Goal: Information Seeking & Learning: Stay updated

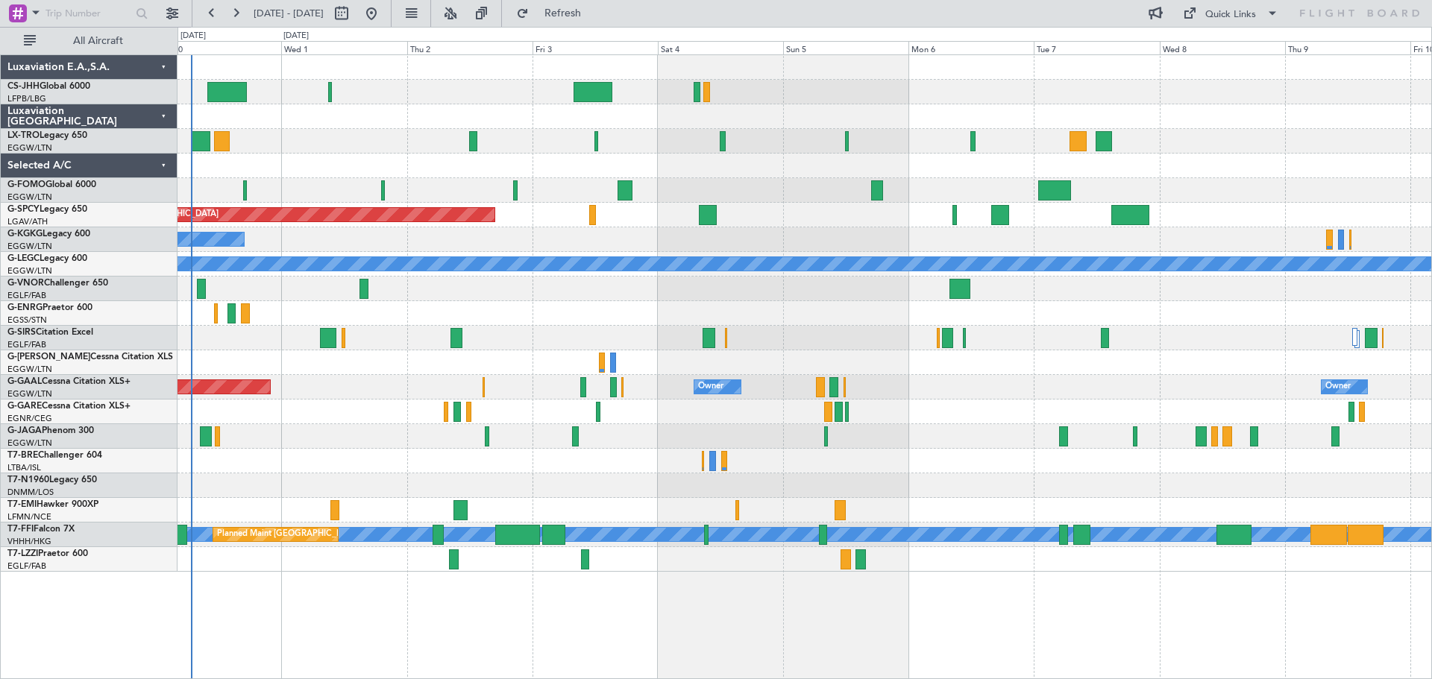
click at [878, 351] on div "A/C Unavailable" at bounding box center [805, 363] width 1254 height 25
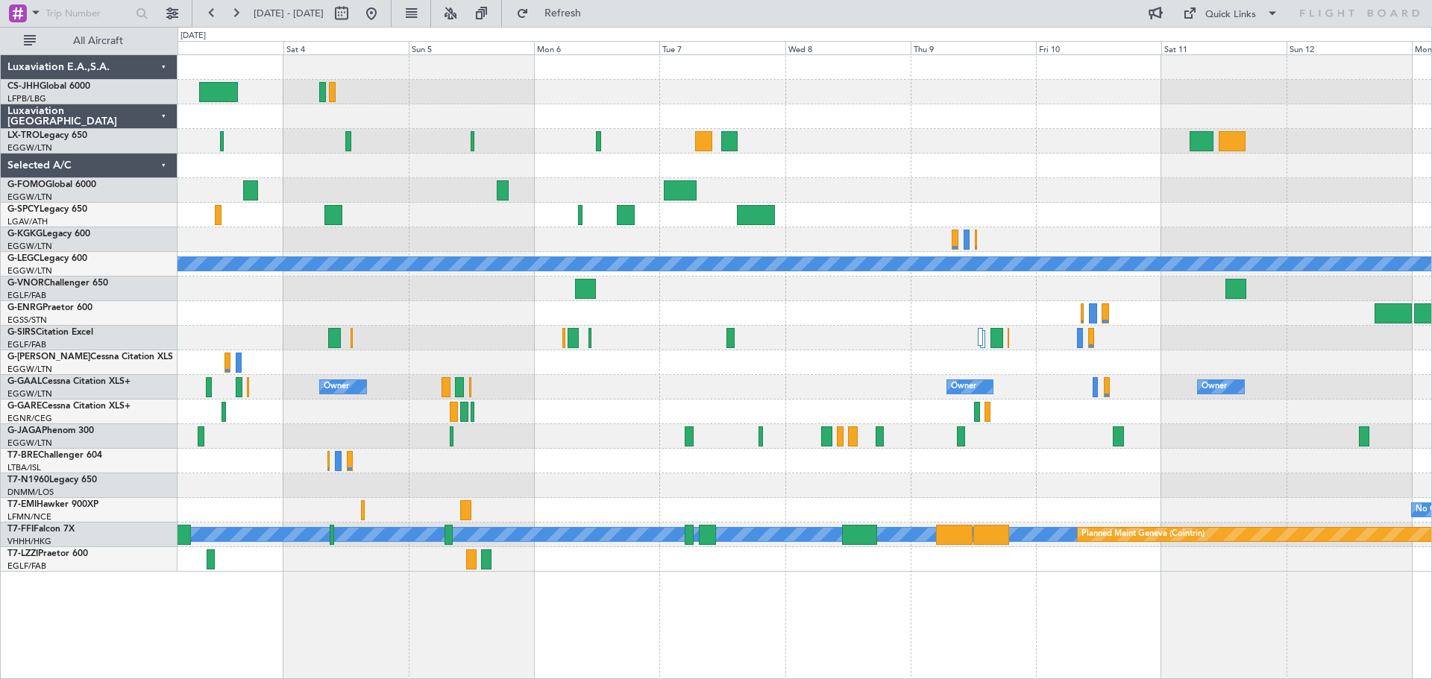
click at [1007, 337] on div at bounding box center [805, 338] width 1254 height 25
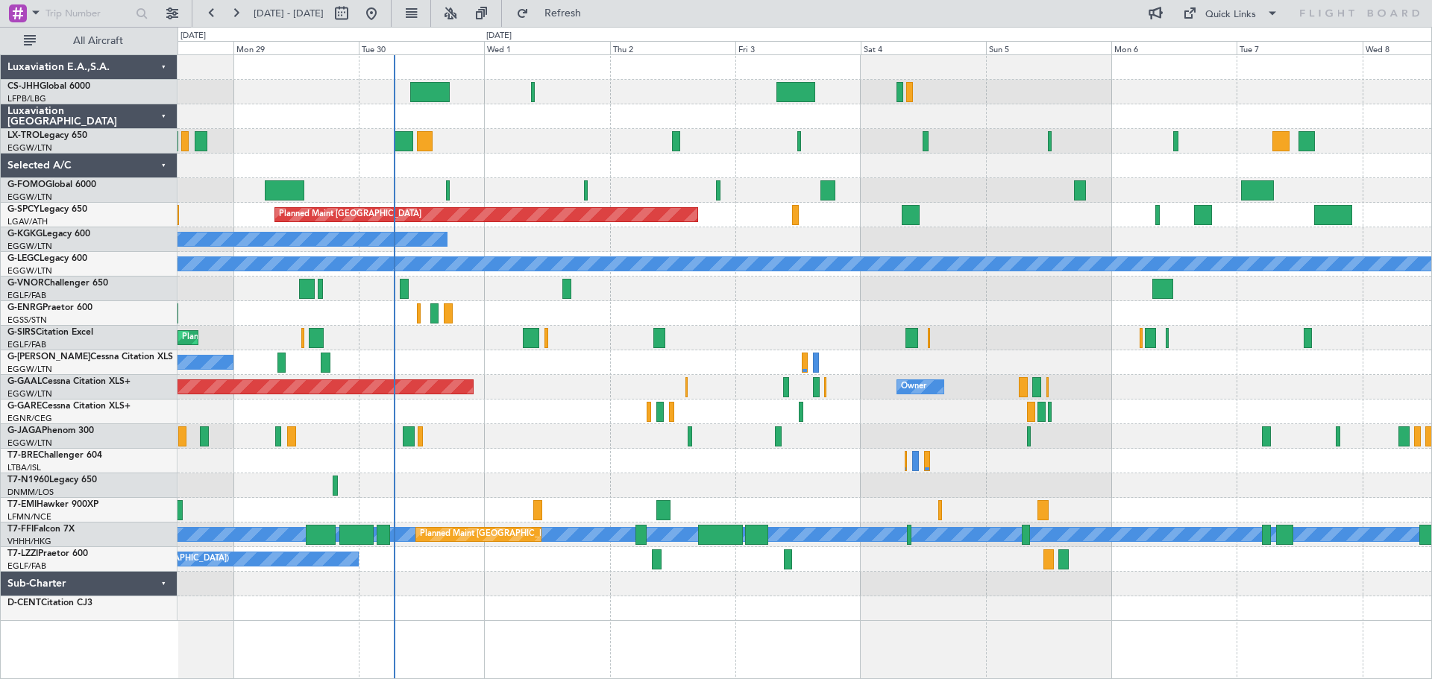
click at [966, 298] on div "Planned Maint [GEOGRAPHIC_DATA] ([GEOGRAPHIC_DATA])" at bounding box center [805, 289] width 1254 height 25
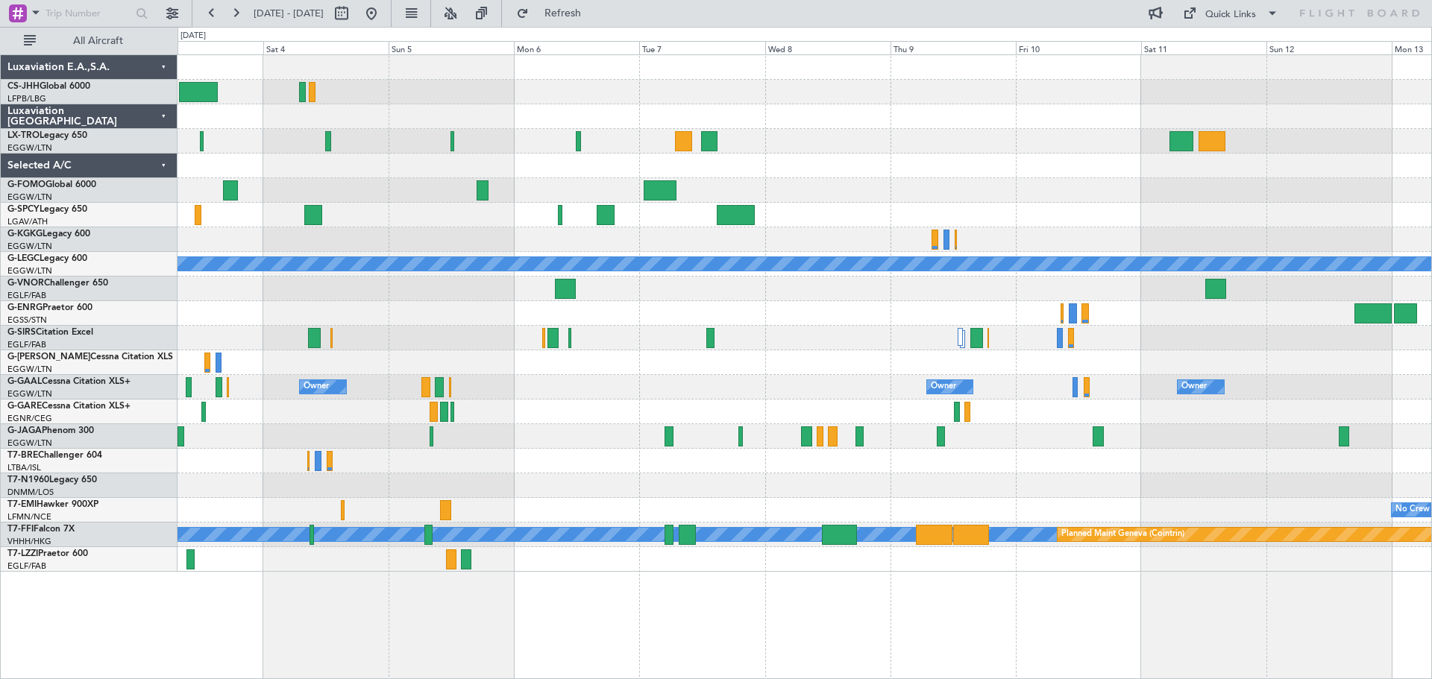
click at [525, 204] on div "Planned Maint Riga (Riga Intl) Planned Maint [GEOGRAPHIC_DATA] A/C Unavailable …" at bounding box center [805, 313] width 1254 height 517
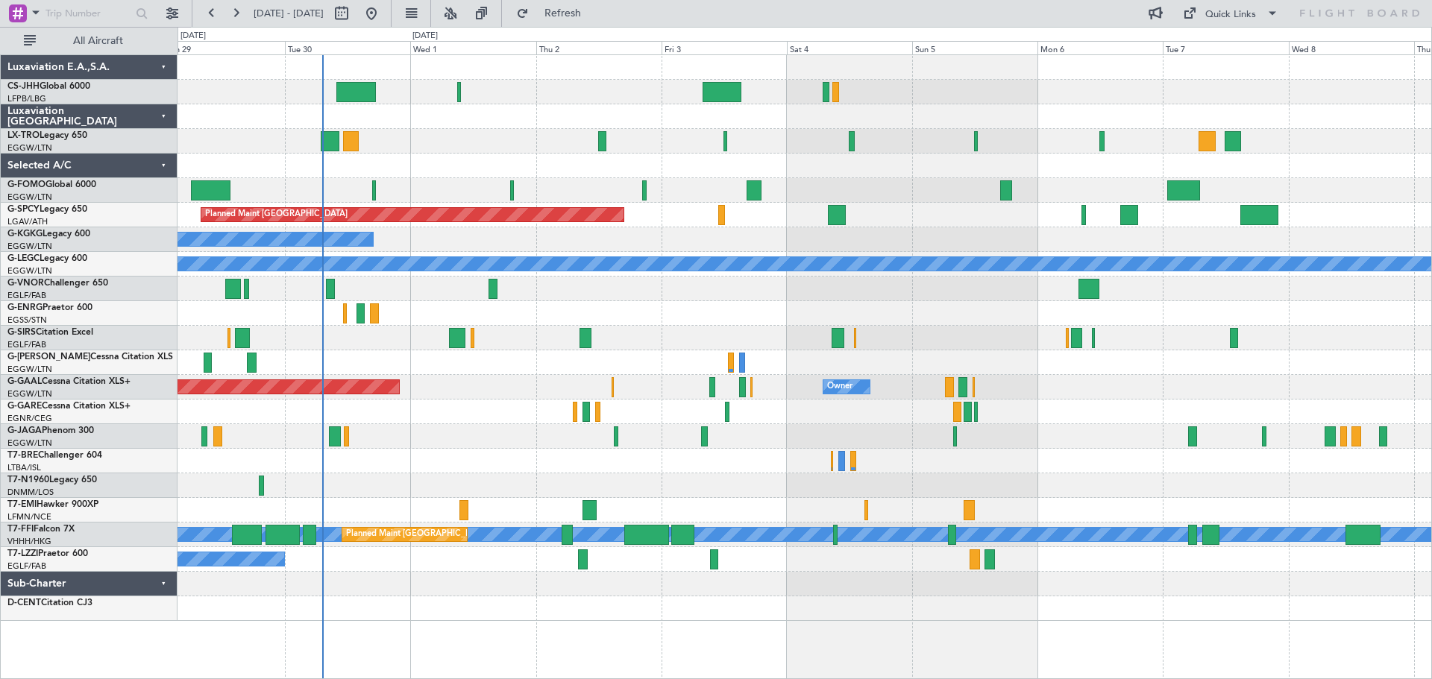
click at [1025, 146] on div "Planned Maint [GEOGRAPHIC_DATA] ([GEOGRAPHIC_DATA]) Planned Maint [GEOGRAPHIC_D…" at bounding box center [805, 338] width 1254 height 566
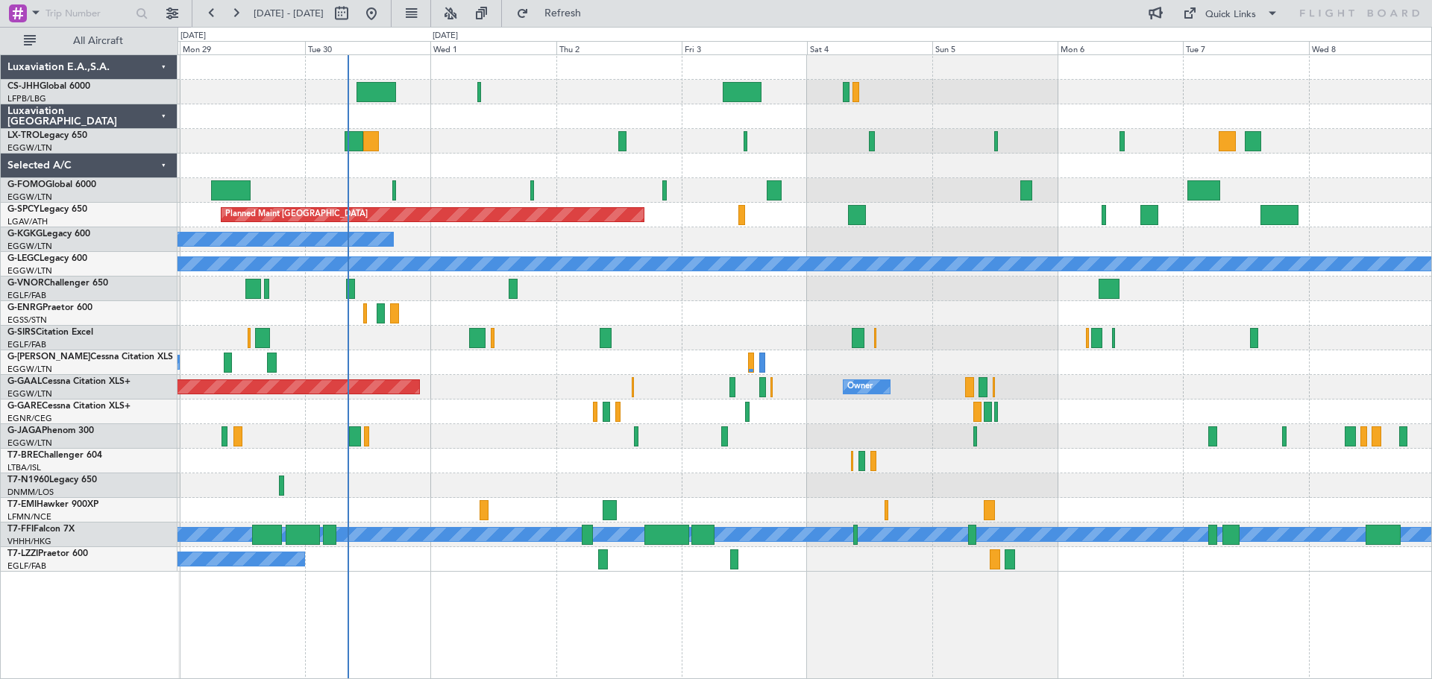
click at [496, 130] on div "Planned Maint [GEOGRAPHIC_DATA] ([GEOGRAPHIC_DATA])" at bounding box center [805, 141] width 1254 height 25
click at [621, 80] on div at bounding box center [805, 92] width 1254 height 25
click at [621, 106] on div at bounding box center [805, 116] width 1254 height 25
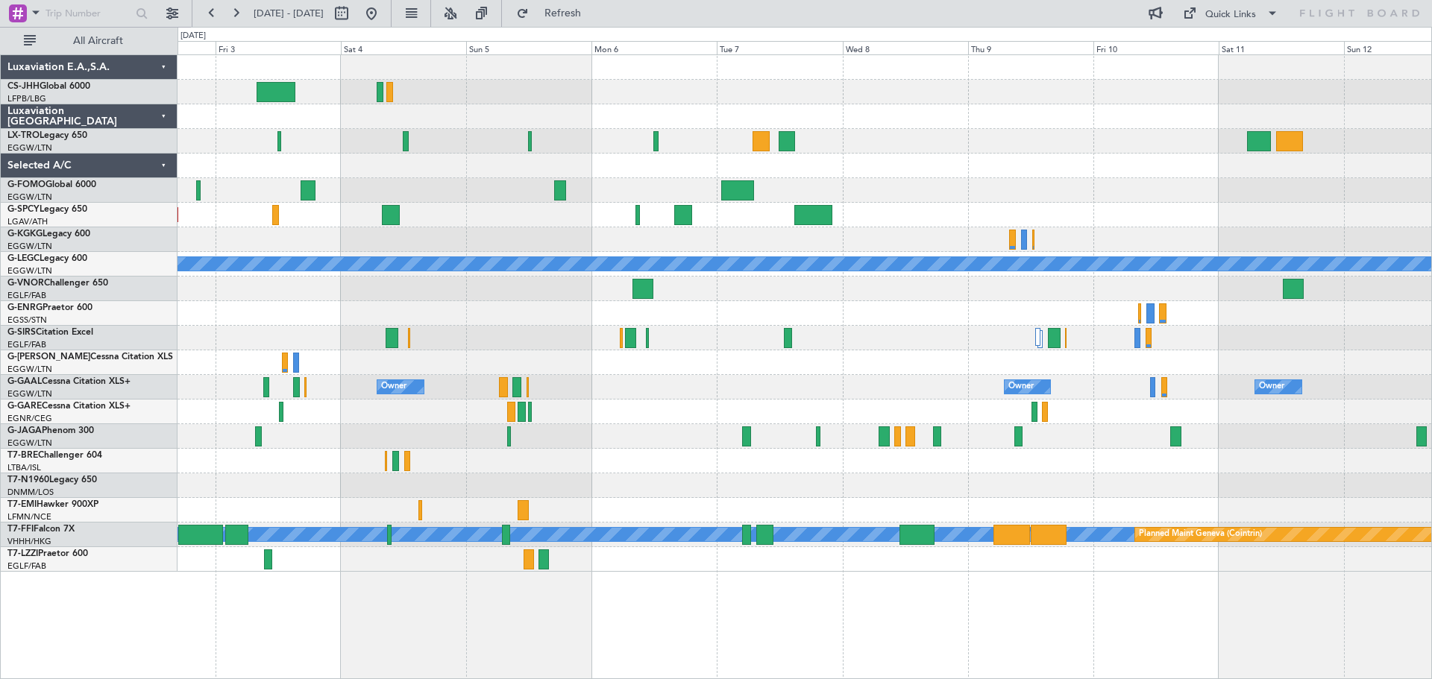
click at [848, 201] on div "Planned Maint Riga (Riga Intl) Planned Maint [GEOGRAPHIC_DATA] A/C Unavailable …" at bounding box center [805, 313] width 1254 height 517
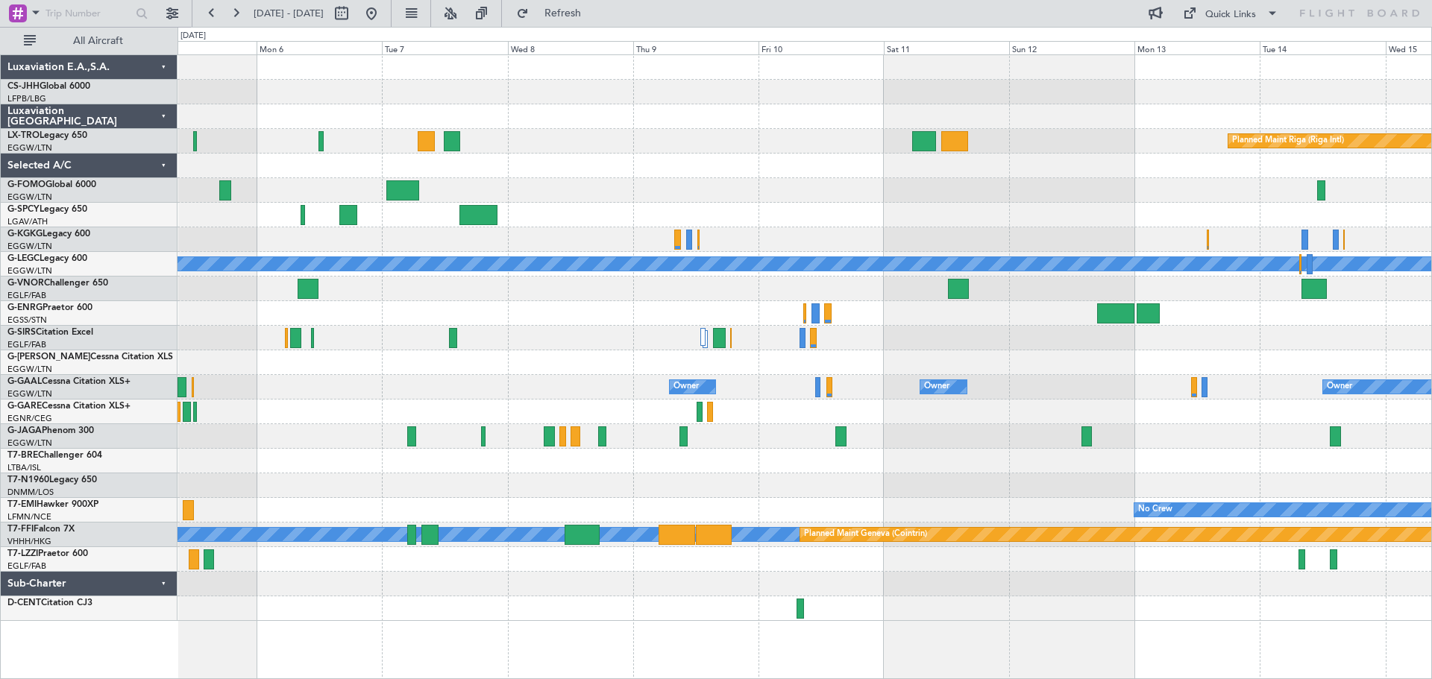
click at [692, 172] on div at bounding box center [805, 166] width 1254 height 25
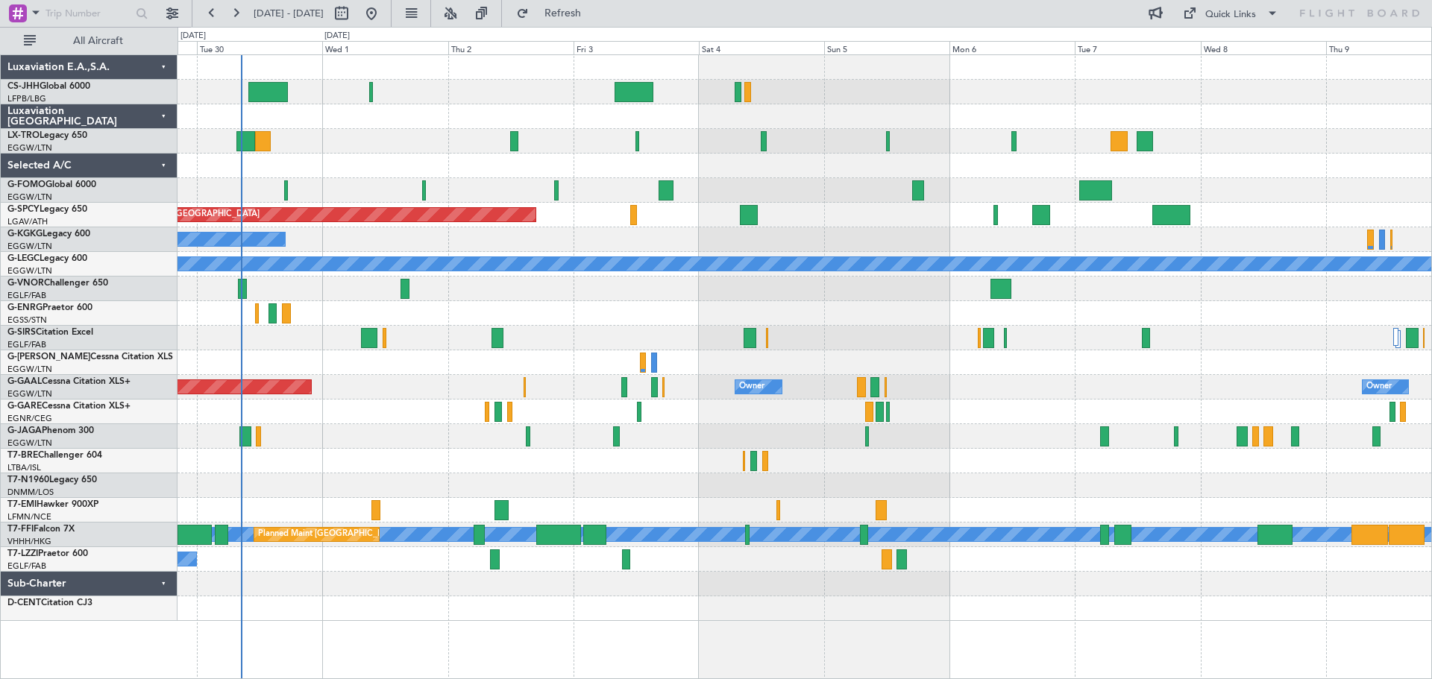
click at [1288, 151] on div "Planned Maint [GEOGRAPHIC_DATA] ([GEOGRAPHIC_DATA])" at bounding box center [805, 141] width 1254 height 25
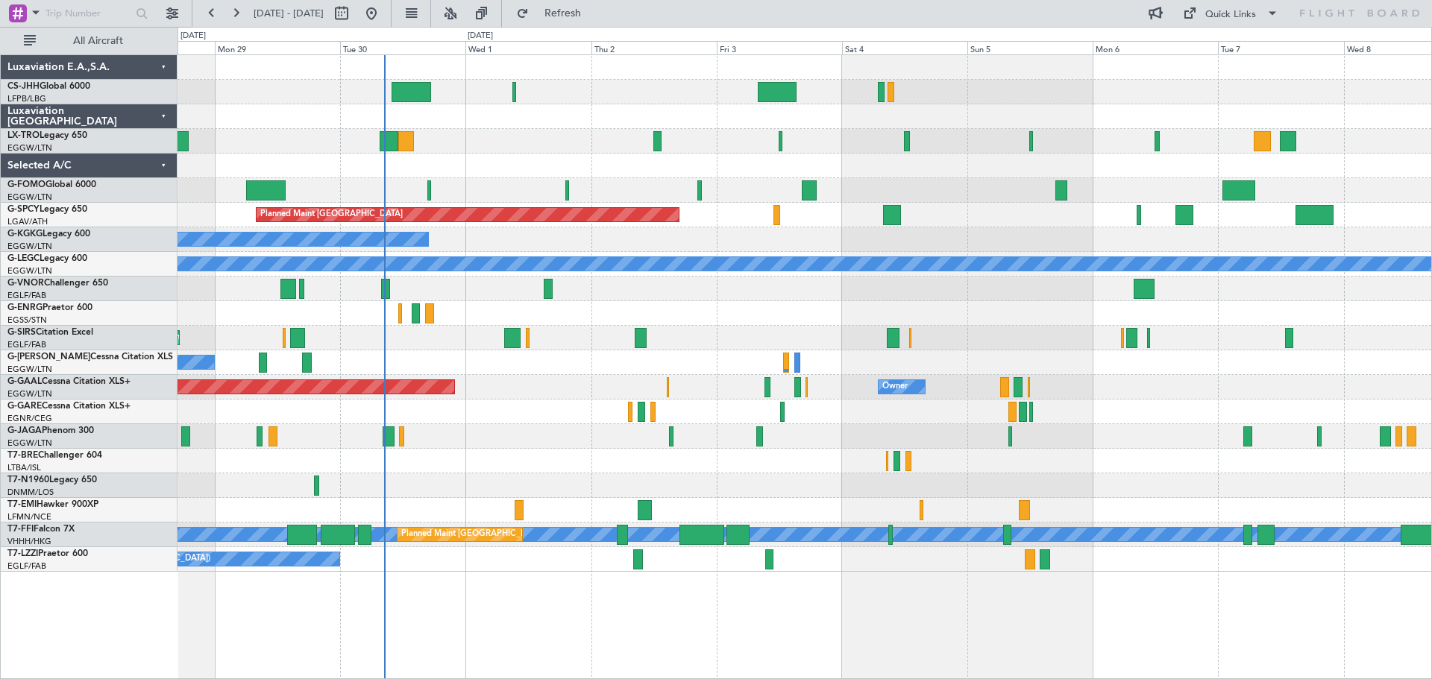
click at [549, 162] on div at bounding box center [805, 166] width 1254 height 25
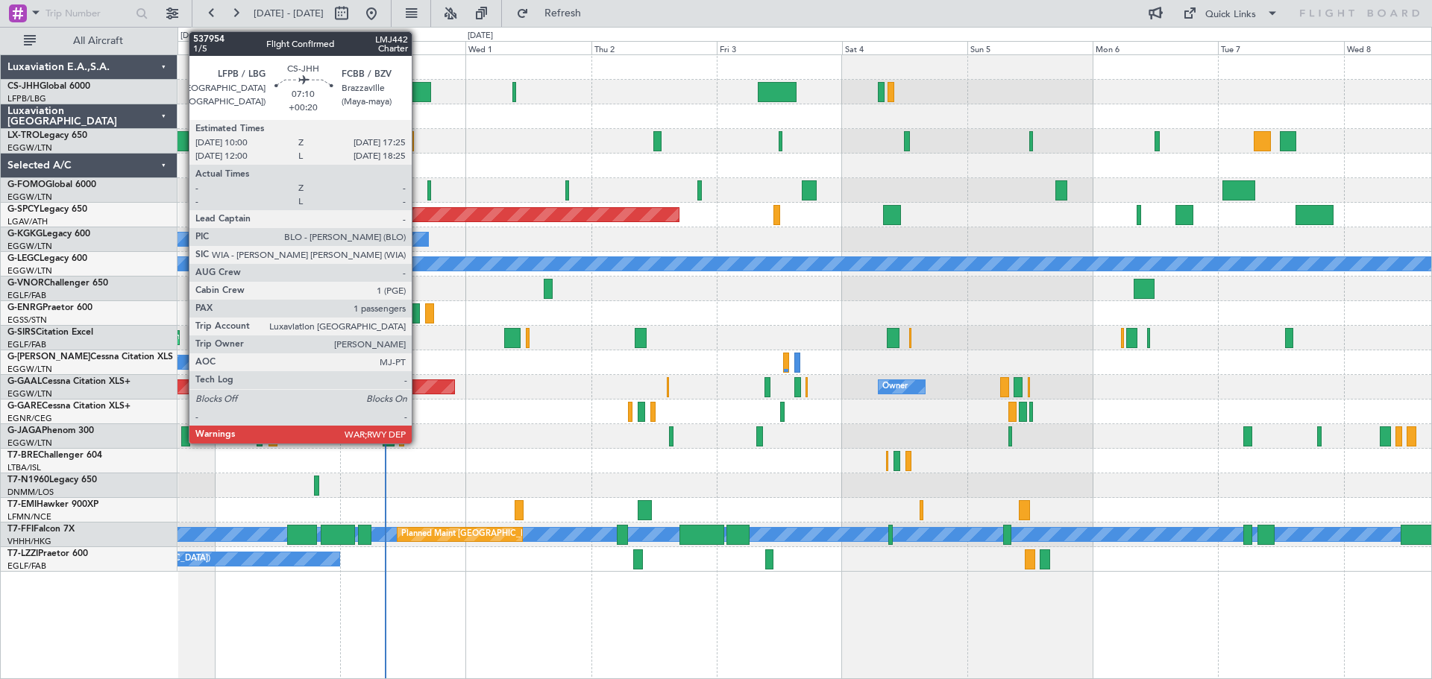
click at [418, 90] on div at bounding box center [411, 92] width 39 height 20
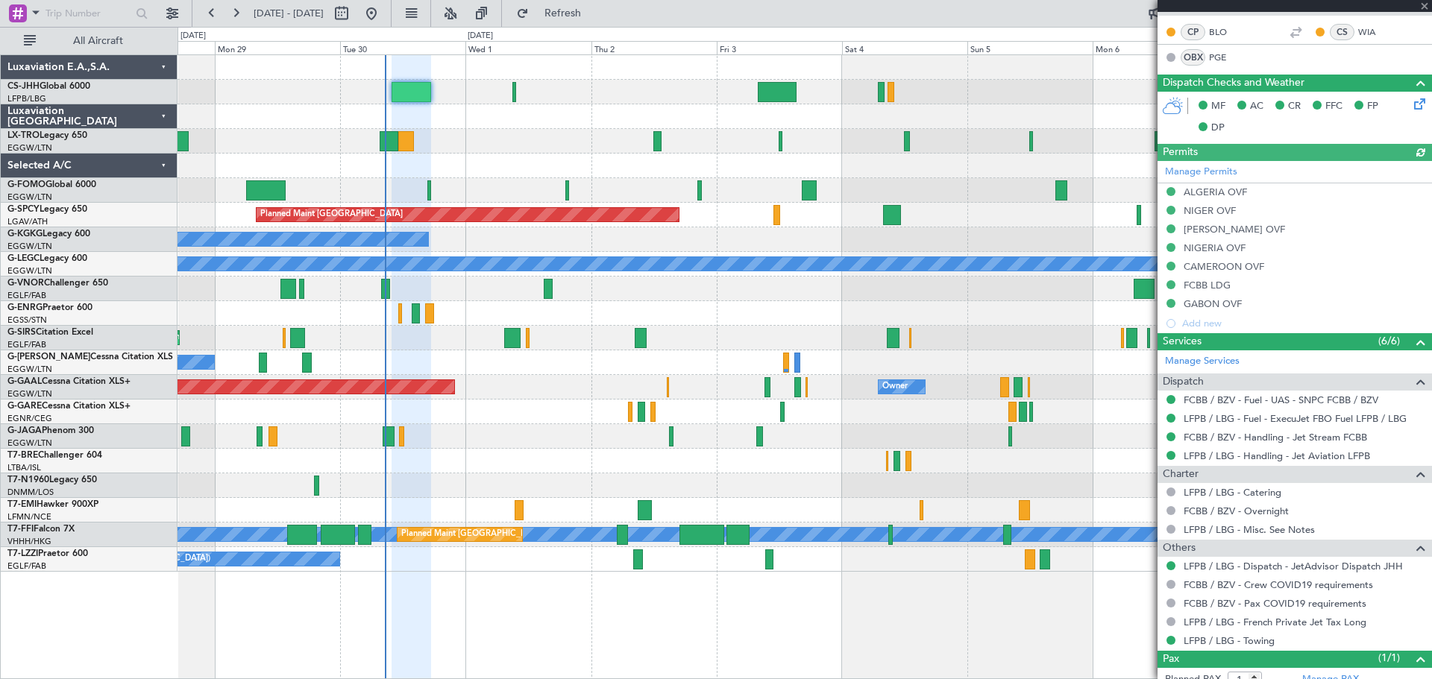
scroll to position [363, 0]
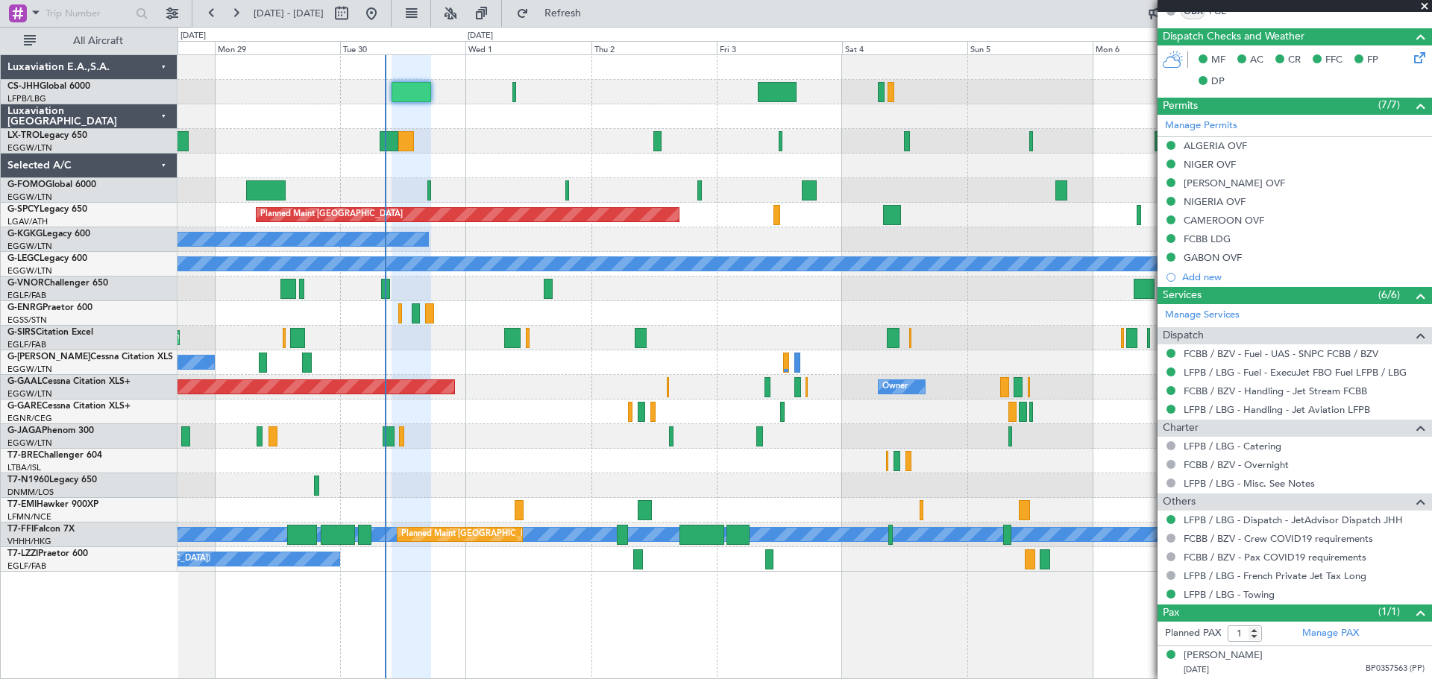
click at [1424, 4] on span at bounding box center [1424, 6] width 15 height 13
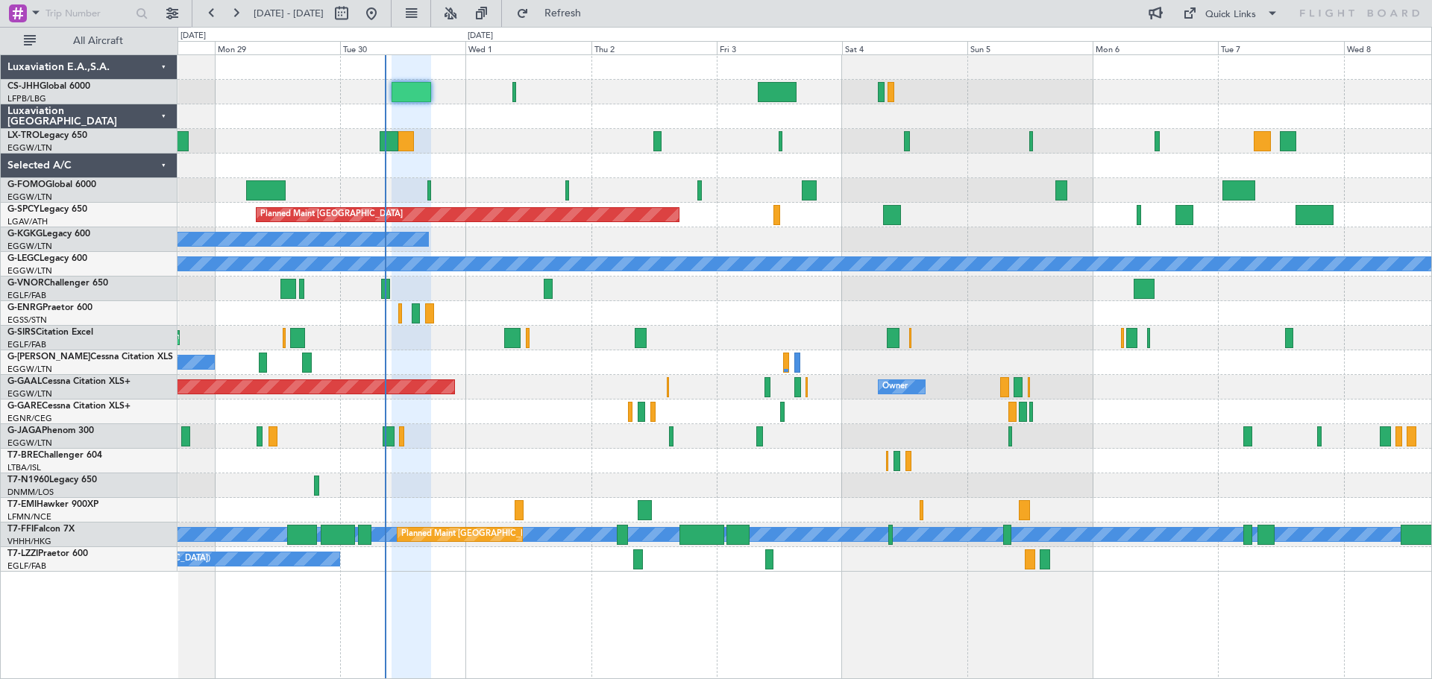
type input "0"
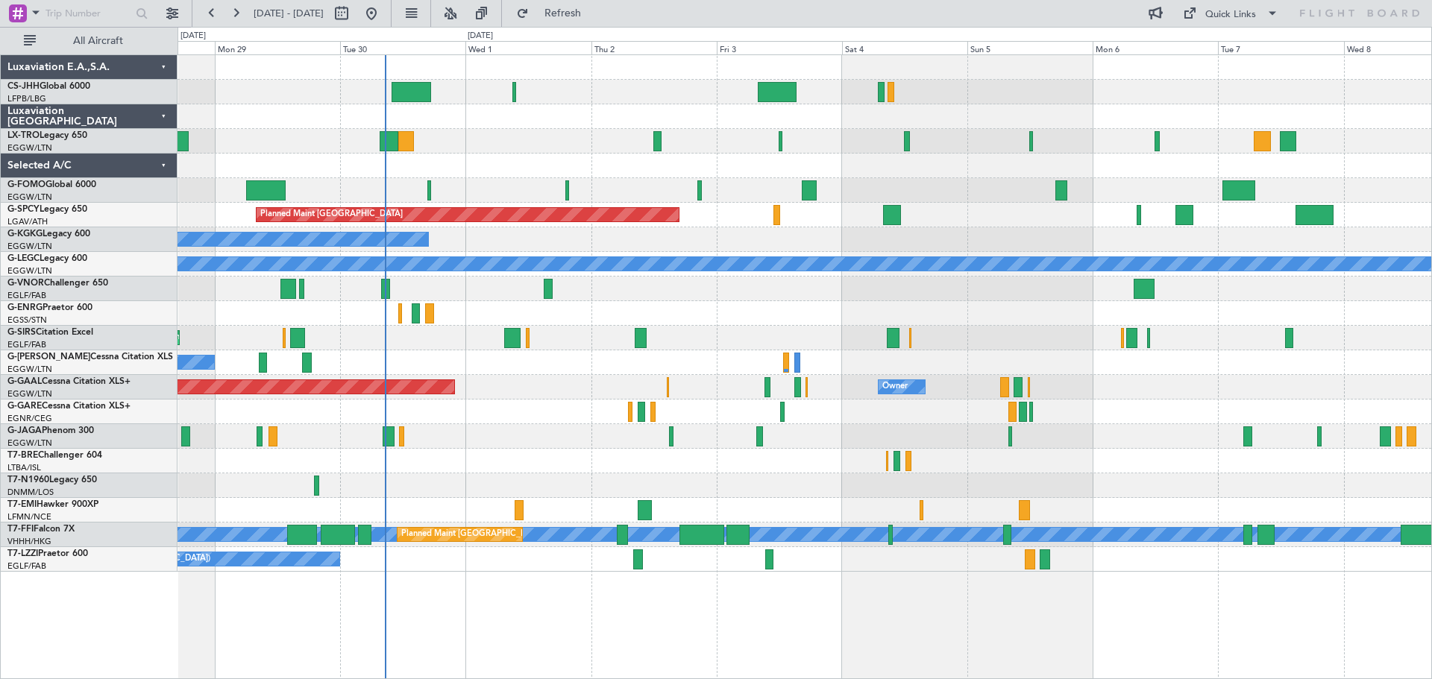
scroll to position [0, 0]
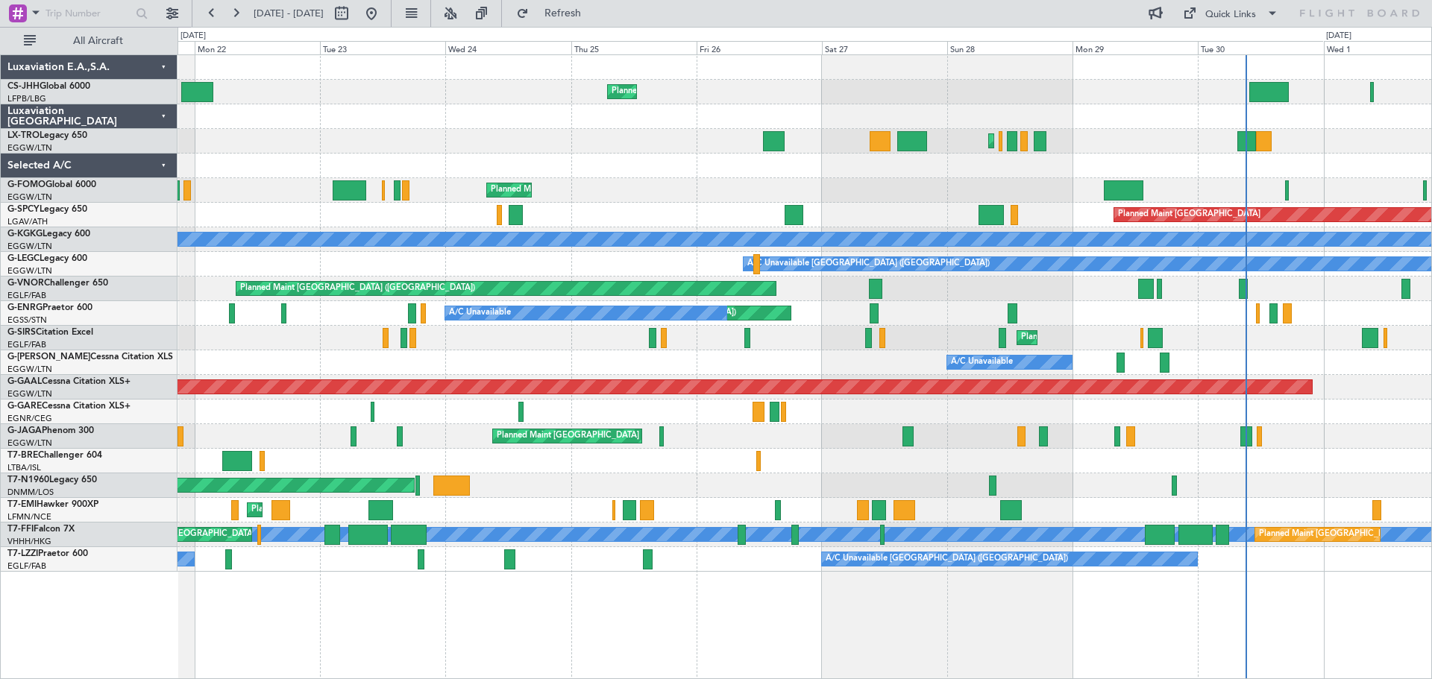
click at [1316, 141] on div "Planned Maint [GEOGRAPHIC_DATA] ([GEOGRAPHIC_DATA])" at bounding box center [805, 141] width 1254 height 25
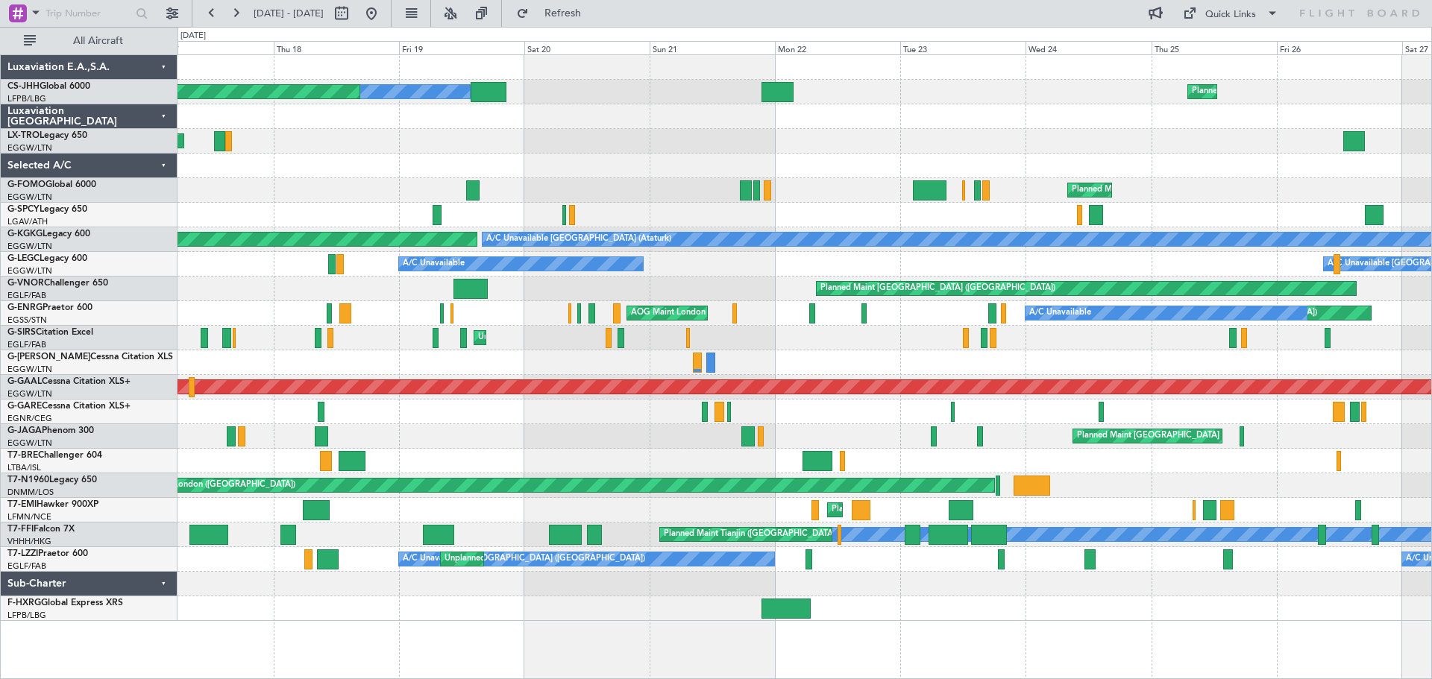
click at [1229, 410] on div "Planned Maint [GEOGRAPHIC_DATA] ([GEOGRAPHIC_DATA]) Owner Planned Maint [GEOGRA…" at bounding box center [805, 338] width 1254 height 566
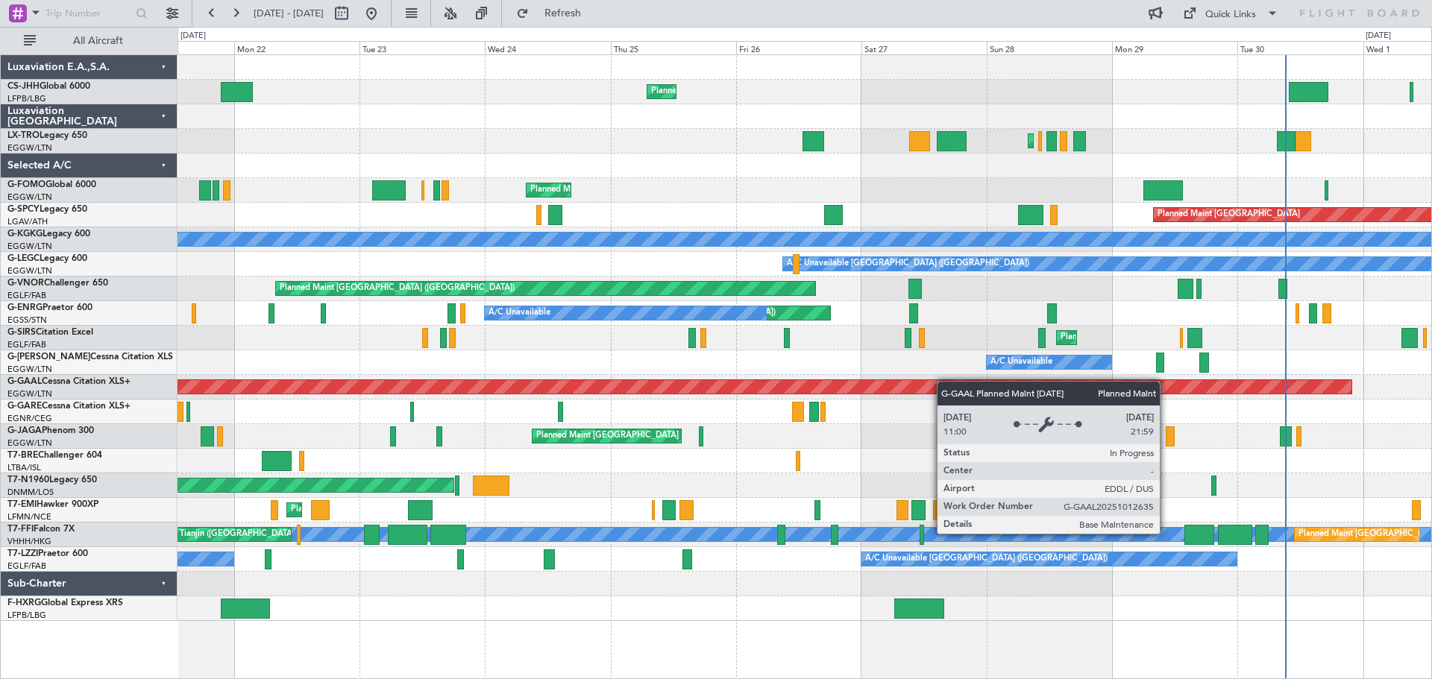
click at [838, 386] on div "Planned Maint [GEOGRAPHIC_DATA] ([GEOGRAPHIC_DATA]) Owner Planned Maint [GEOGRA…" at bounding box center [805, 338] width 1254 height 566
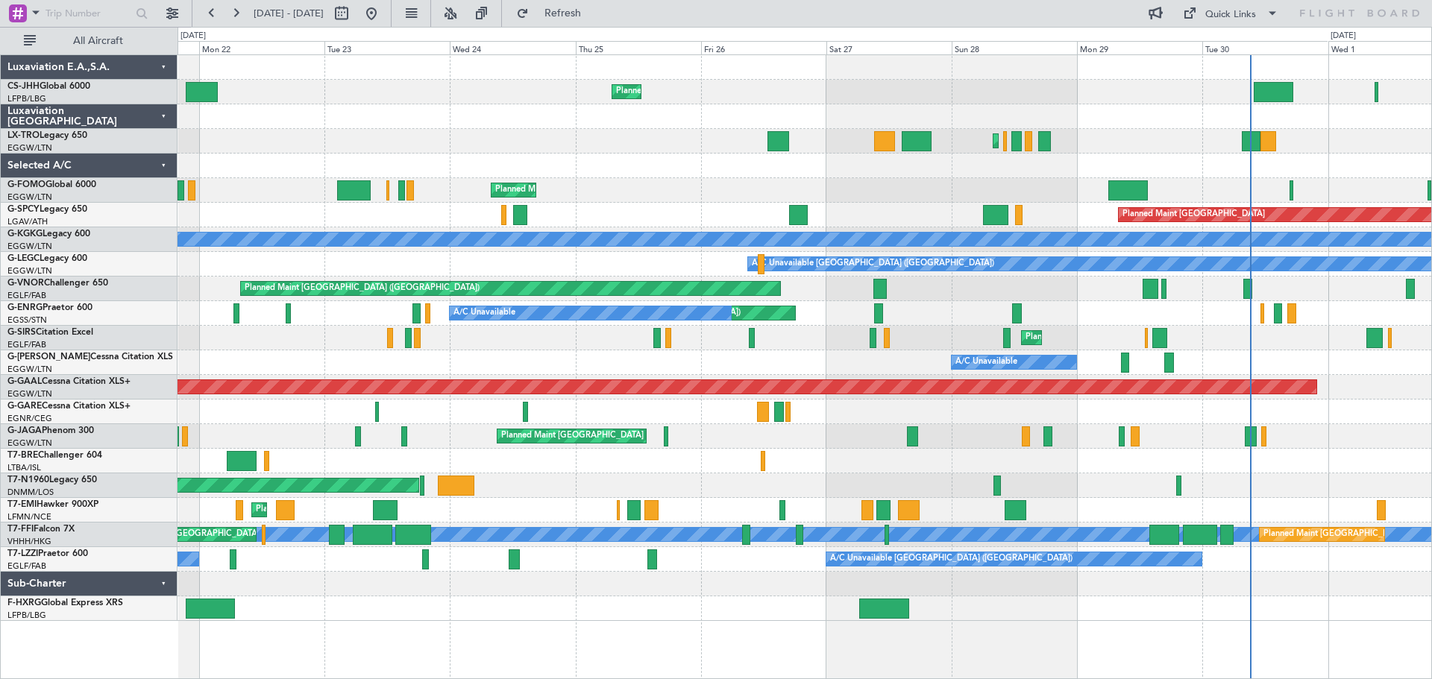
click at [828, 309] on div "Planned Maint [GEOGRAPHIC_DATA] ([GEOGRAPHIC_DATA]) Owner Planned Maint [GEOGRA…" at bounding box center [805, 338] width 1254 height 566
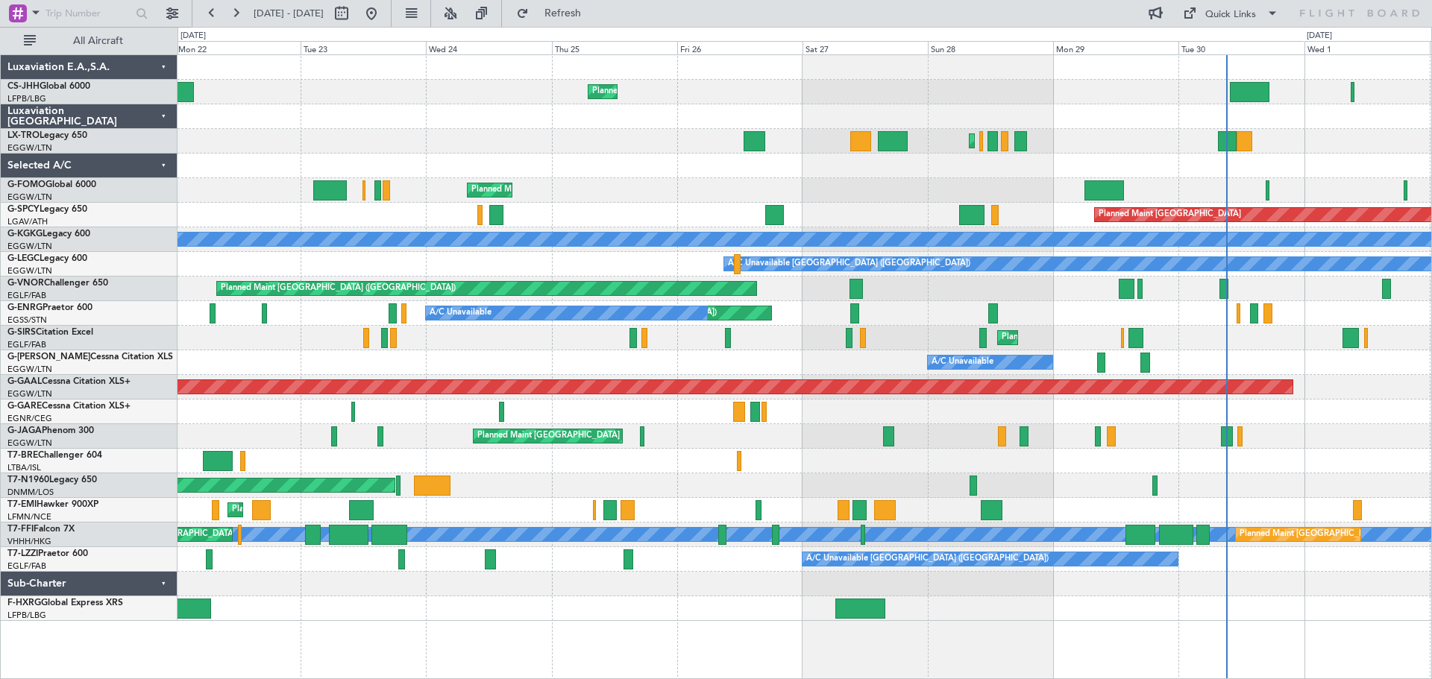
click at [937, 305] on div "Unplanned Maint [GEOGRAPHIC_DATA] ([GEOGRAPHIC_DATA]) A/C Unavailable AOG Maint…" at bounding box center [805, 313] width 1254 height 25
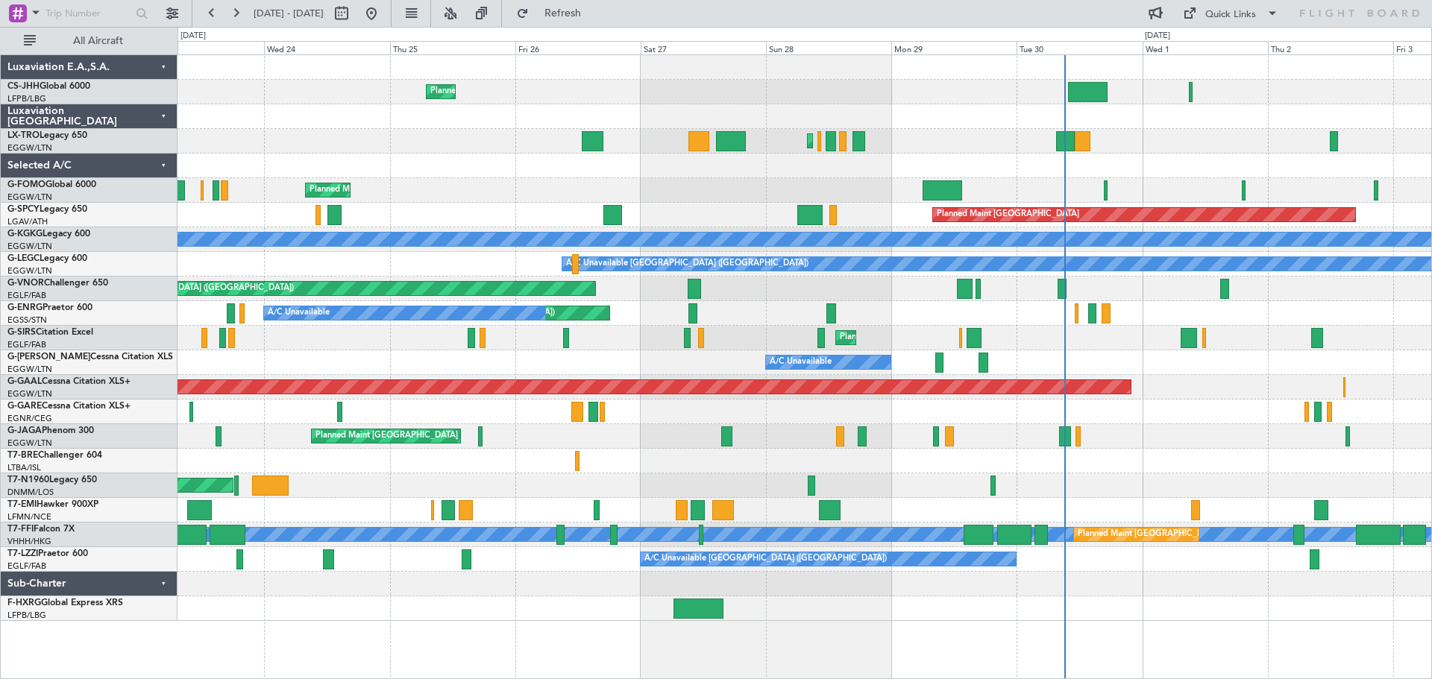
click at [779, 183] on div "Planned Maint [GEOGRAPHIC_DATA] ([GEOGRAPHIC_DATA])" at bounding box center [805, 190] width 1254 height 25
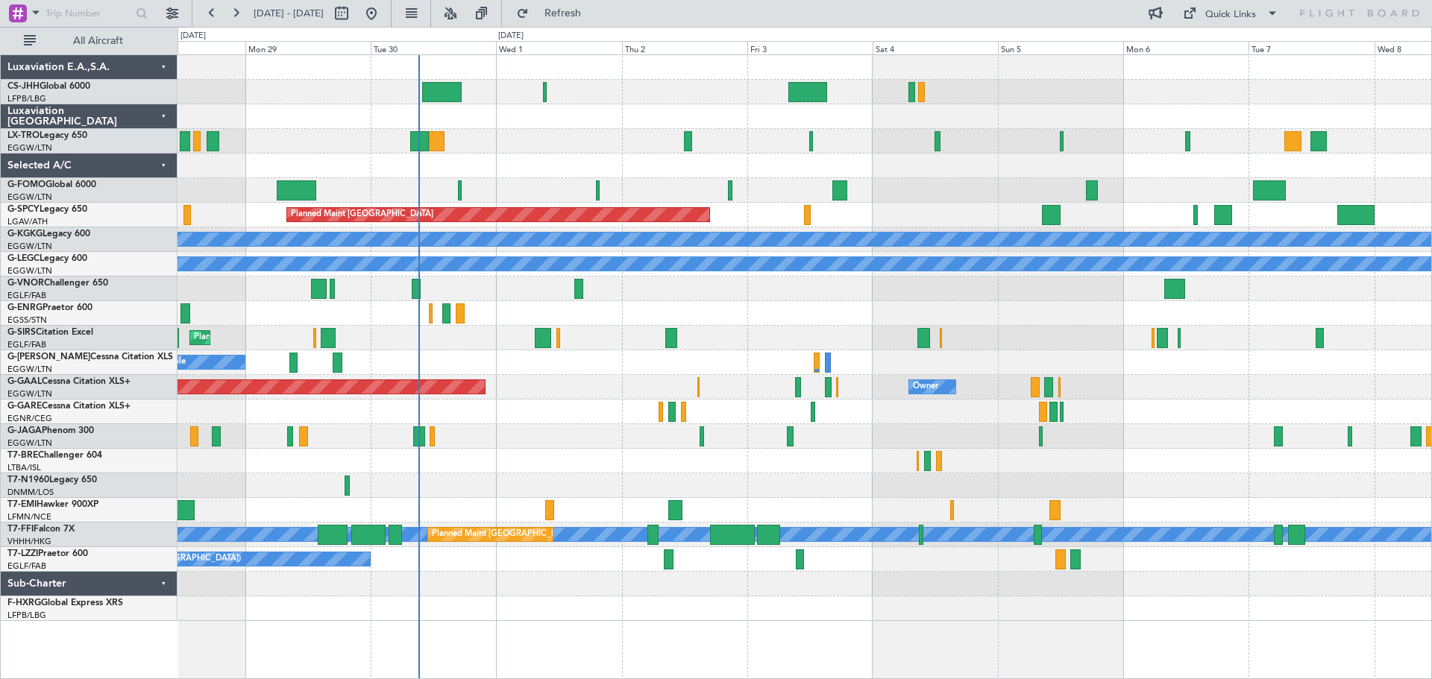
click at [617, 312] on div "Unplanned Maint [GEOGRAPHIC_DATA] ([GEOGRAPHIC_DATA]) A/C Unavailable" at bounding box center [805, 313] width 1254 height 25
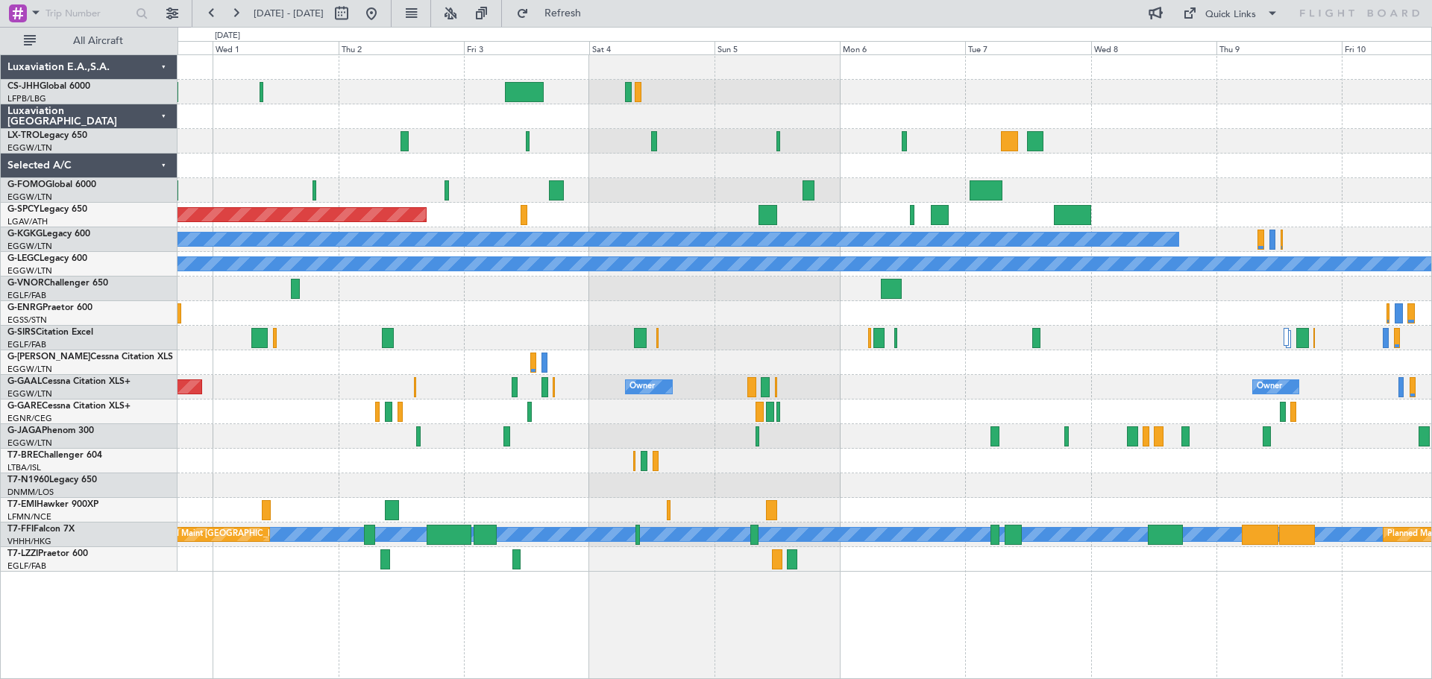
click at [616, 292] on div at bounding box center [805, 289] width 1254 height 25
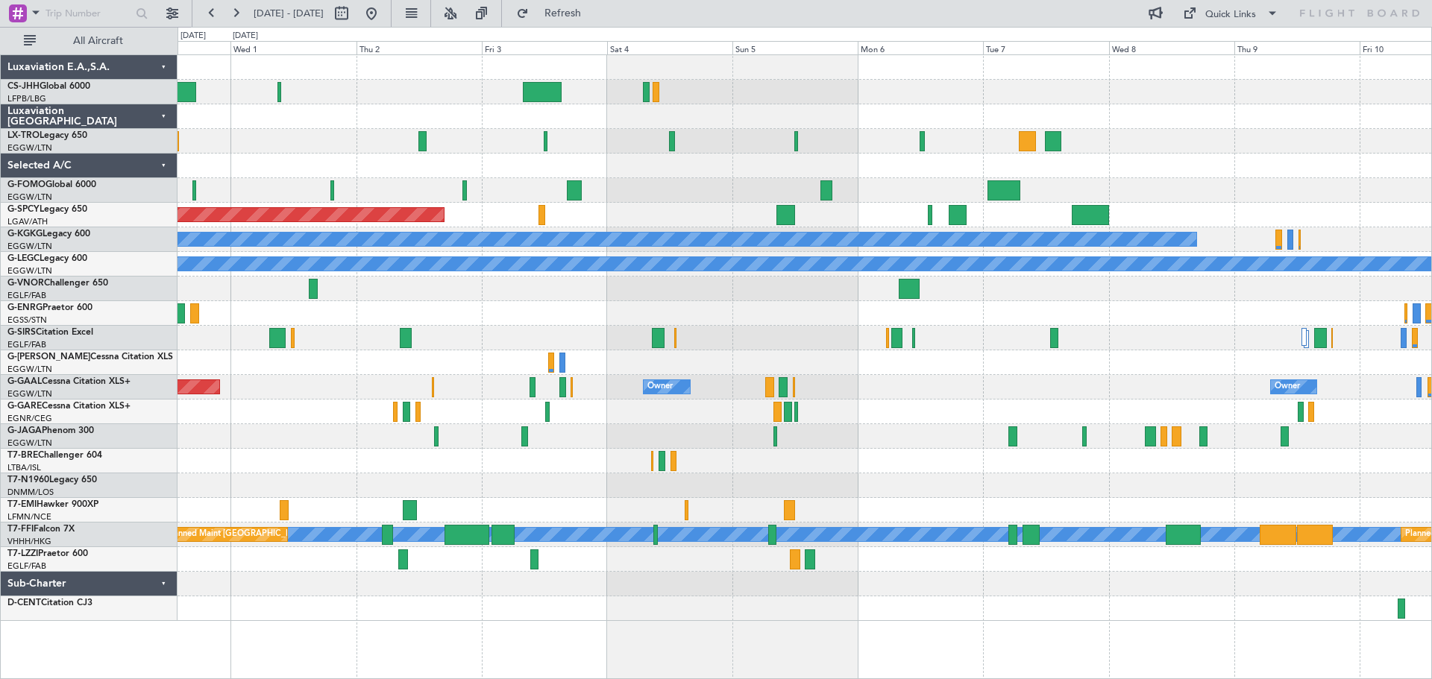
click at [559, 298] on div "Planned Maint [GEOGRAPHIC_DATA] ([GEOGRAPHIC_DATA]) Planned Maint [GEOGRAPHIC_D…" at bounding box center [805, 338] width 1254 height 566
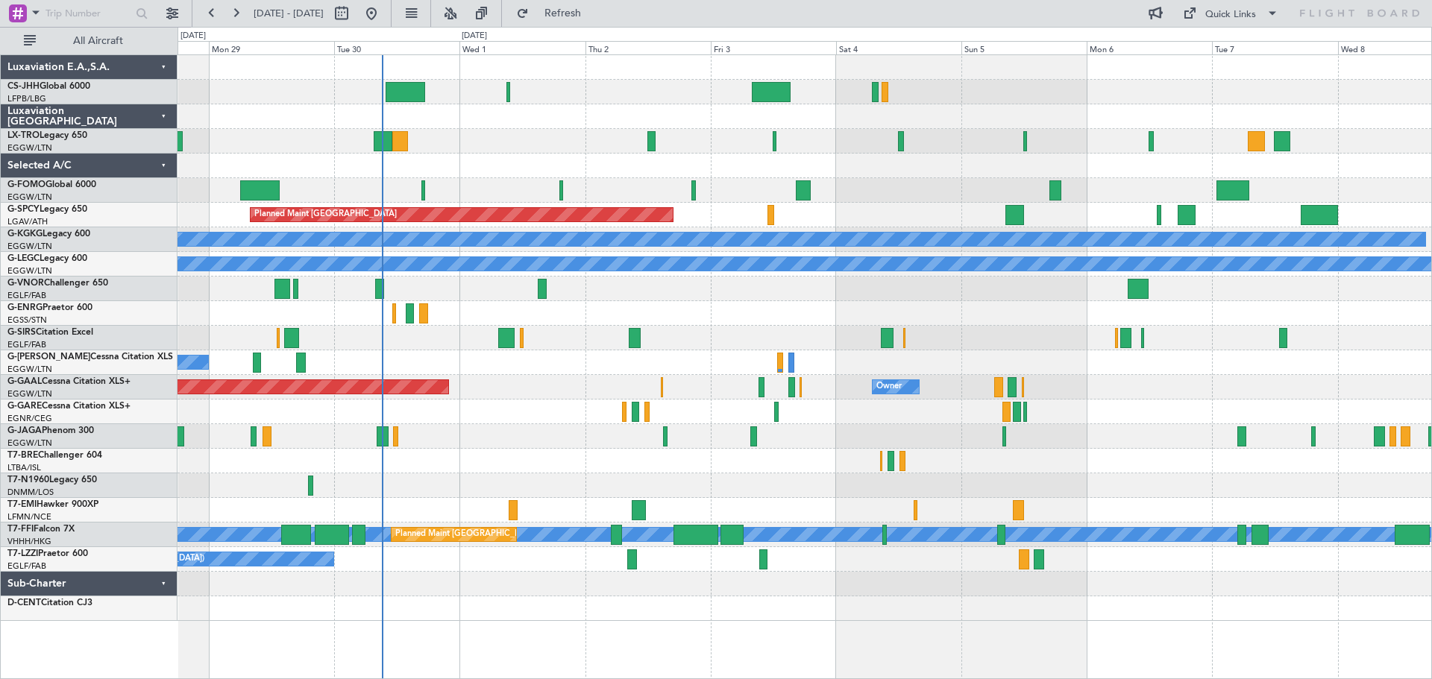
click at [883, 299] on div "Planned Maint [GEOGRAPHIC_DATA] ([GEOGRAPHIC_DATA]) Planned Maint [GEOGRAPHIC_D…" at bounding box center [805, 338] width 1254 height 566
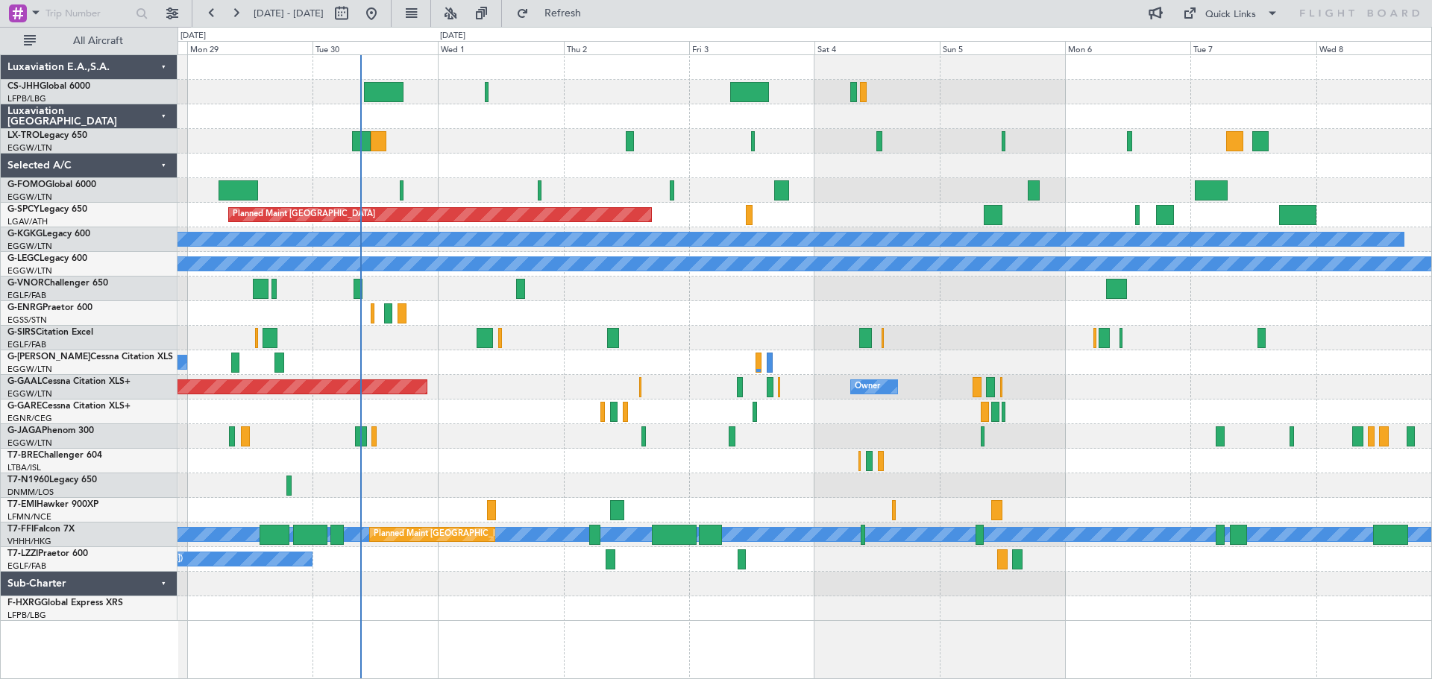
click at [879, 310] on div "Unplanned Maint [GEOGRAPHIC_DATA] ([GEOGRAPHIC_DATA])" at bounding box center [805, 313] width 1254 height 25
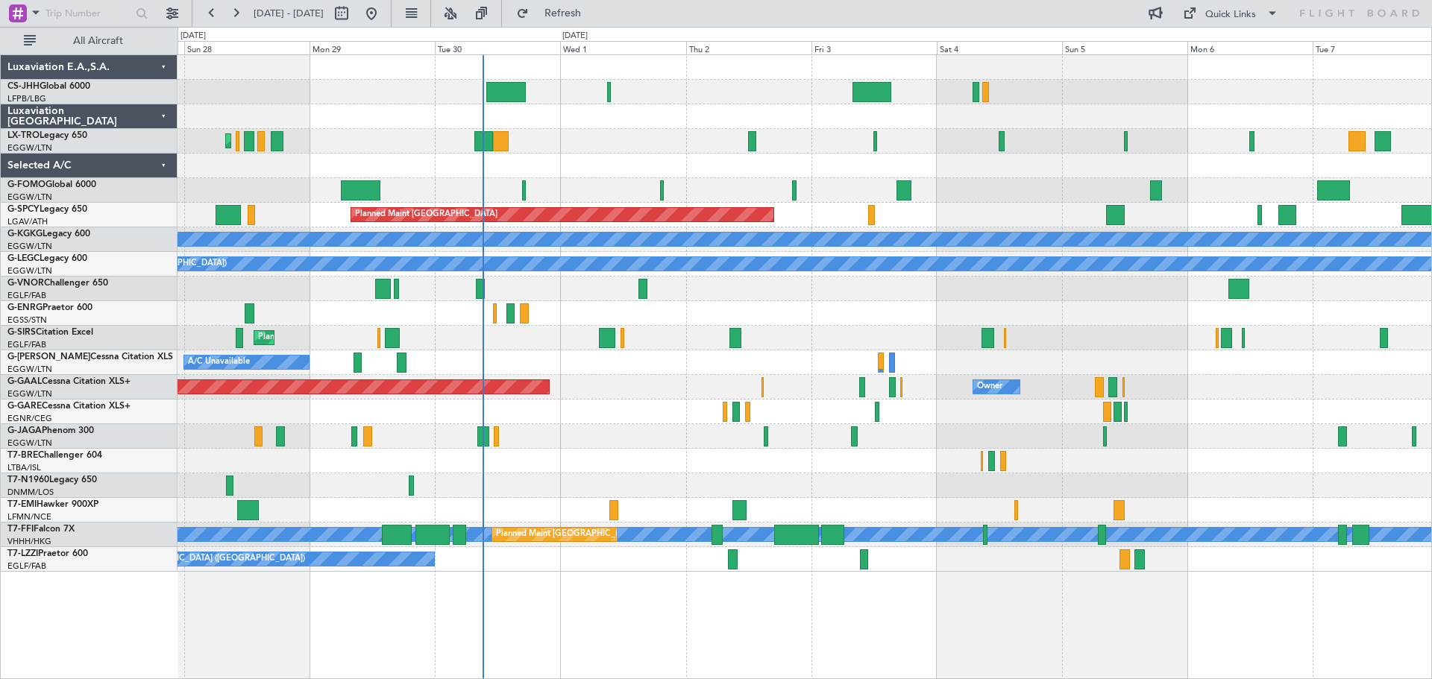
click at [1001, 300] on div "Planned Maint [GEOGRAPHIC_DATA] ([GEOGRAPHIC_DATA]) Planned Maint [GEOGRAPHIC_D…" at bounding box center [805, 313] width 1254 height 517
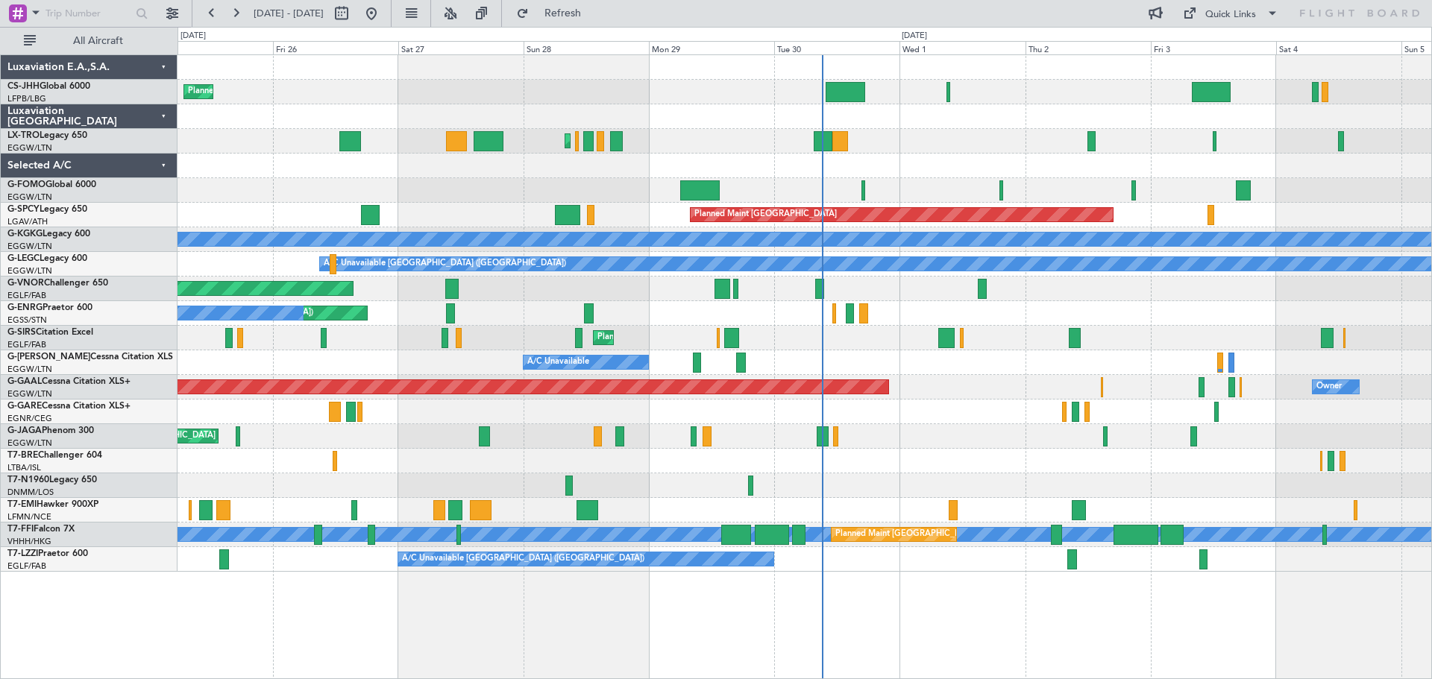
click at [952, 421] on div "Planned Maint [GEOGRAPHIC_DATA] ([GEOGRAPHIC_DATA]) Planned Maint [GEOGRAPHIC_D…" at bounding box center [805, 313] width 1254 height 517
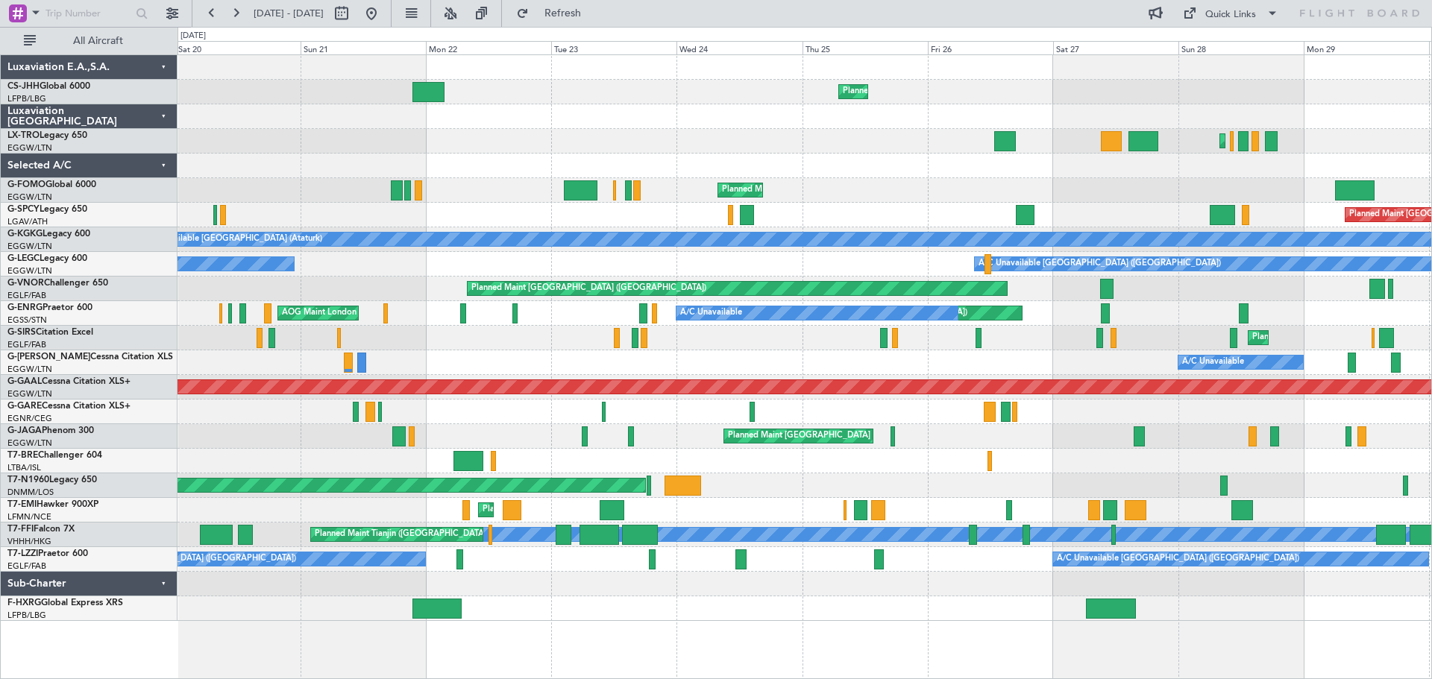
click at [964, 473] on div "Planned Maint [GEOGRAPHIC_DATA] ([GEOGRAPHIC_DATA]) Owner Planned Maint [GEOGRA…" at bounding box center [805, 338] width 1254 height 566
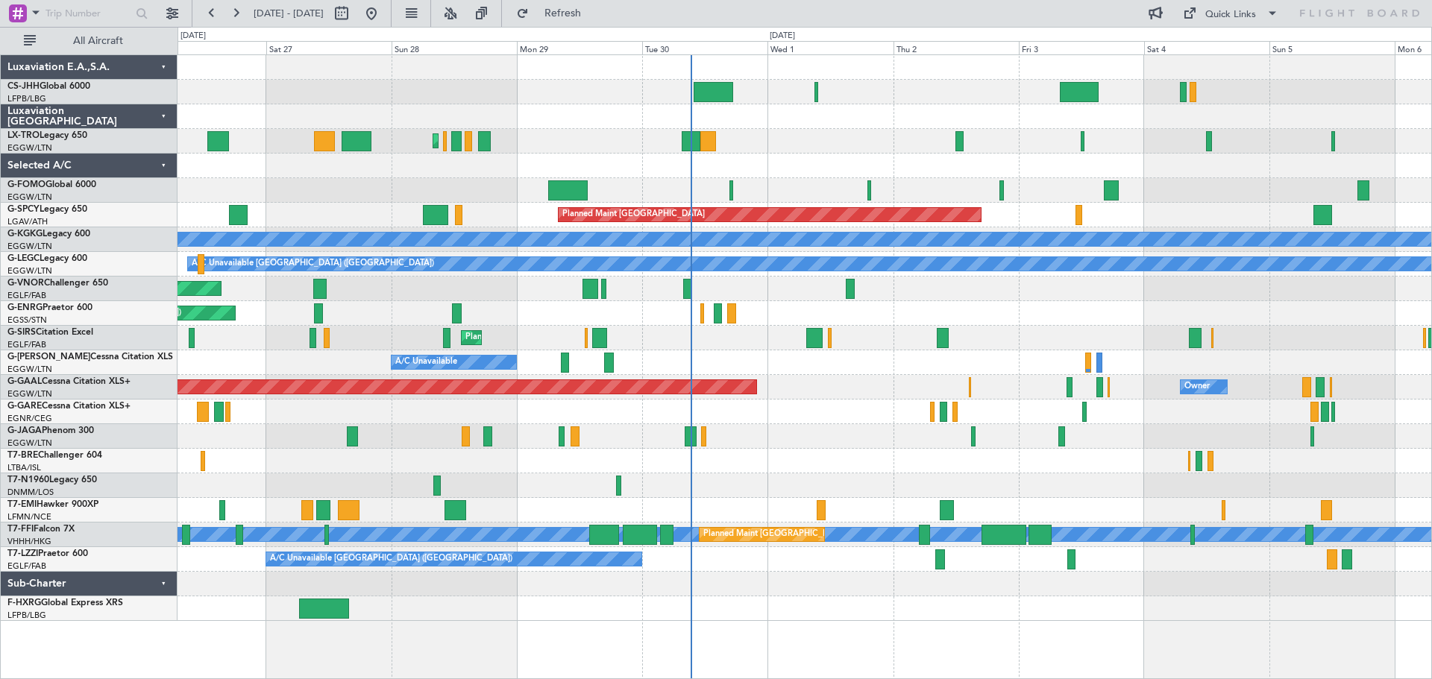
click at [483, 460] on div at bounding box center [805, 461] width 1254 height 25
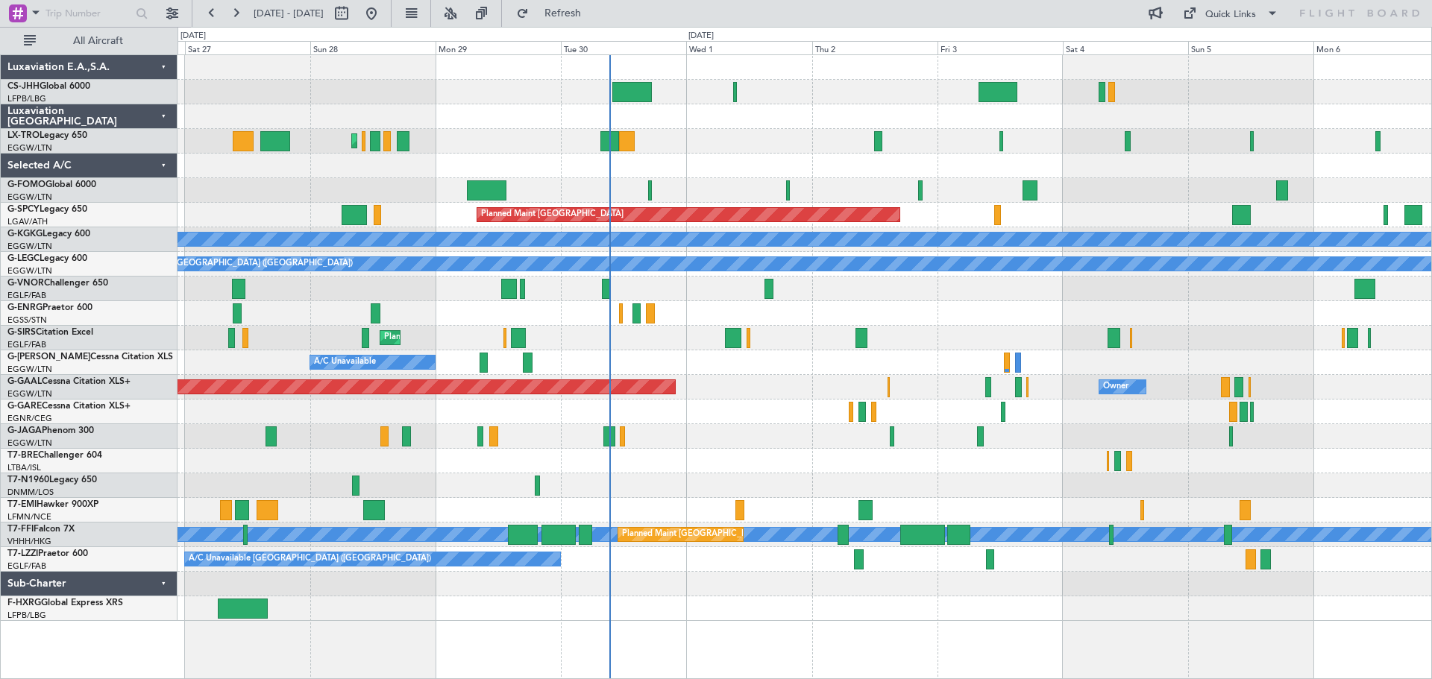
click at [870, 472] on div at bounding box center [805, 461] width 1254 height 25
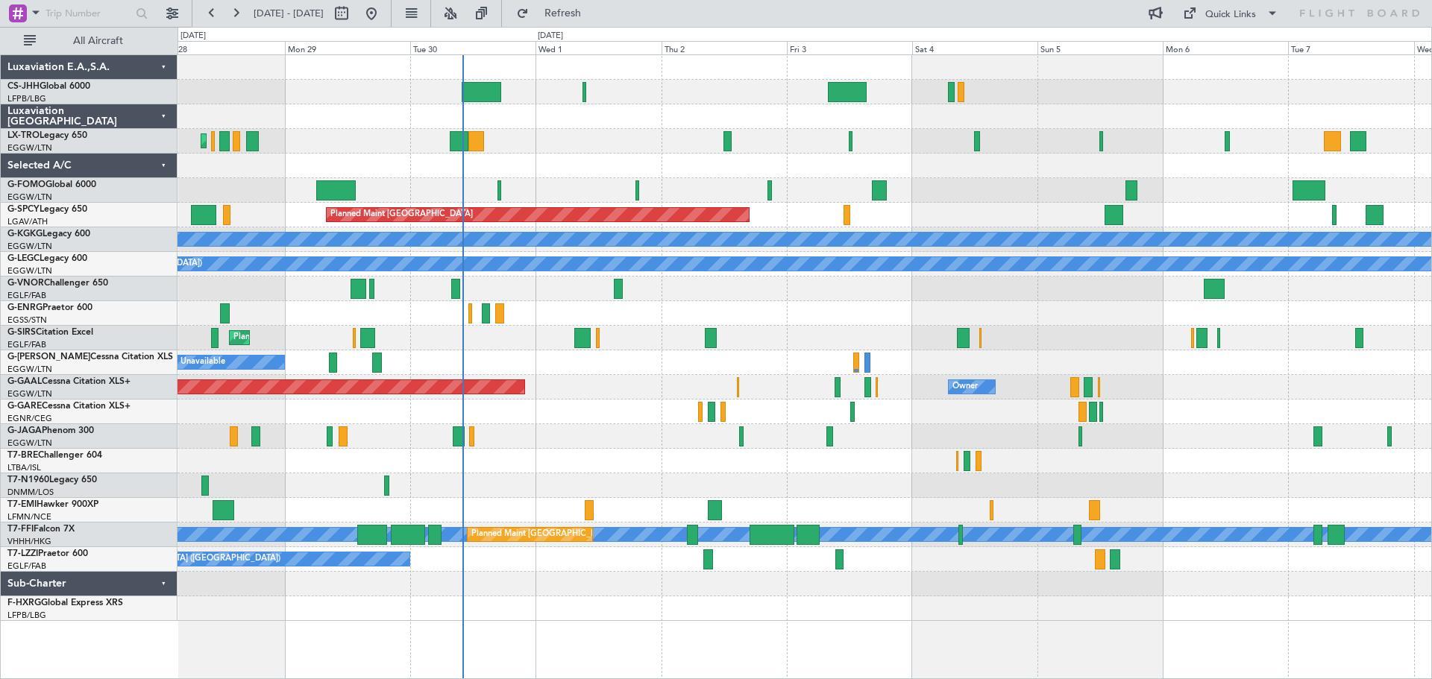
click at [891, 174] on div at bounding box center [805, 166] width 1254 height 25
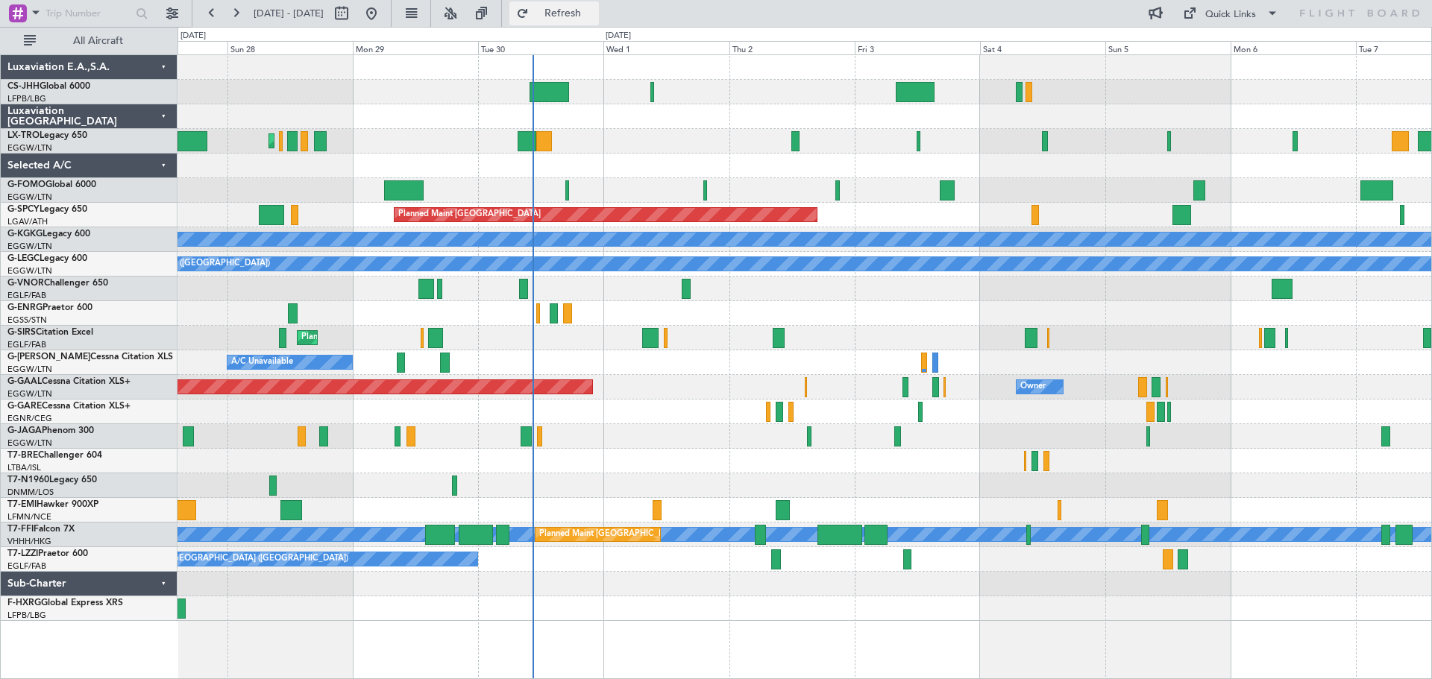
click at [594, 10] on span "Refresh" at bounding box center [563, 13] width 63 height 10
click at [664, 154] on div at bounding box center [805, 166] width 1254 height 25
click at [669, 427] on div "Planned Maint [GEOGRAPHIC_DATA] ([GEOGRAPHIC_DATA])" at bounding box center [805, 436] width 1254 height 25
click at [666, 154] on div at bounding box center [805, 166] width 1254 height 25
click at [787, 78] on div at bounding box center [805, 67] width 1254 height 25
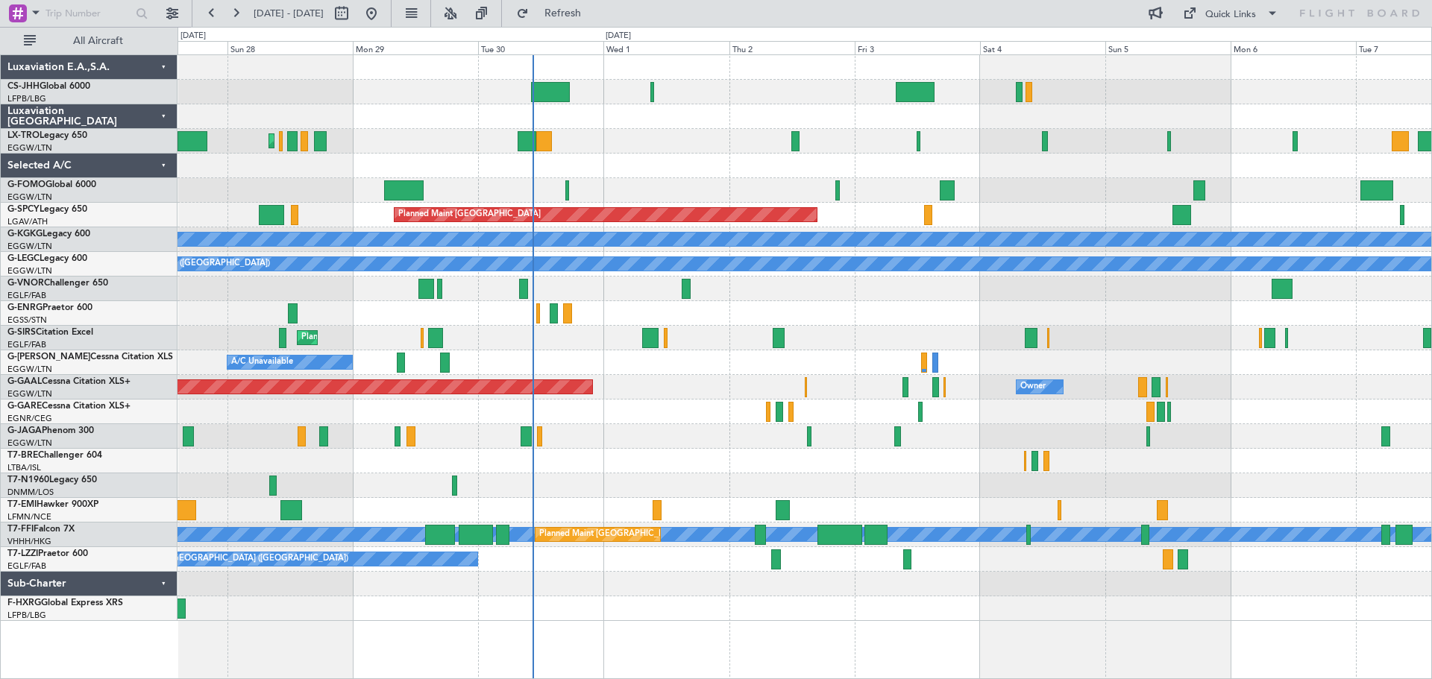
click at [794, 107] on div at bounding box center [805, 116] width 1254 height 25
click at [1165, 80] on div "Planned Maint [GEOGRAPHIC_DATA] ([GEOGRAPHIC_DATA])" at bounding box center [805, 92] width 1254 height 25
click at [414, 81] on div "Planned Maint [GEOGRAPHIC_DATA] ([GEOGRAPHIC_DATA])" at bounding box center [805, 92] width 1254 height 25
click at [417, 81] on div "Planned Maint [GEOGRAPHIC_DATA] ([GEOGRAPHIC_DATA])" at bounding box center [805, 92] width 1254 height 25
click at [669, 129] on div "Planned Maint [GEOGRAPHIC_DATA] ([GEOGRAPHIC_DATA])" at bounding box center [805, 141] width 1254 height 25
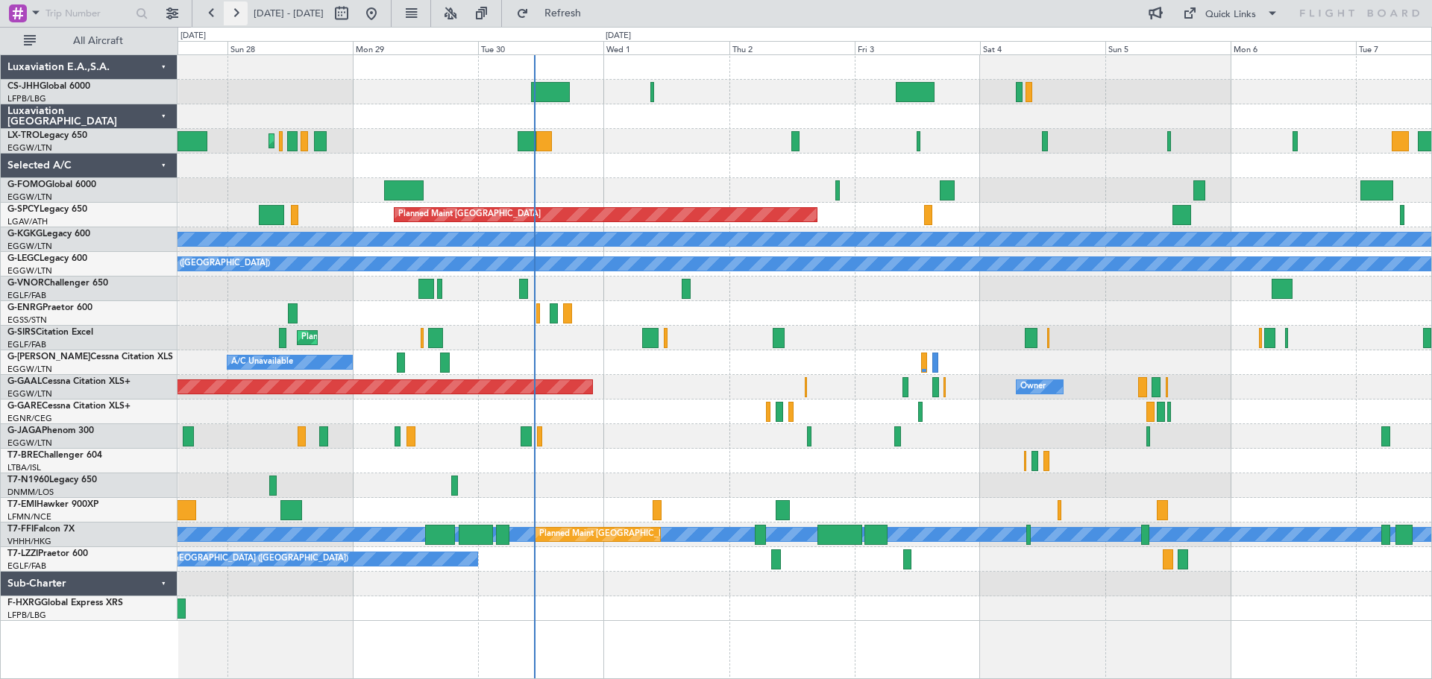
click at [234, 13] on button at bounding box center [236, 13] width 24 height 24
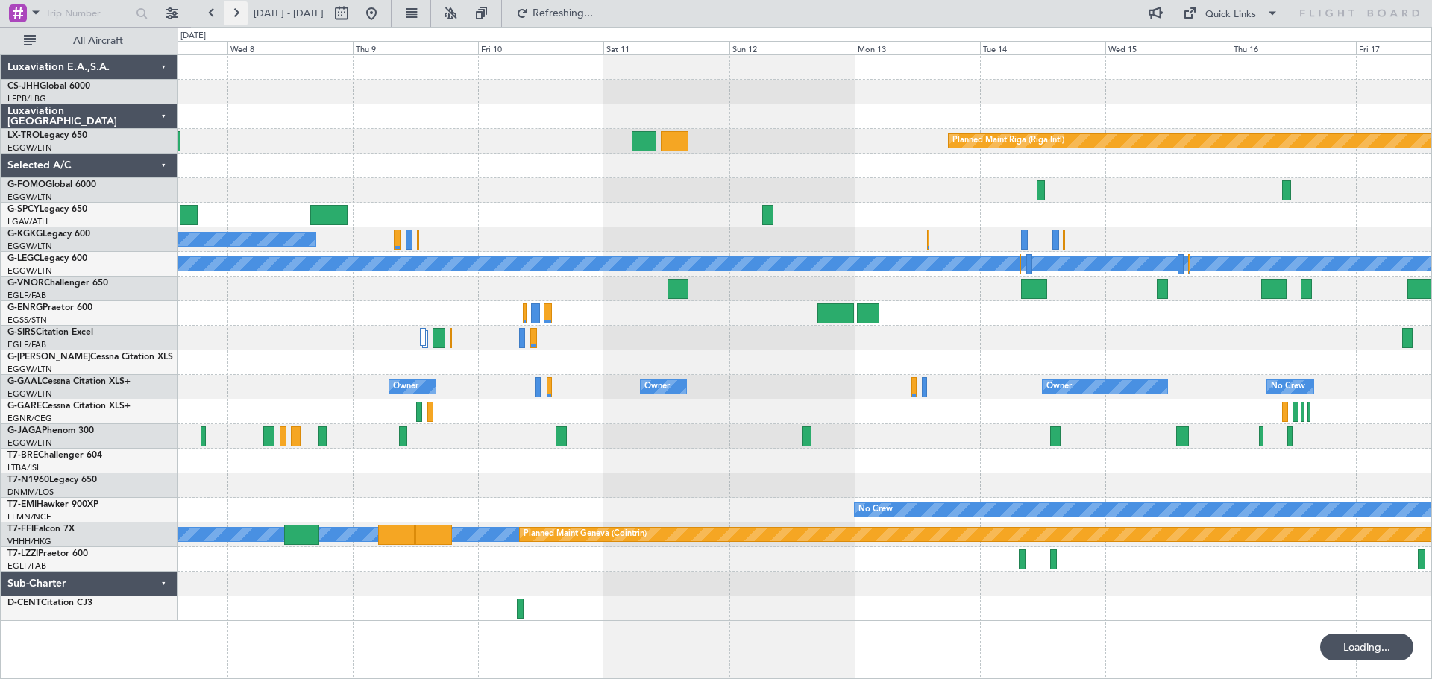
click at [234, 13] on button at bounding box center [236, 13] width 24 height 24
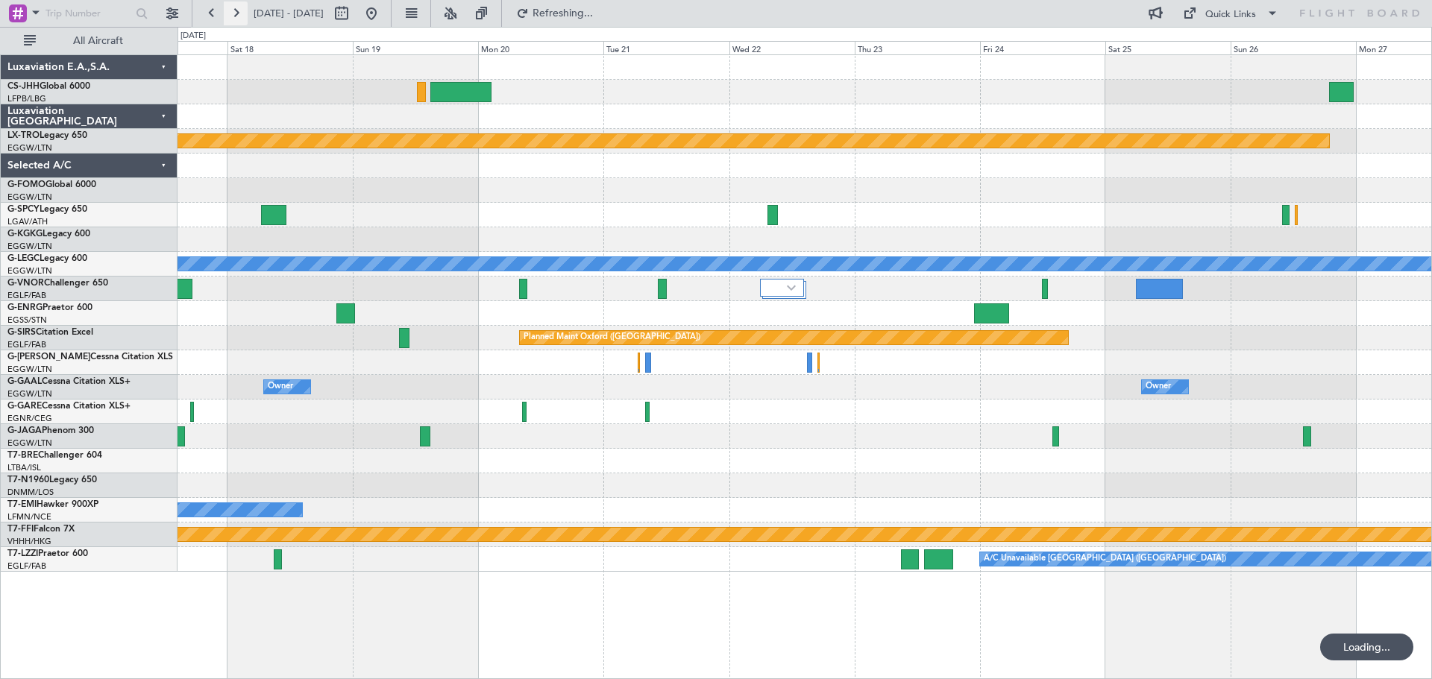
click at [234, 13] on button at bounding box center [236, 13] width 24 height 24
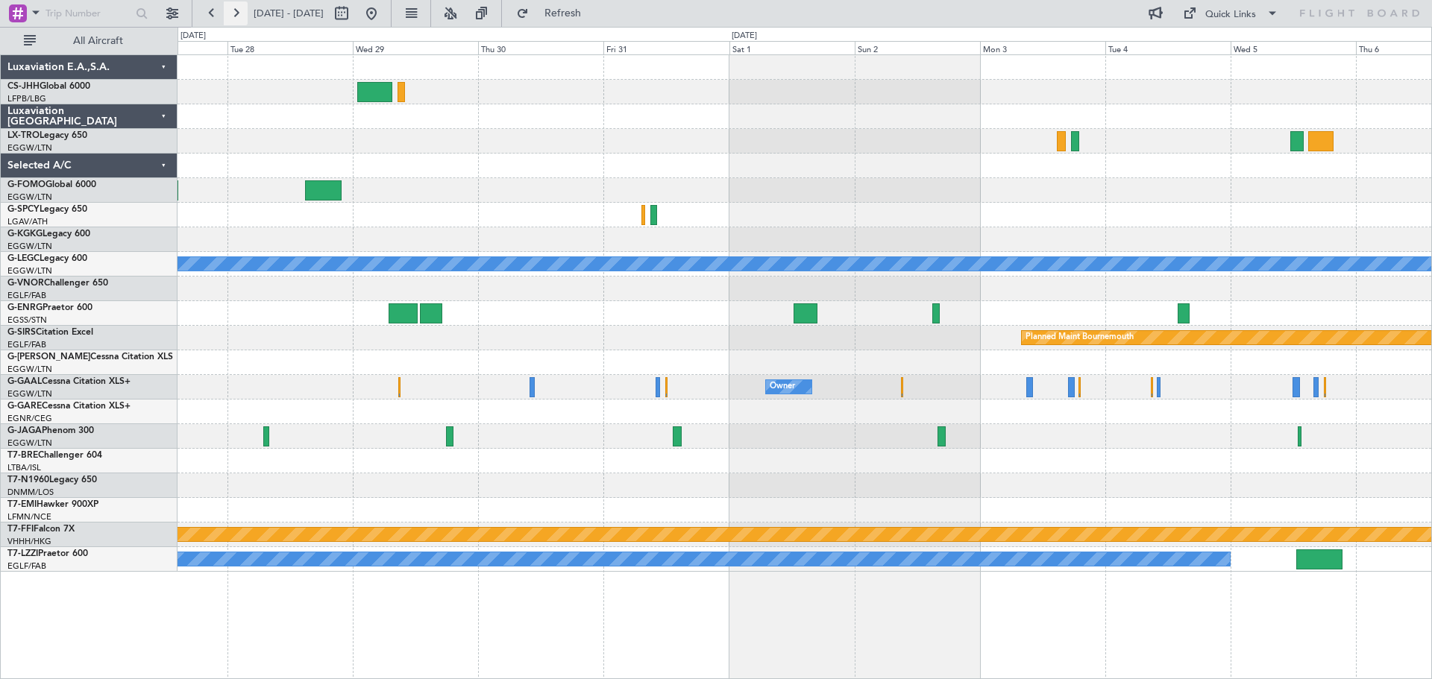
click at [241, 17] on button at bounding box center [236, 13] width 24 height 24
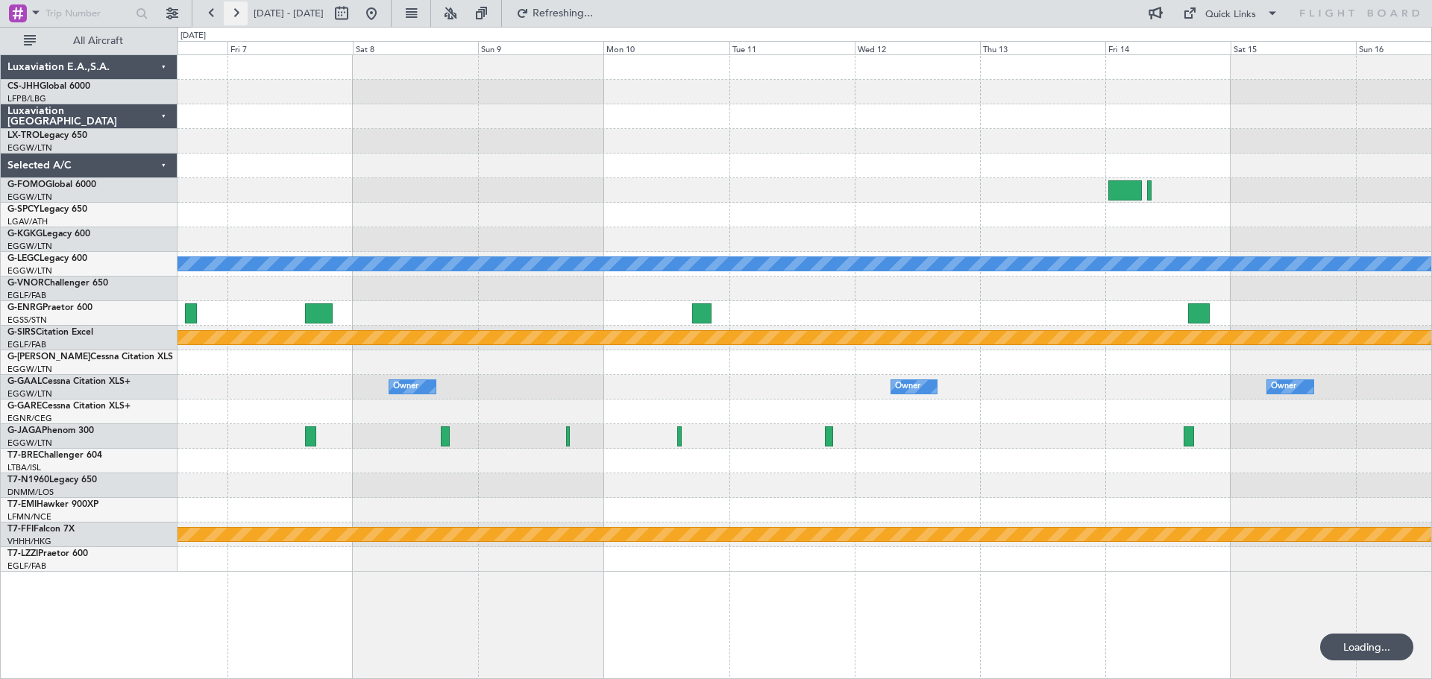
click at [241, 17] on button at bounding box center [236, 13] width 24 height 24
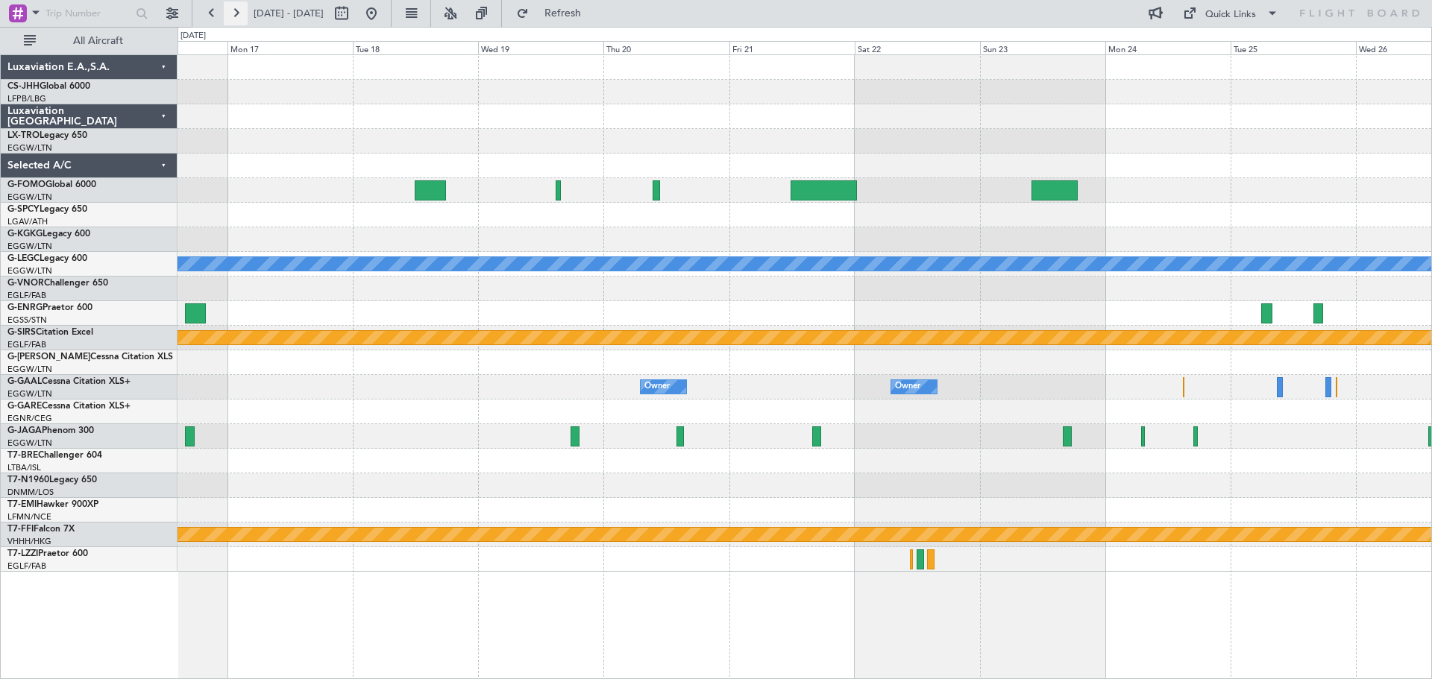
click at [236, 11] on button at bounding box center [236, 13] width 24 height 24
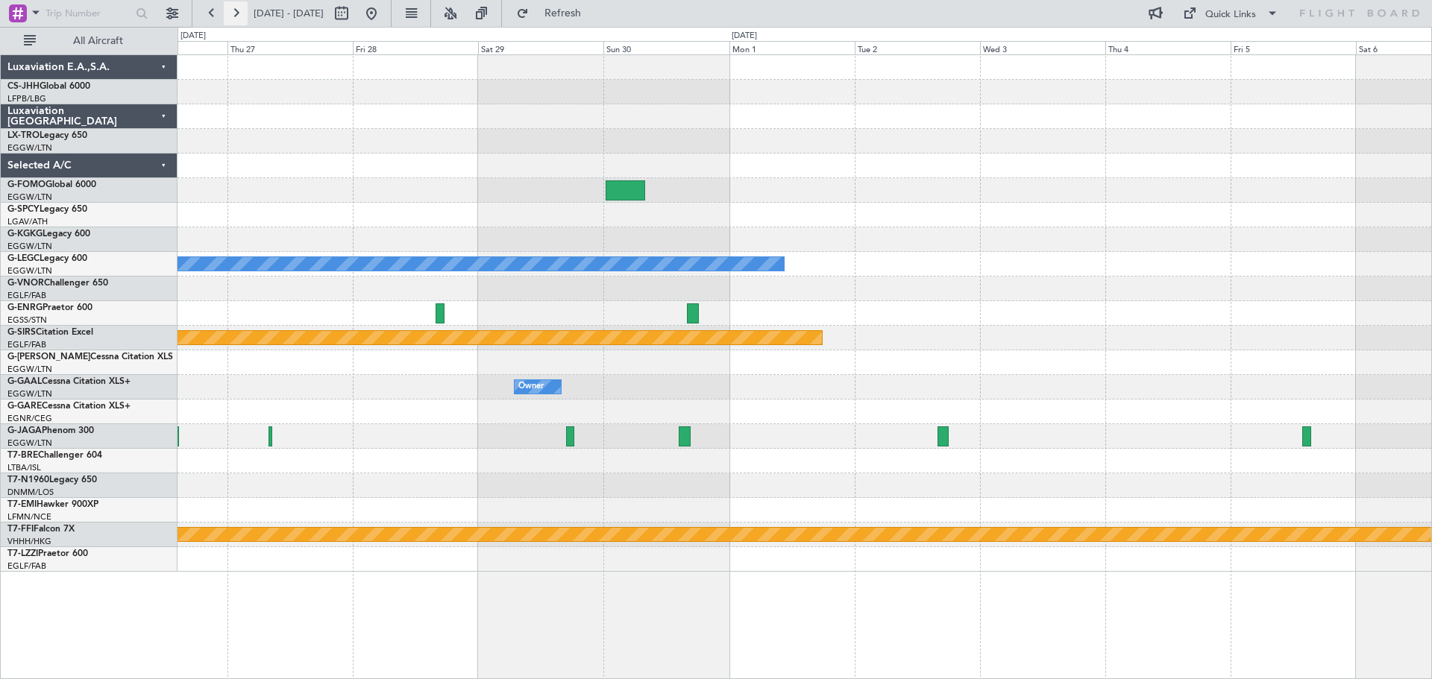
click at [236, 11] on button at bounding box center [236, 13] width 24 height 24
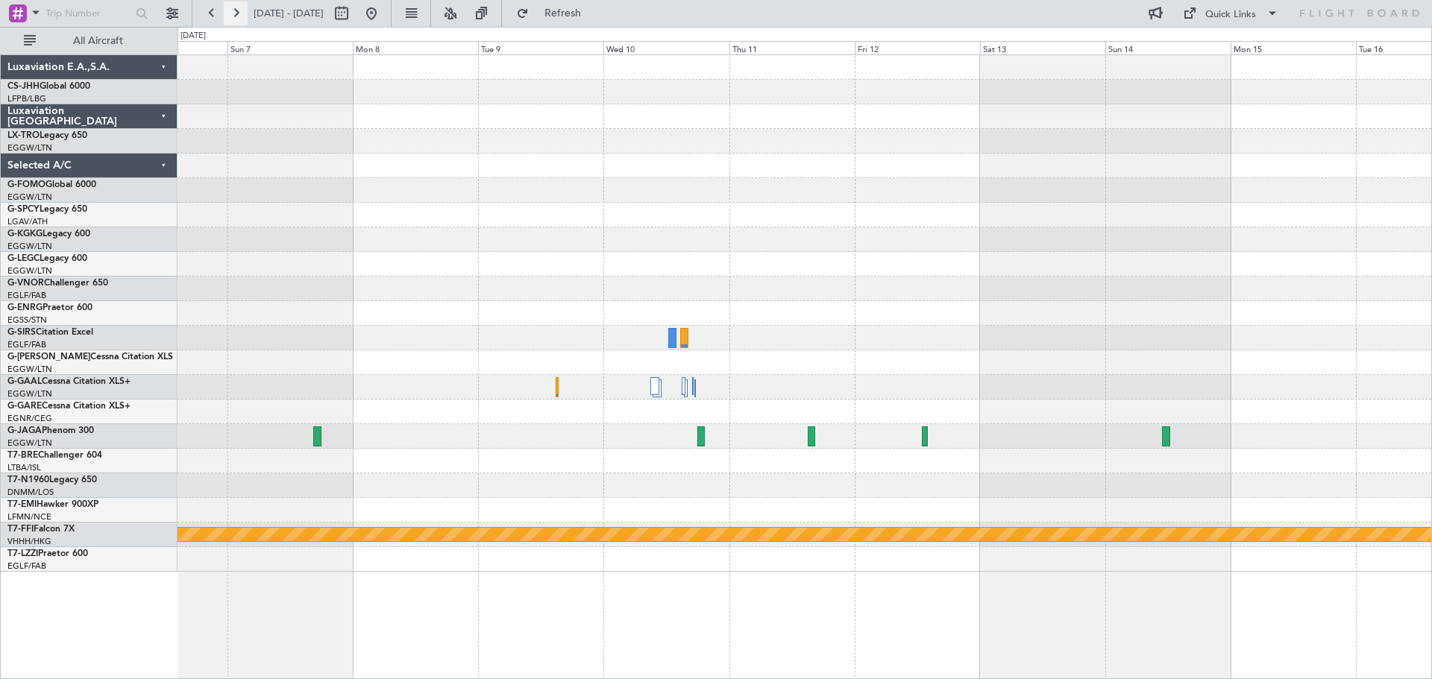
click at [236, 11] on button at bounding box center [236, 13] width 24 height 24
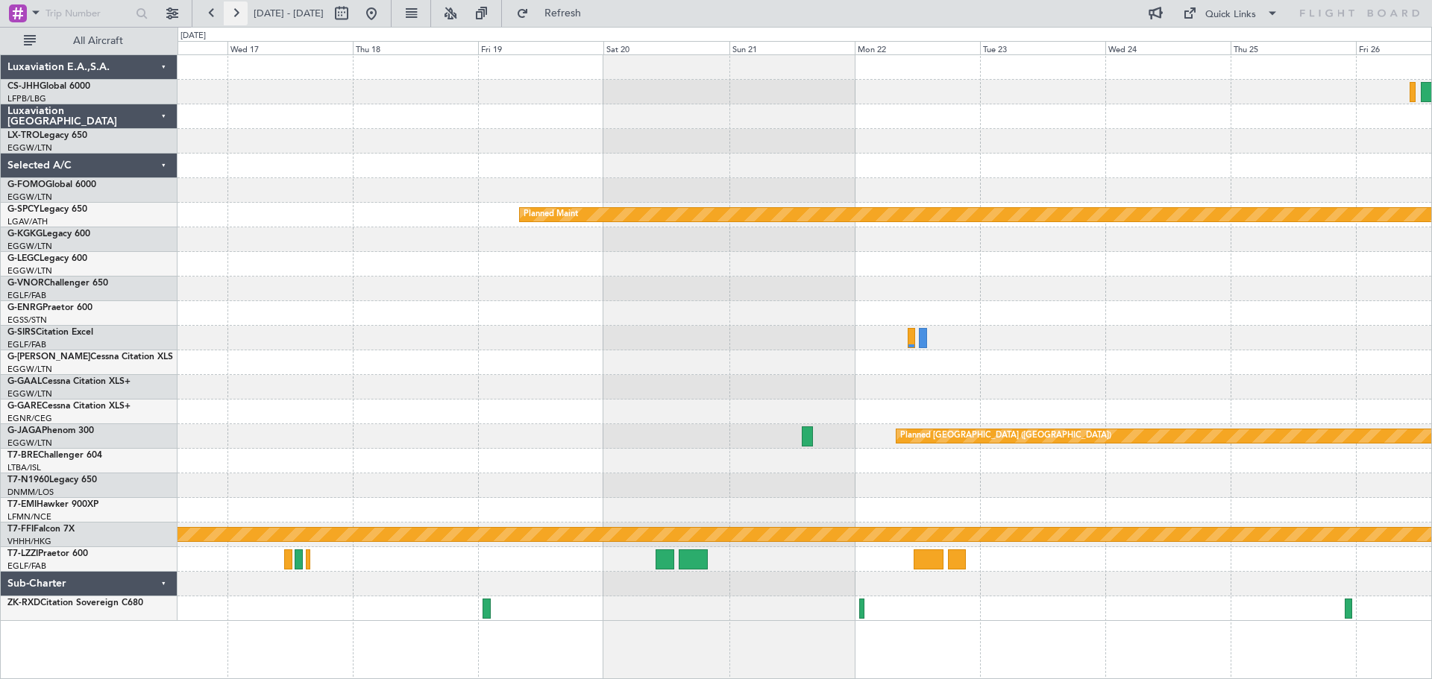
click at [236, 11] on button at bounding box center [236, 13] width 24 height 24
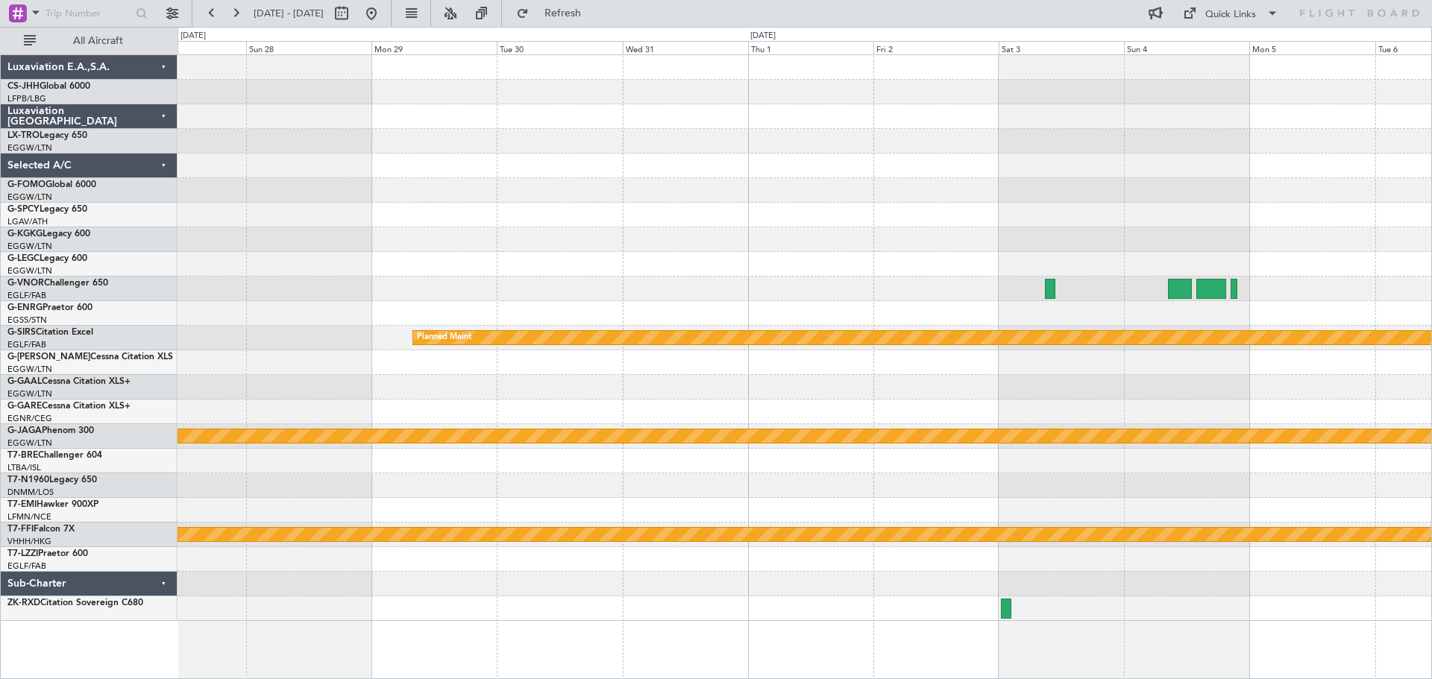
click at [539, 120] on div "Planned Maint Planned Maint Planned Maint St Gallen (Altenrhein) MEL Planned Ma…" at bounding box center [805, 338] width 1254 height 566
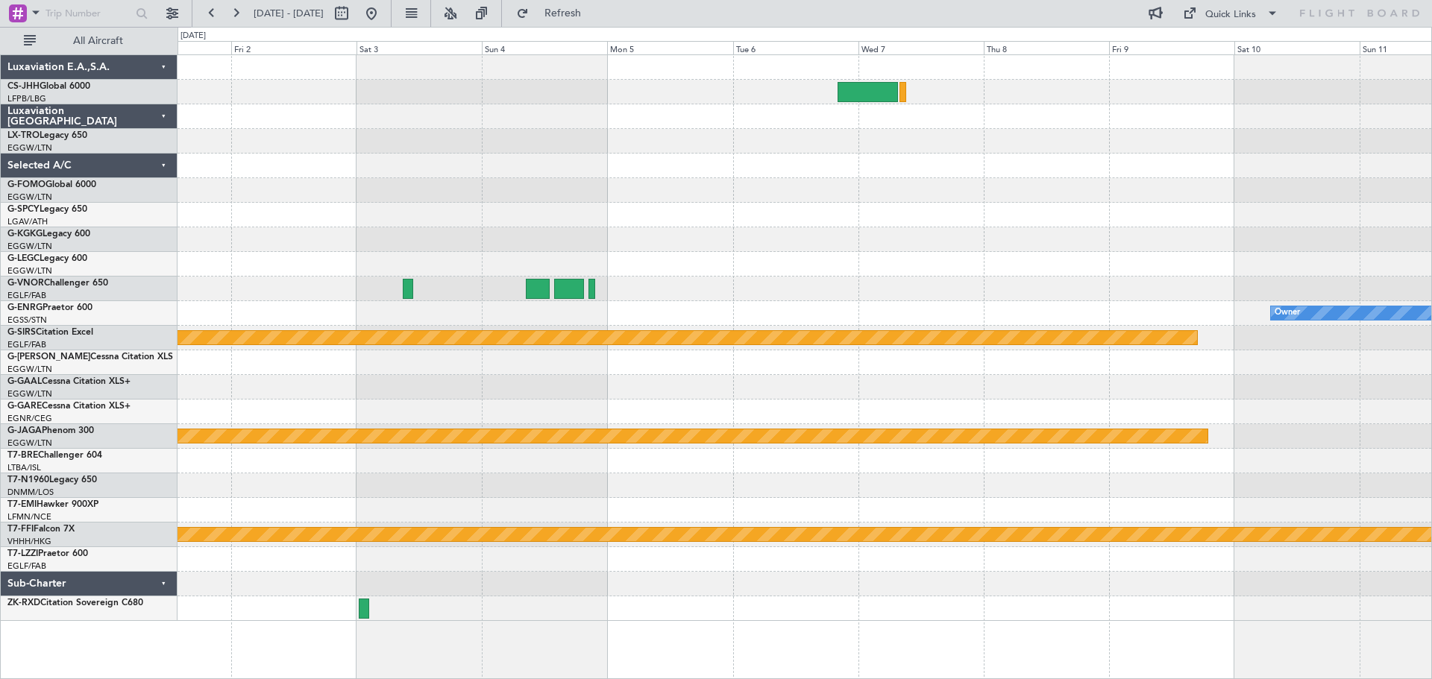
click at [516, 141] on div at bounding box center [805, 141] width 1254 height 25
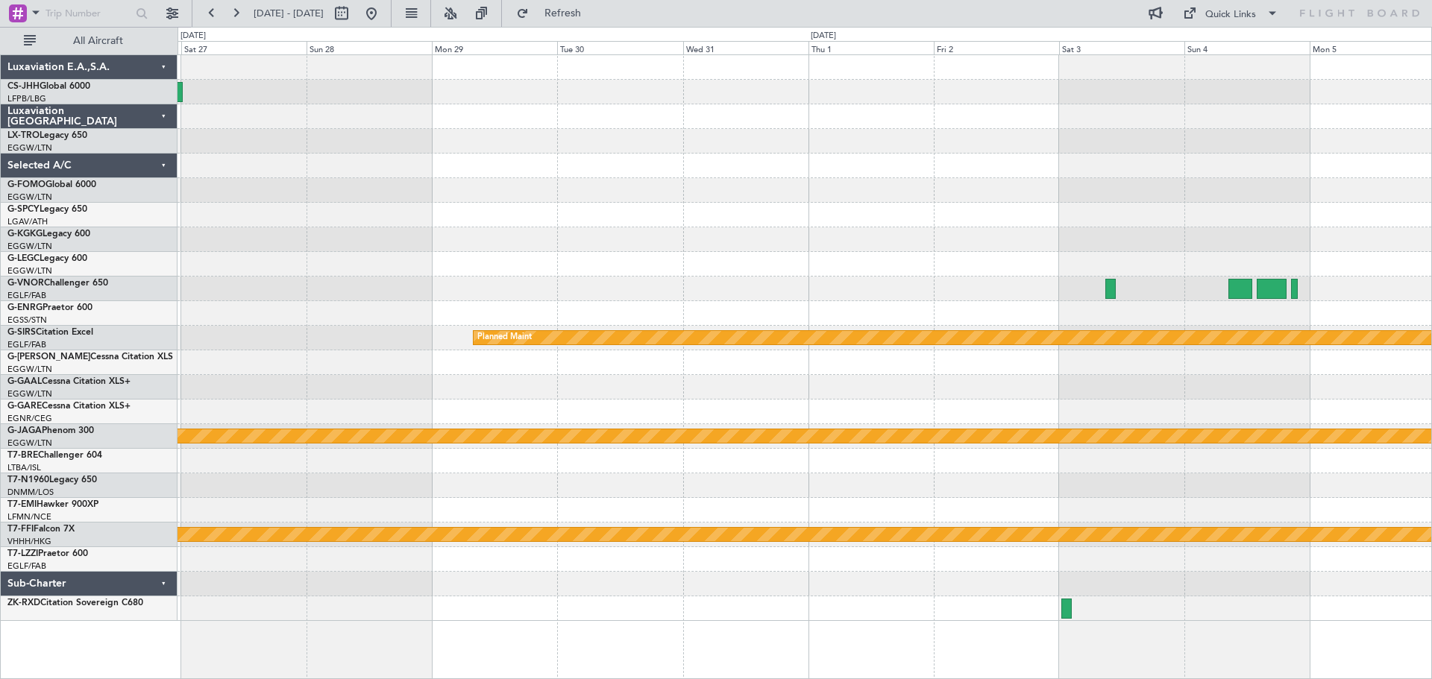
click at [1067, 151] on div at bounding box center [805, 141] width 1254 height 25
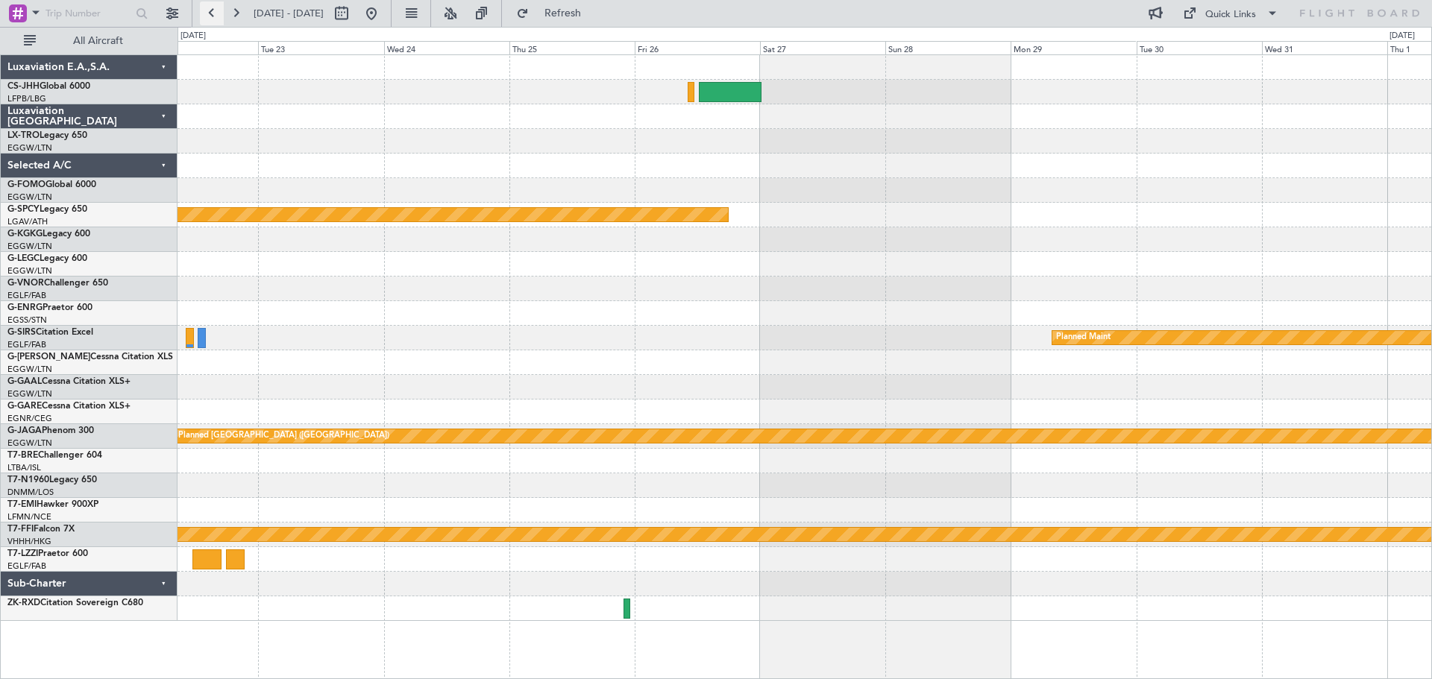
click at [211, 16] on button at bounding box center [212, 13] width 24 height 24
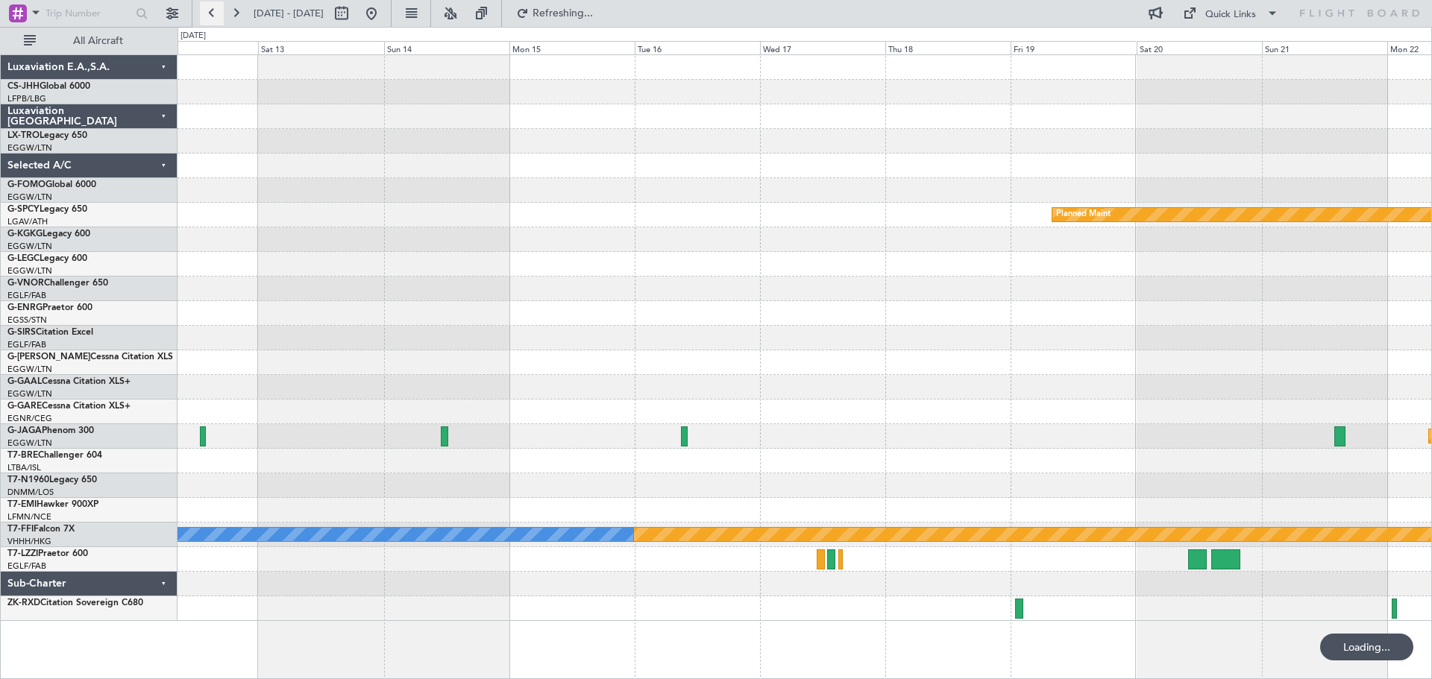
click at [211, 16] on button at bounding box center [212, 13] width 24 height 24
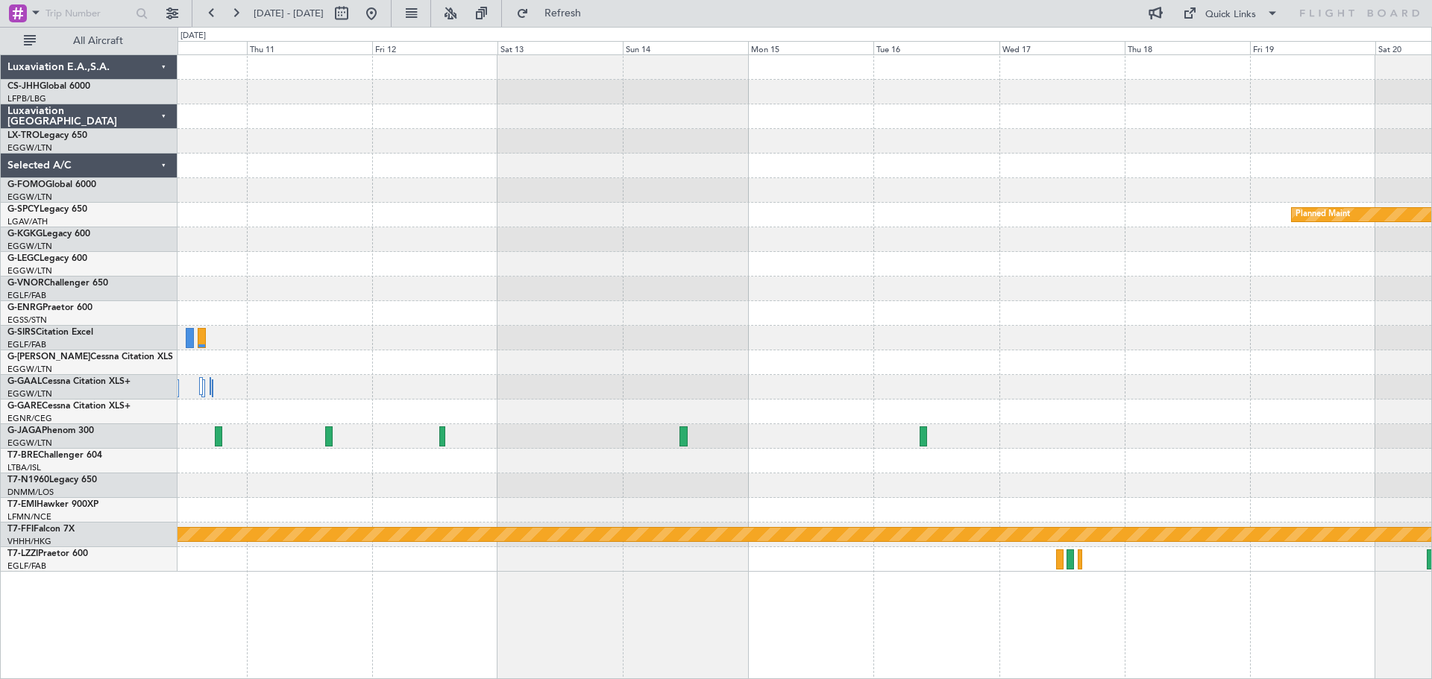
click at [670, 206] on div "Planned Maint Planned Maint St Gallen (Altenrhein) MEL MEL Planned Maint Geneva…" at bounding box center [805, 313] width 1254 height 517
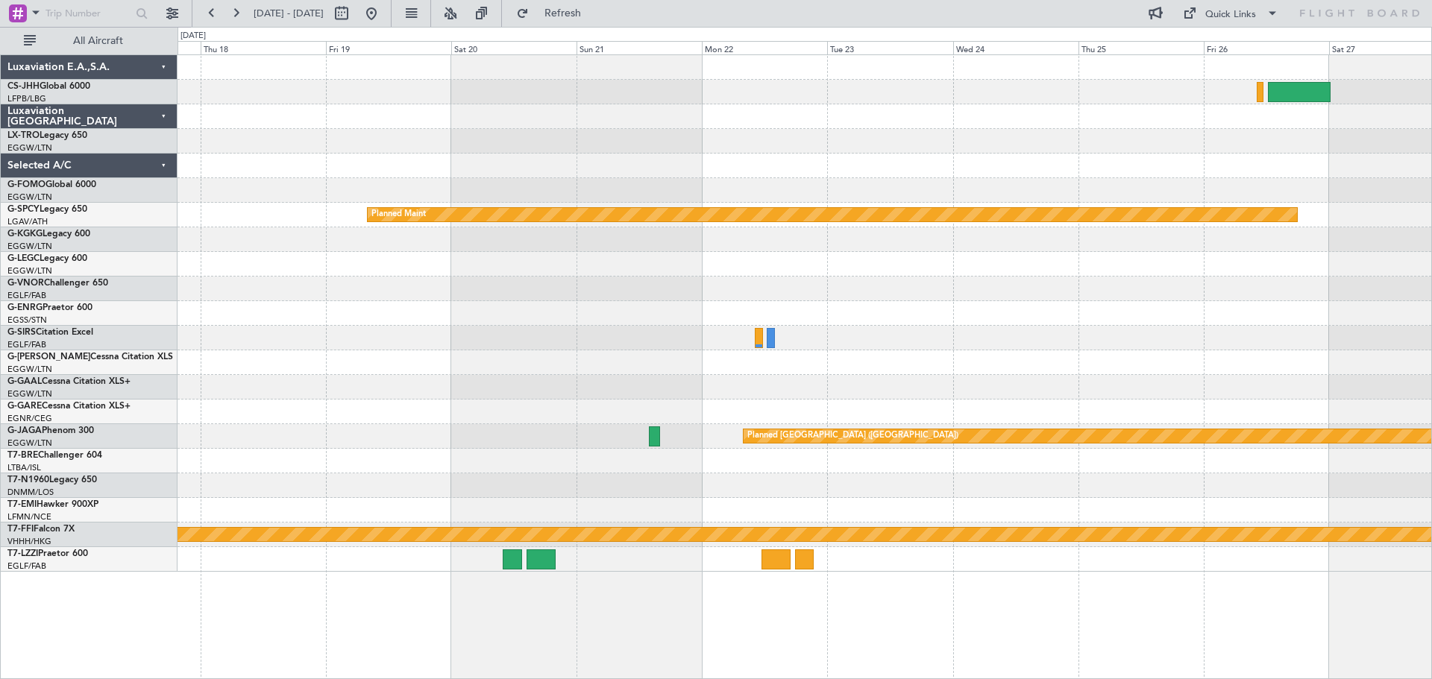
click at [367, 207] on div "Planned Maint" at bounding box center [832, 214] width 931 height 15
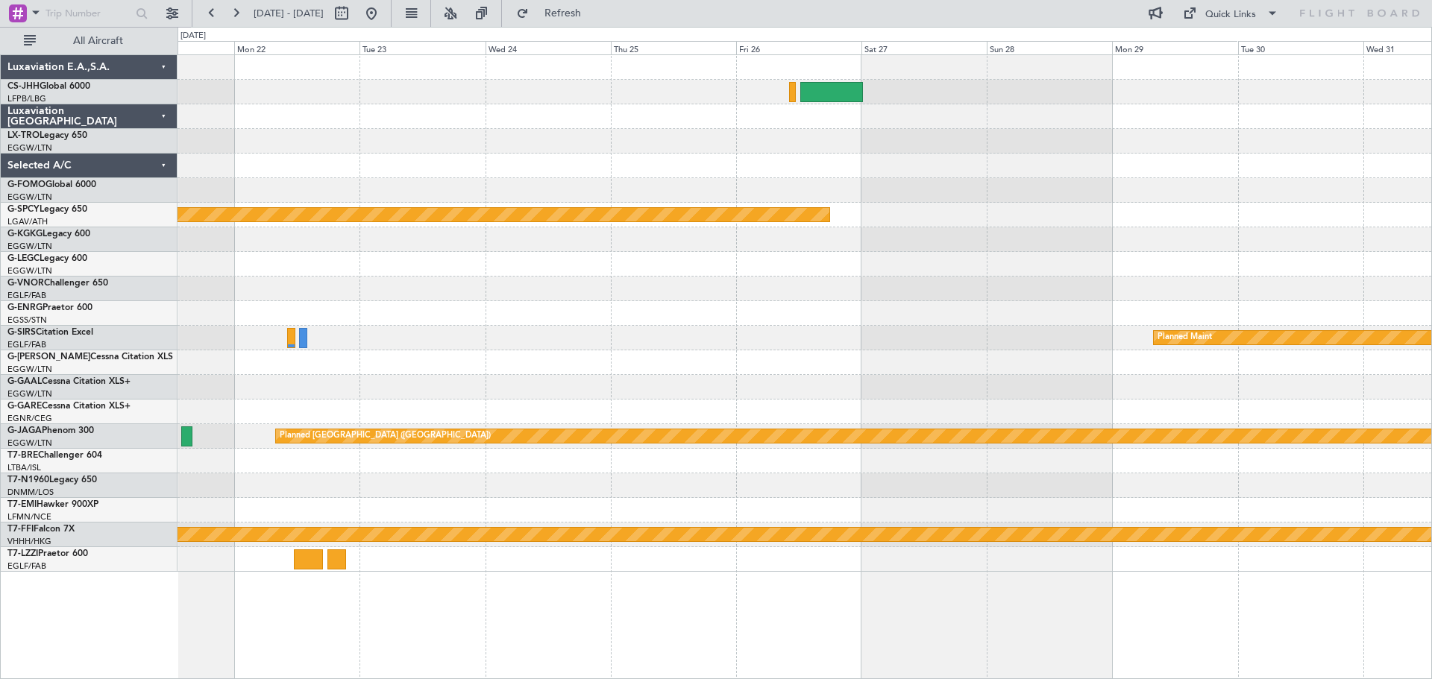
click at [555, 174] on div "Planned Maint Planned Maint Planned Maint St Gallen (Altenrhein) MEL Planned Ma…" at bounding box center [805, 313] width 1254 height 517
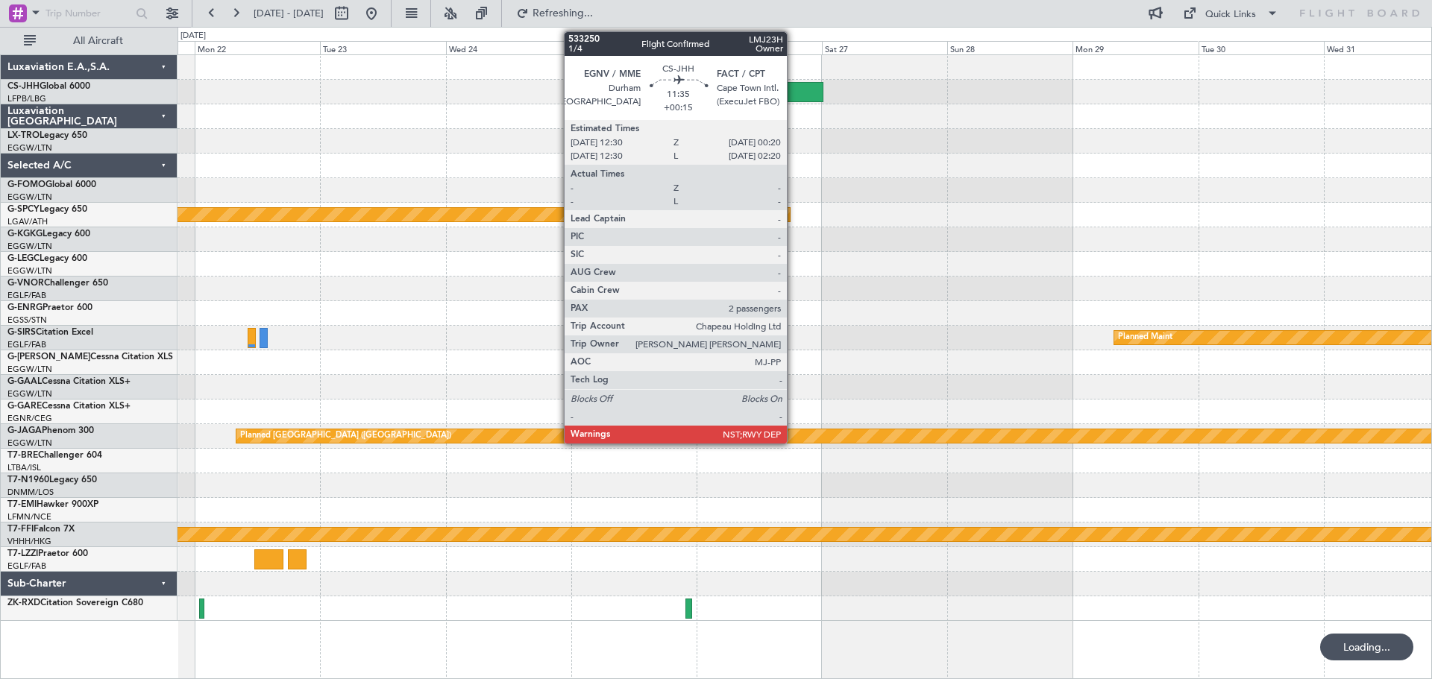
click at [794, 95] on div at bounding box center [792, 92] width 62 height 20
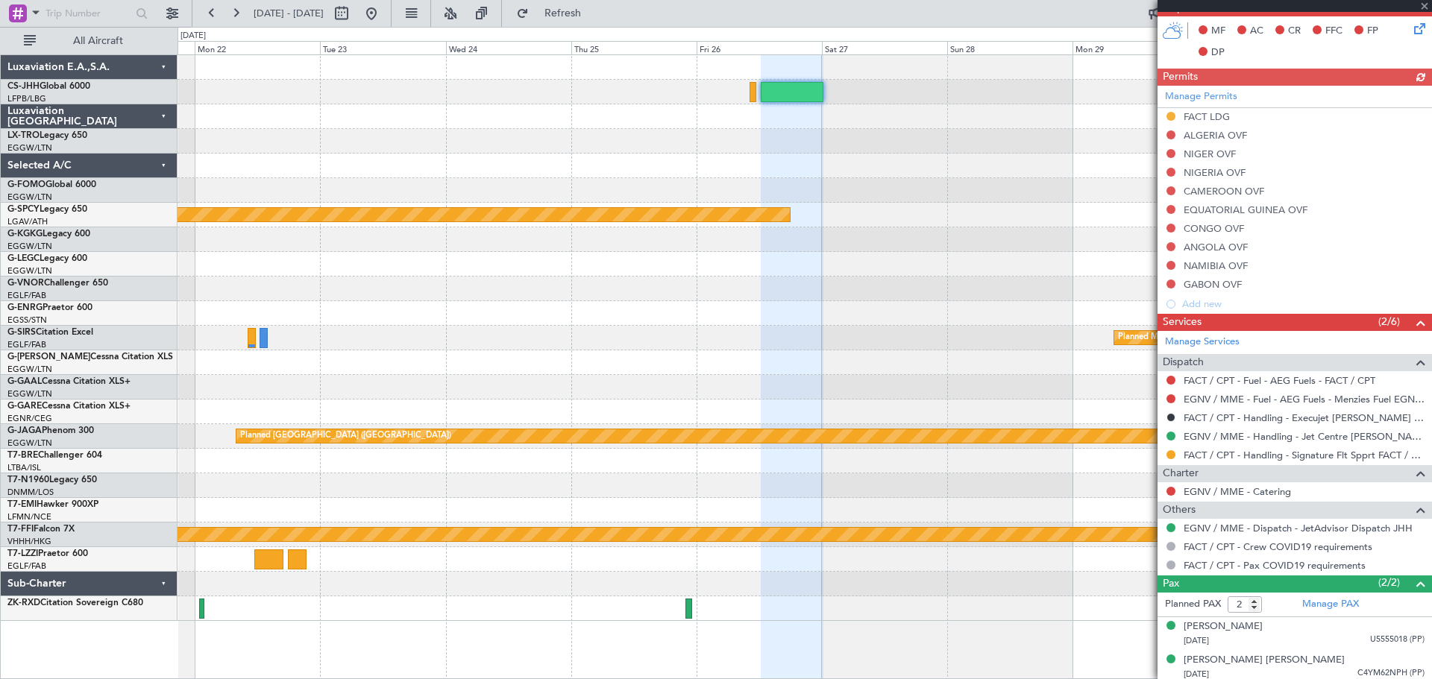
scroll to position [370, 0]
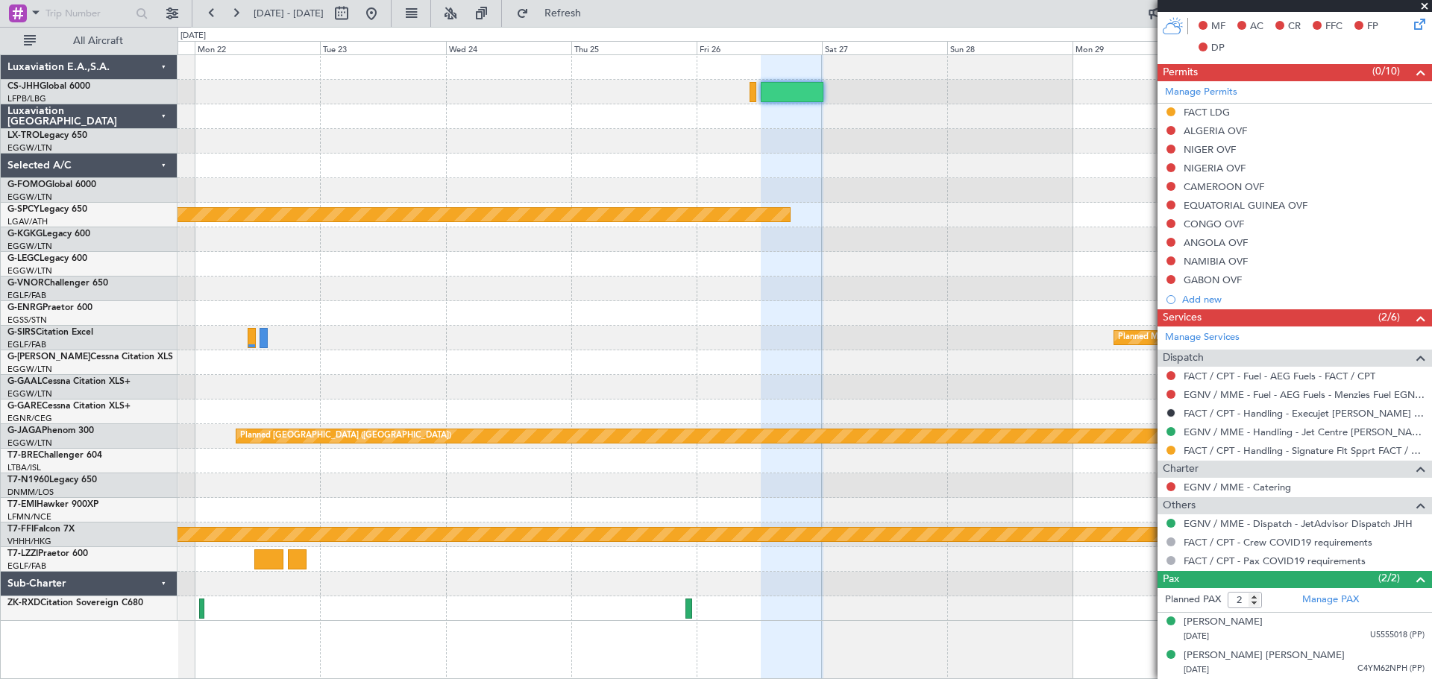
click at [1423, 5] on span at bounding box center [1424, 6] width 15 height 13
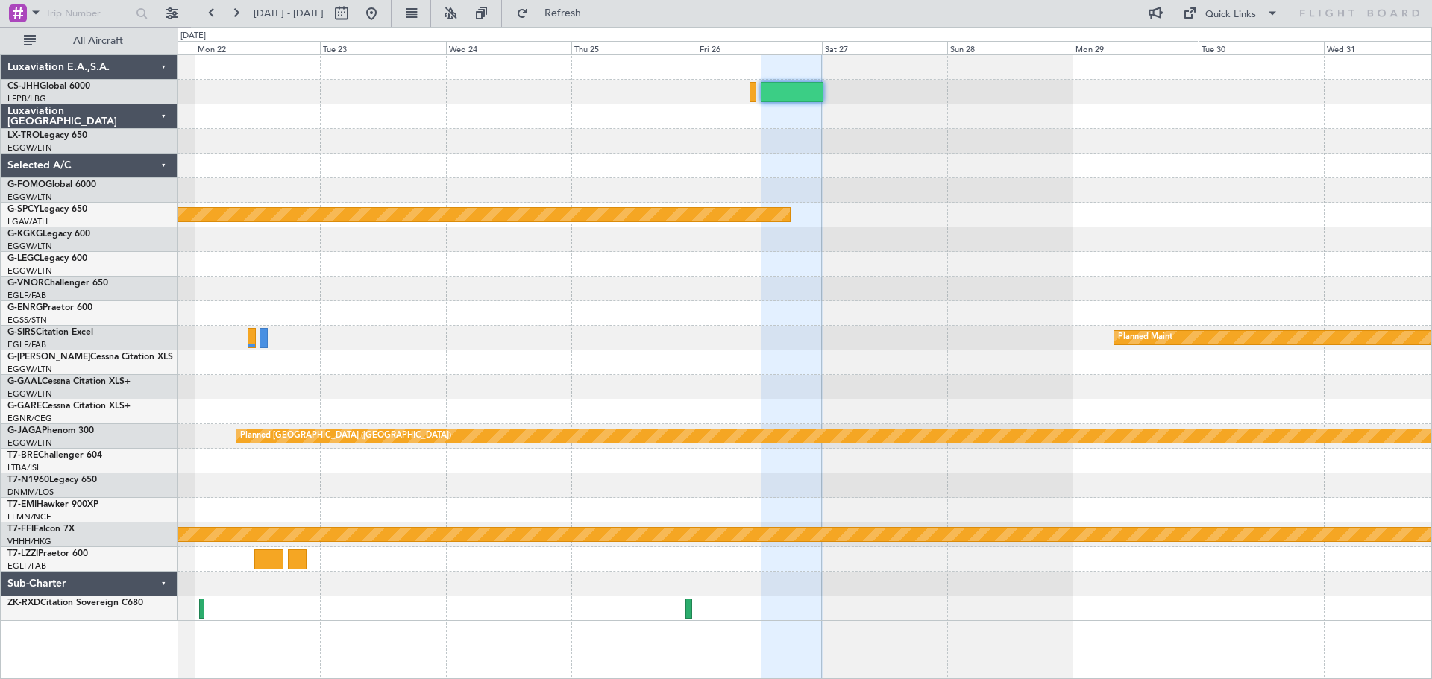
type input "0"
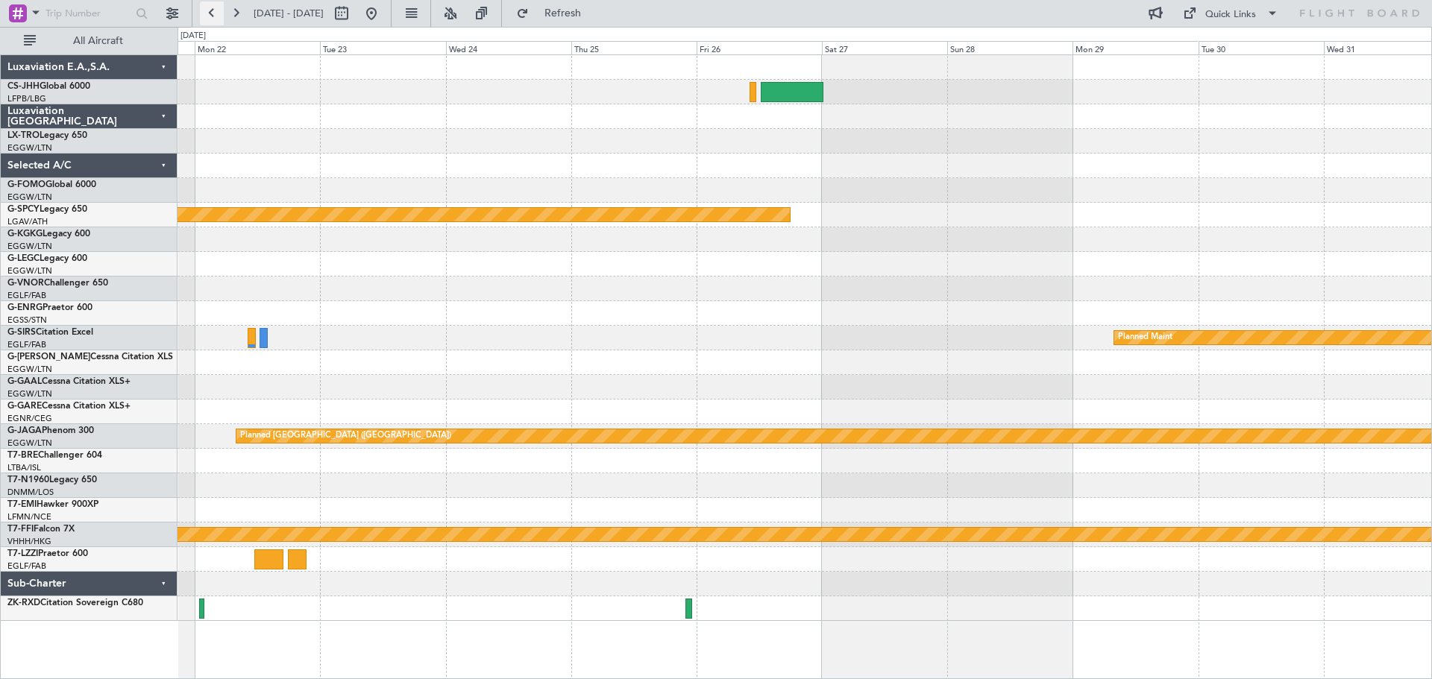
click at [209, 10] on button at bounding box center [212, 13] width 24 height 24
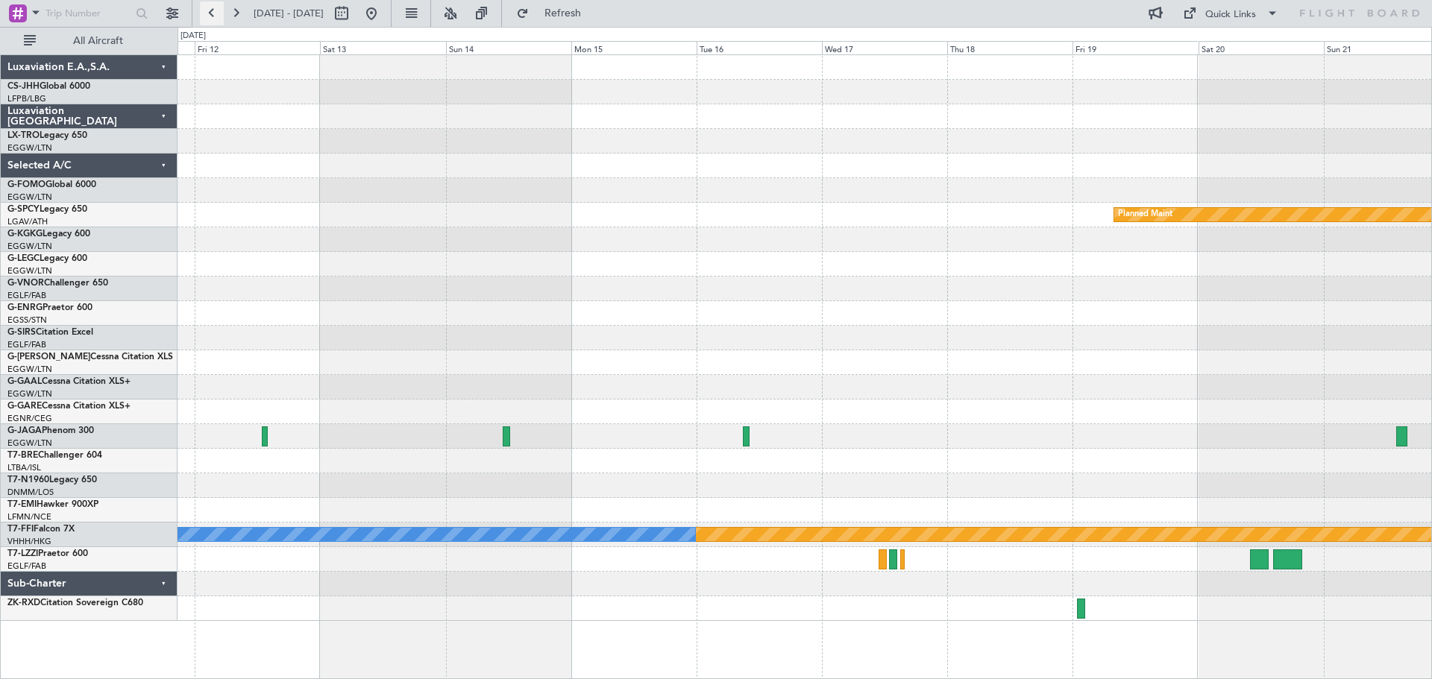
click at [209, 10] on button at bounding box center [212, 13] width 24 height 24
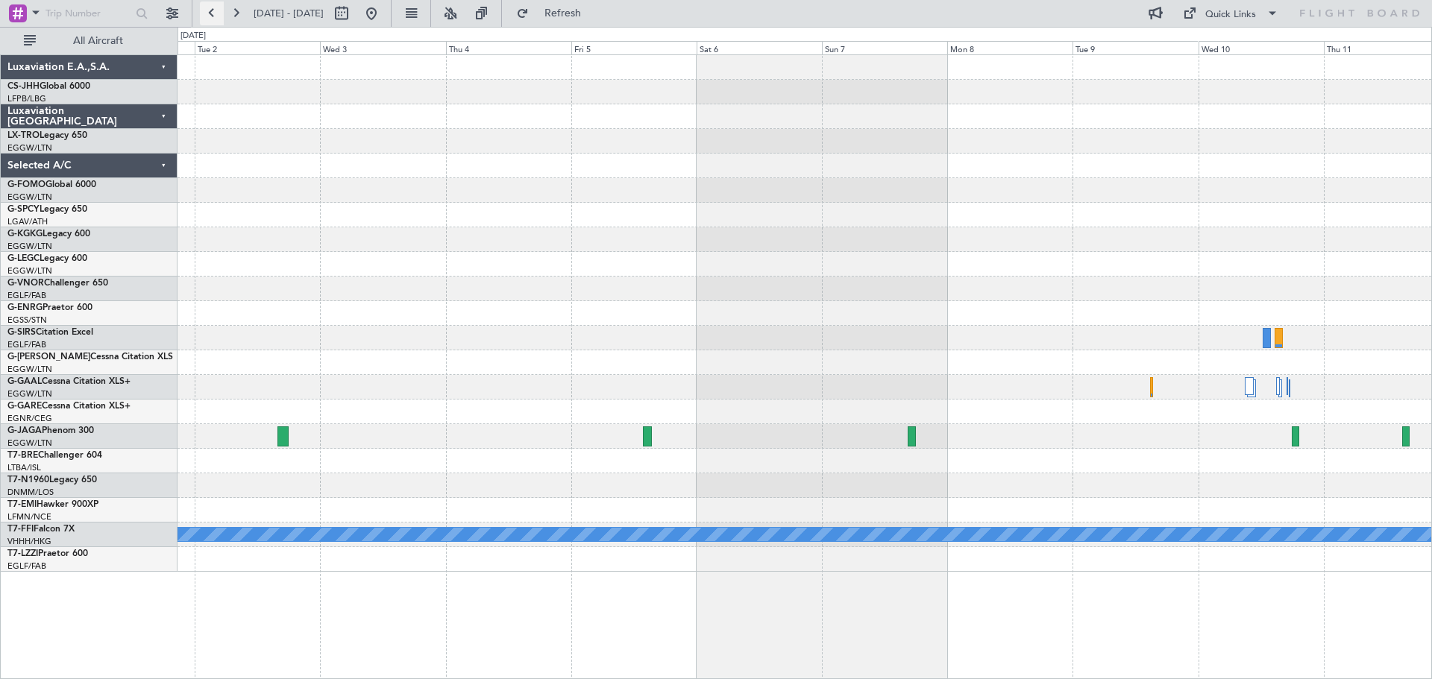
click at [209, 10] on button at bounding box center [212, 13] width 24 height 24
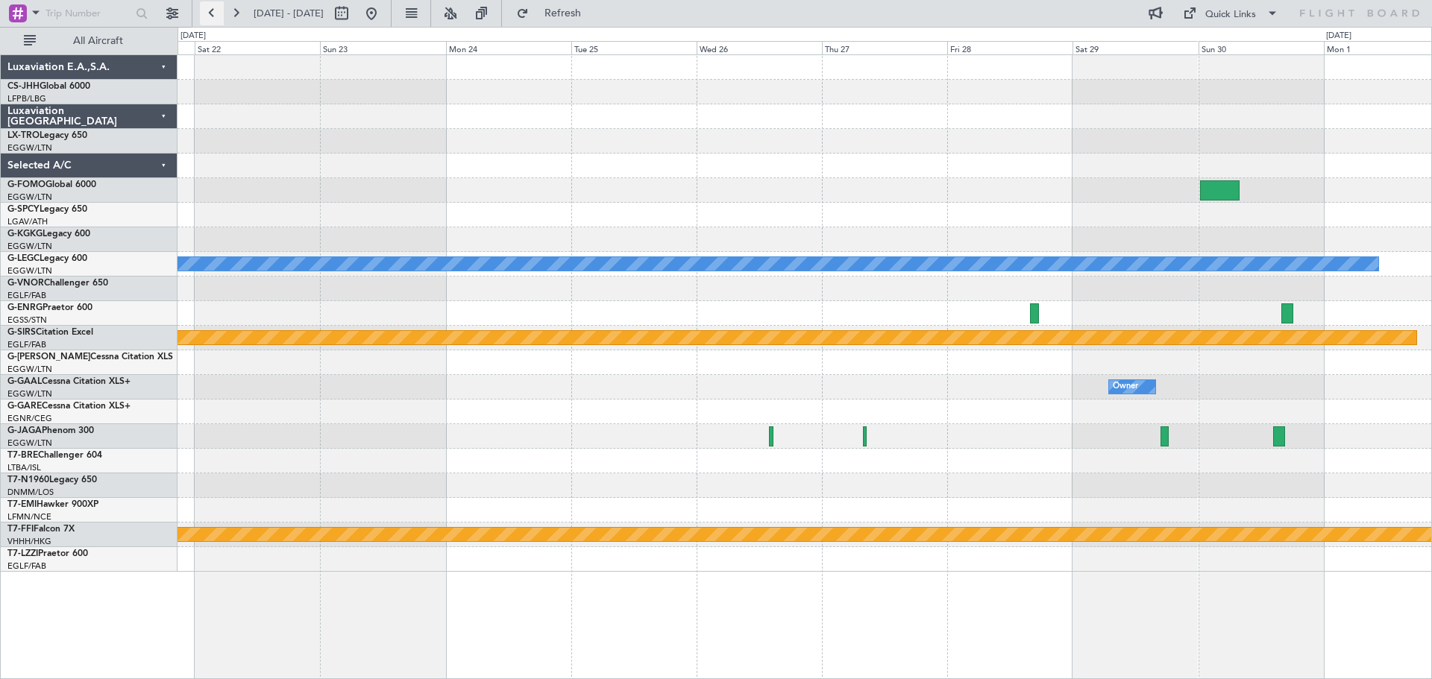
click at [209, 10] on button at bounding box center [212, 13] width 24 height 24
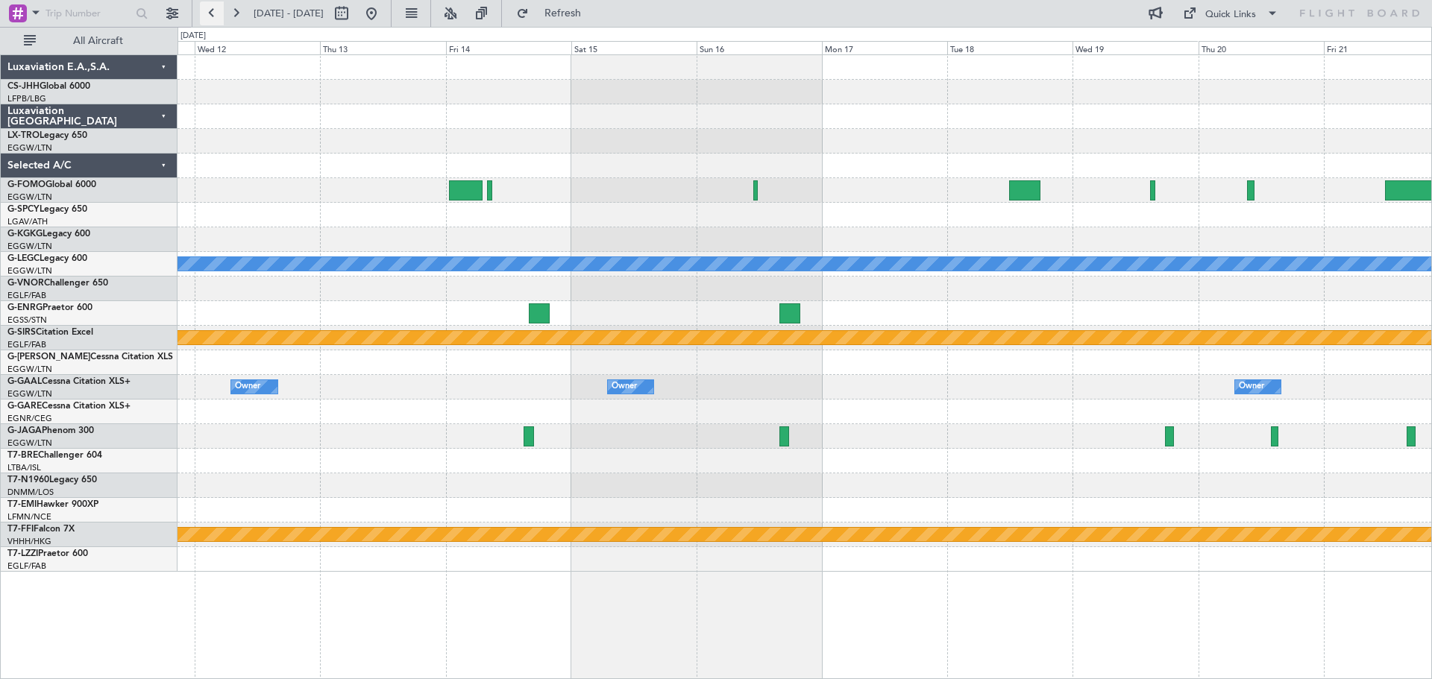
click at [209, 10] on button at bounding box center [212, 13] width 24 height 24
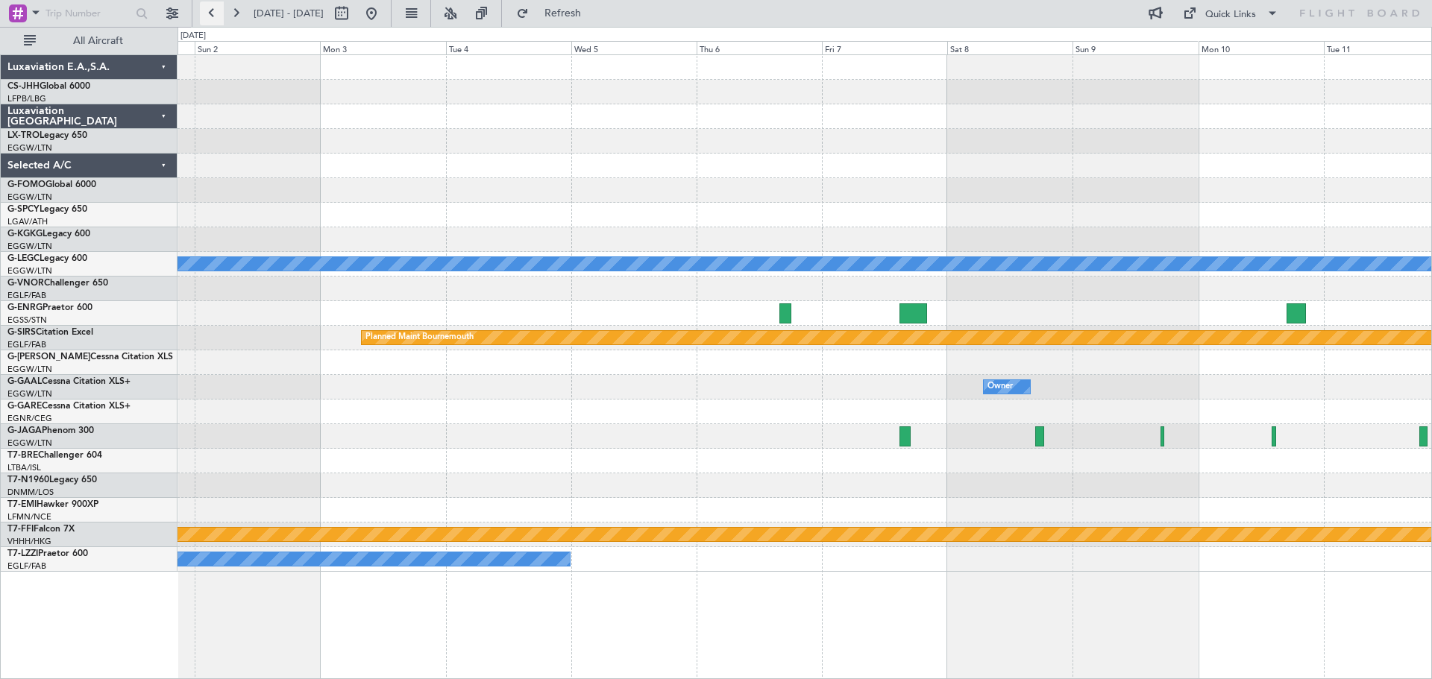
click at [209, 10] on button at bounding box center [212, 13] width 24 height 24
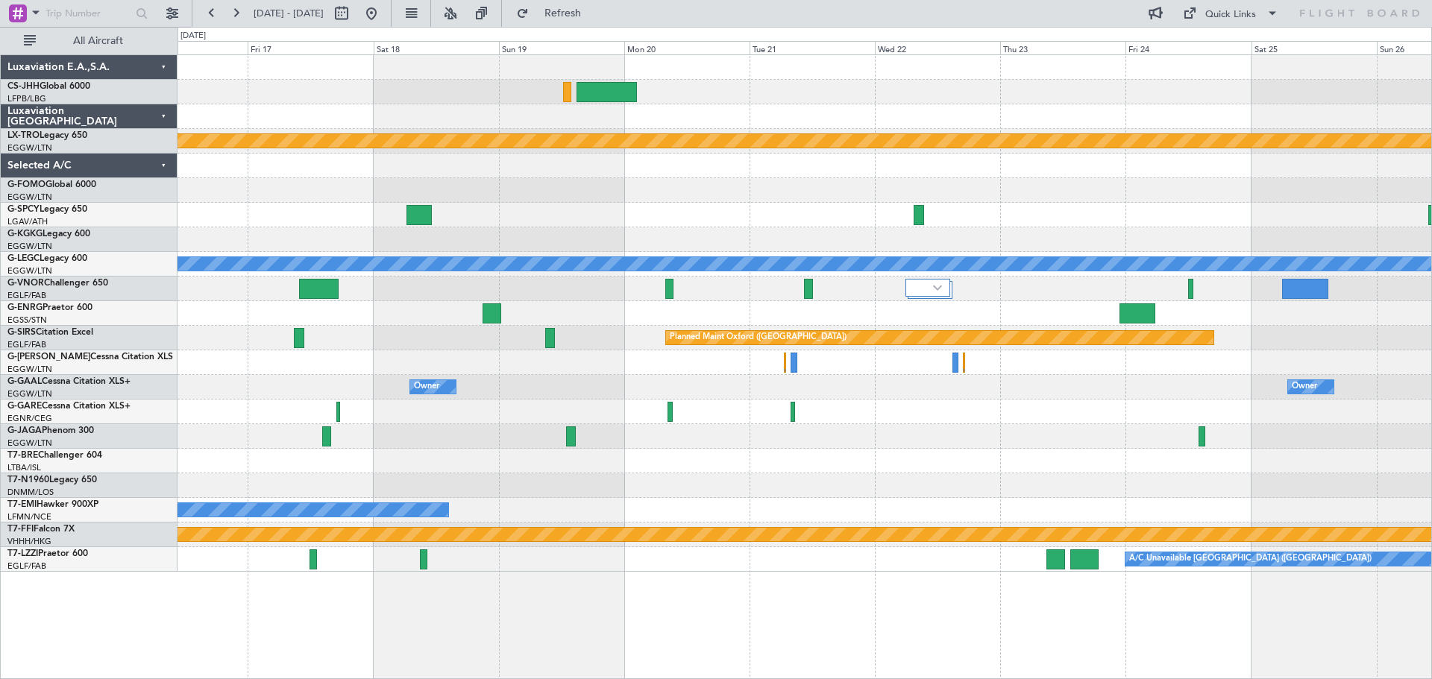
click at [1067, 122] on div at bounding box center [805, 116] width 1254 height 25
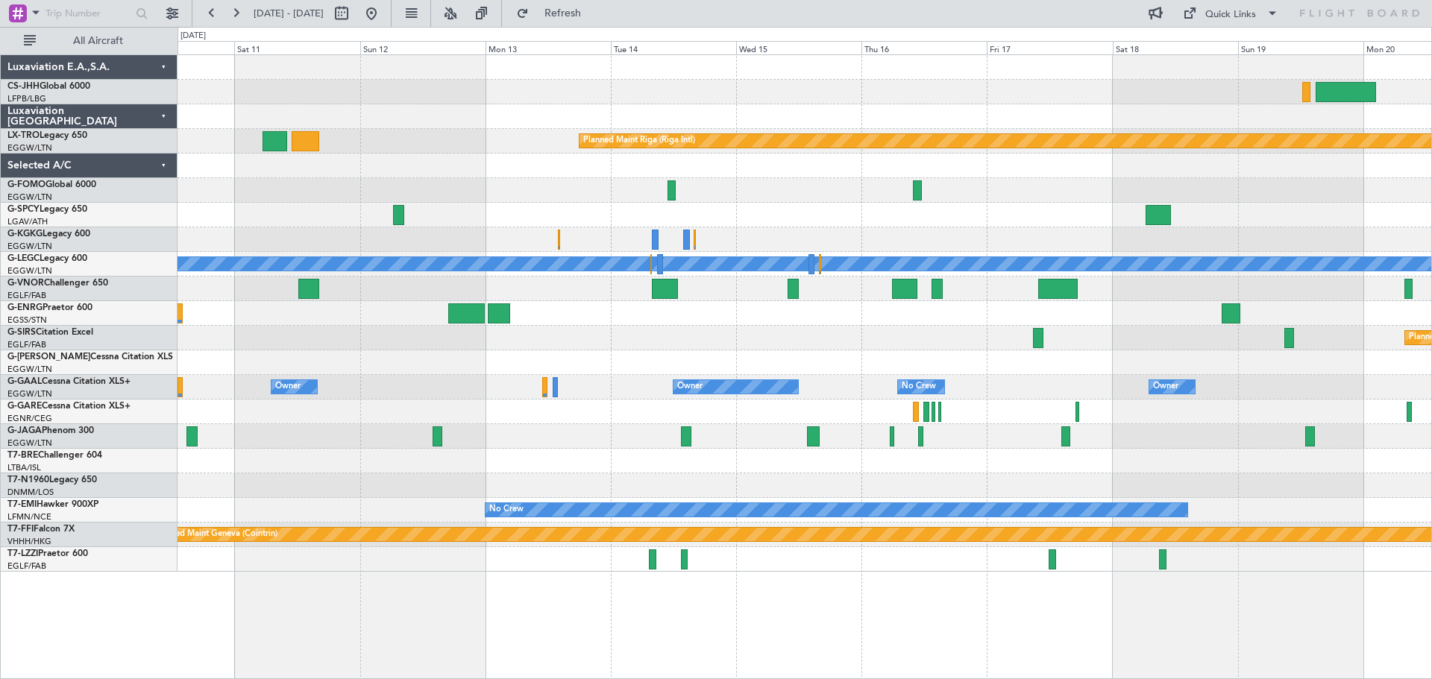
click at [1166, 98] on div "Planned Maint Riga (Riga Intl) A/C Unavailable Istanbul (Ataturk) A/C Unavailab…" at bounding box center [805, 313] width 1254 height 517
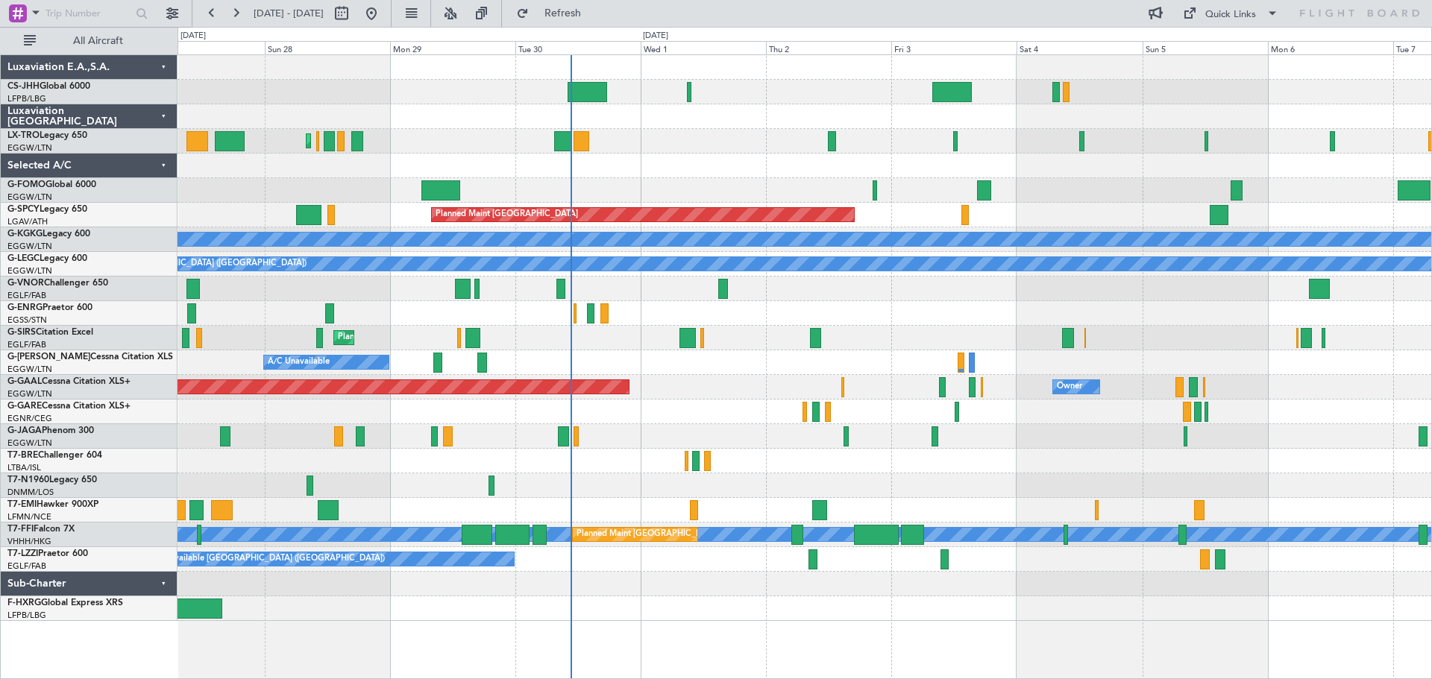
click at [641, 431] on div "Planned Maint [GEOGRAPHIC_DATA] ([GEOGRAPHIC_DATA])" at bounding box center [805, 436] width 1254 height 25
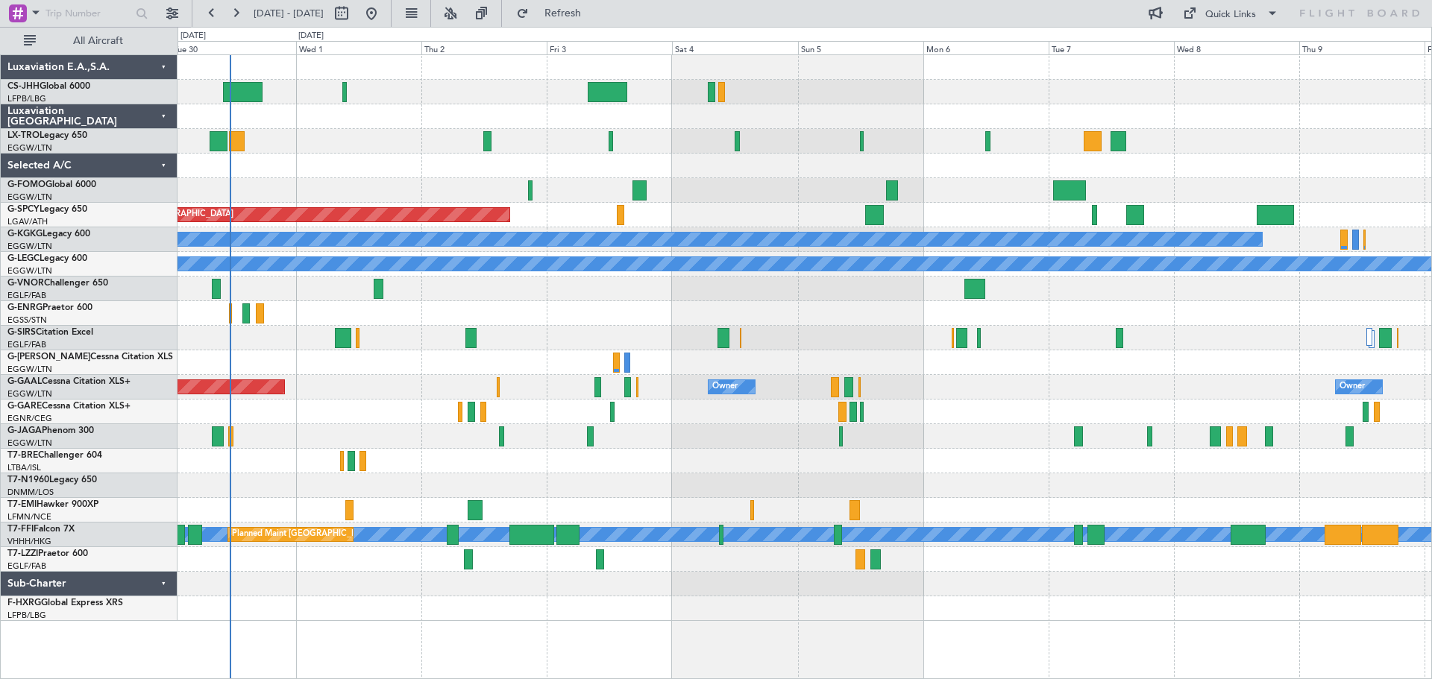
click at [944, 160] on div at bounding box center [805, 166] width 1254 height 25
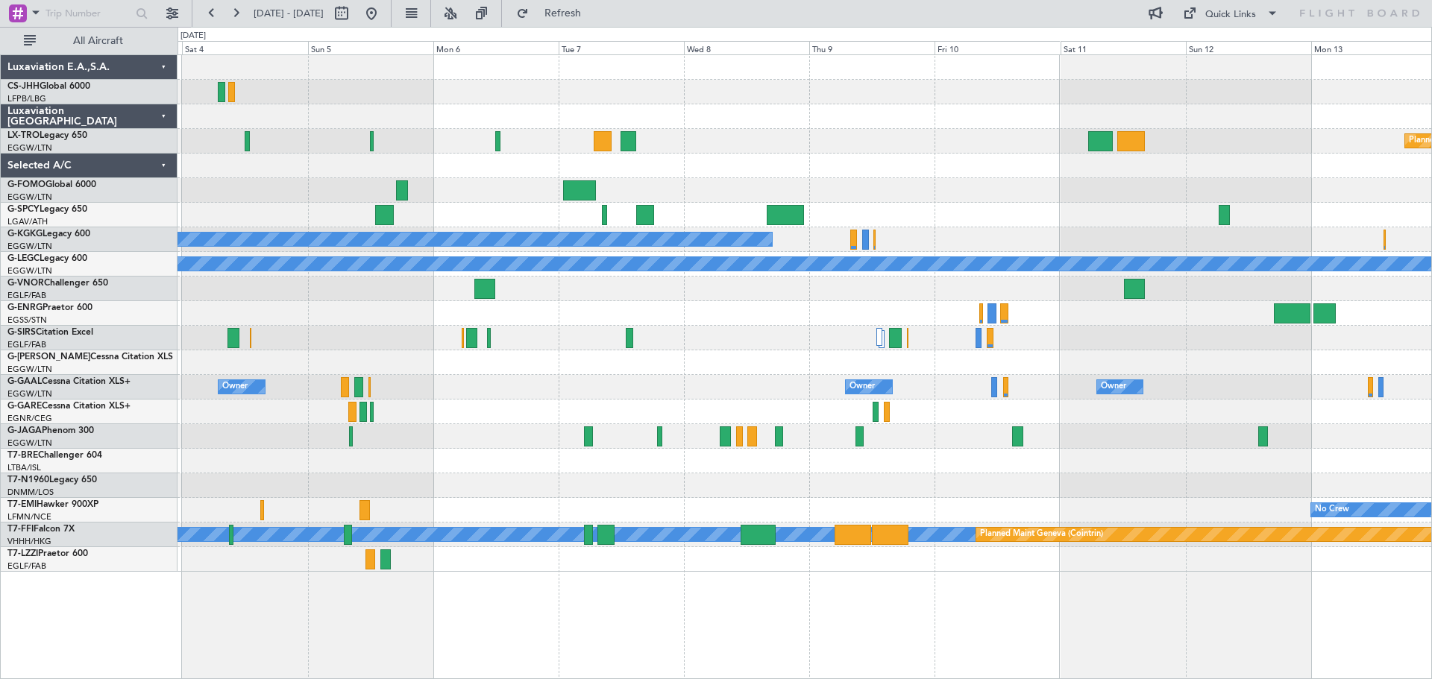
click at [688, 175] on div at bounding box center [805, 166] width 1254 height 25
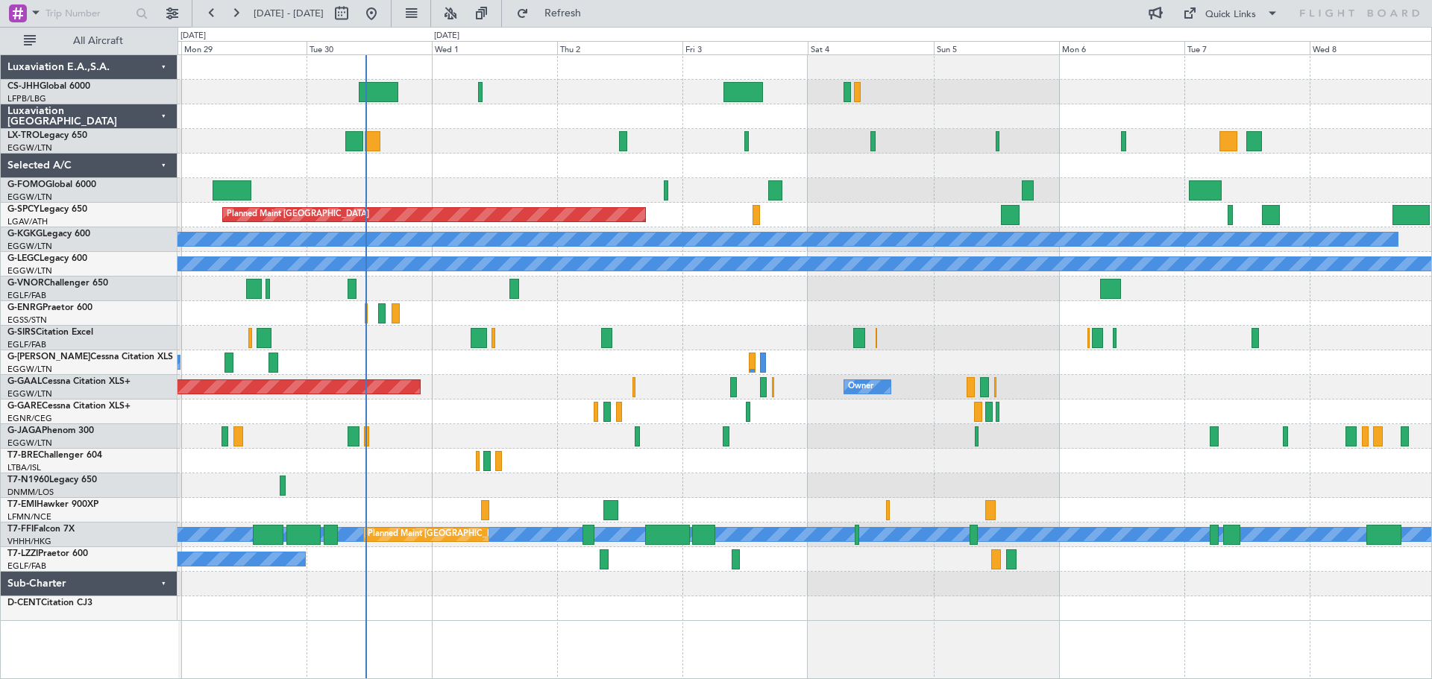
click at [1068, 160] on div at bounding box center [805, 166] width 1254 height 25
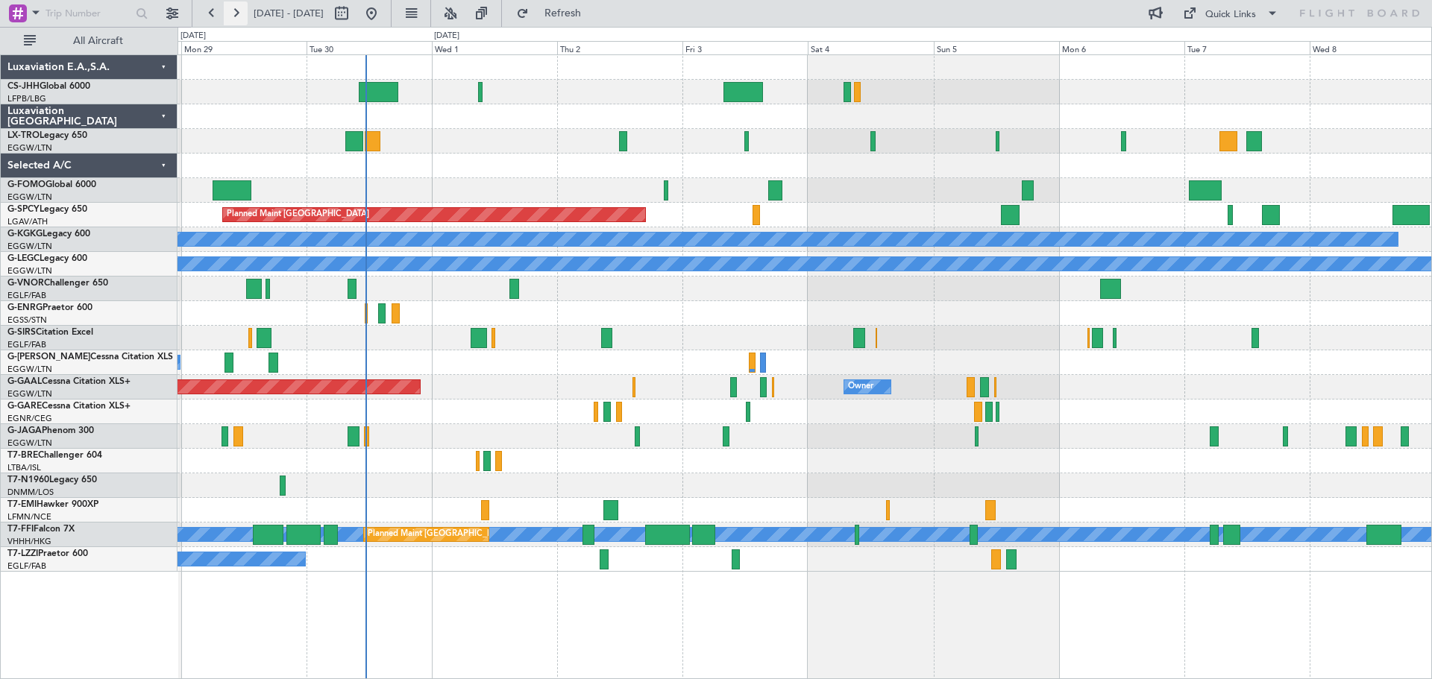
click at [230, 16] on button at bounding box center [236, 13] width 24 height 24
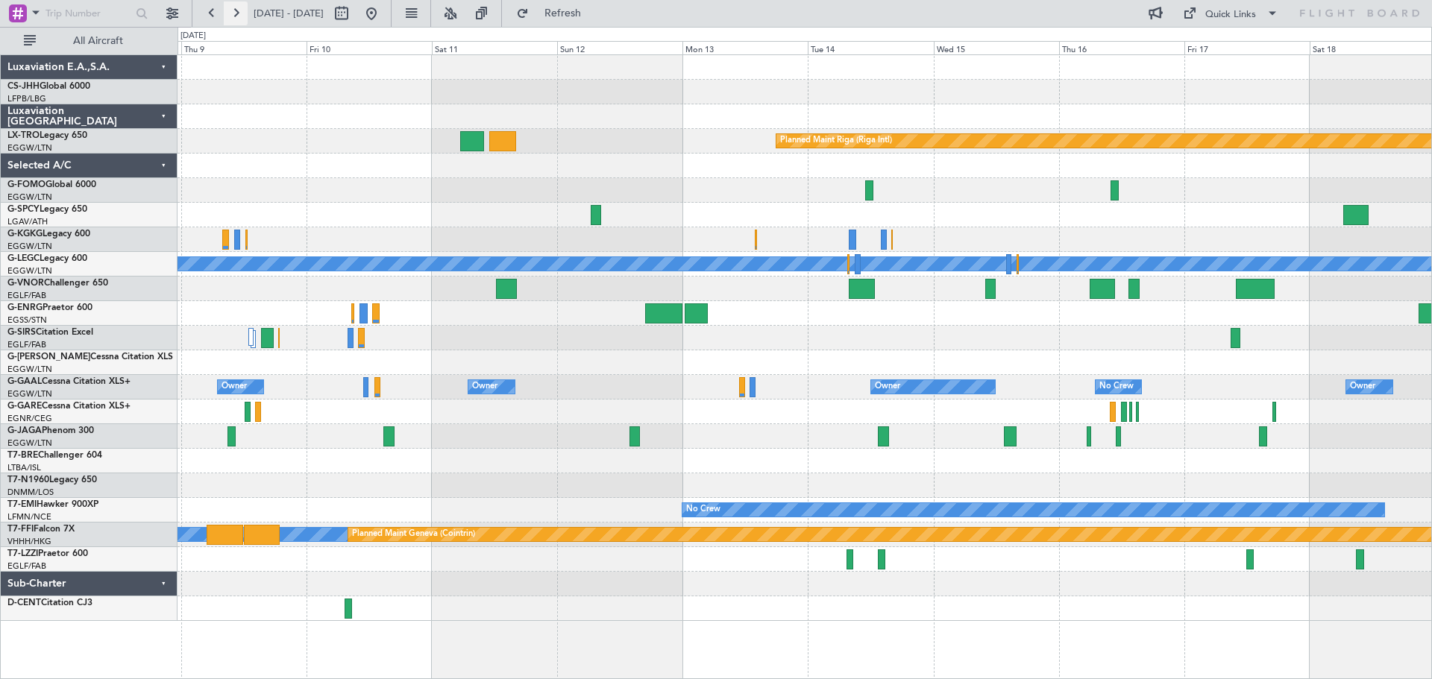
click at [230, 16] on button at bounding box center [236, 13] width 24 height 24
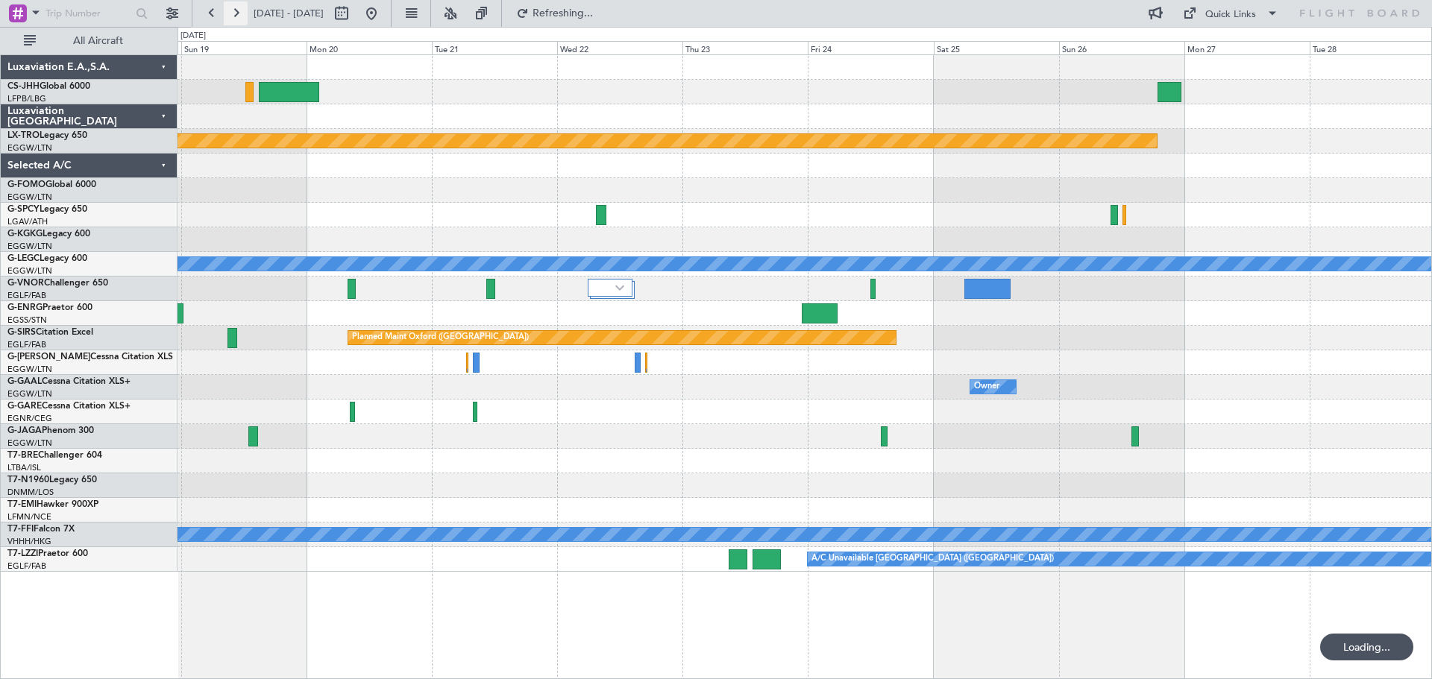
click at [230, 16] on button at bounding box center [236, 13] width 24 height 24
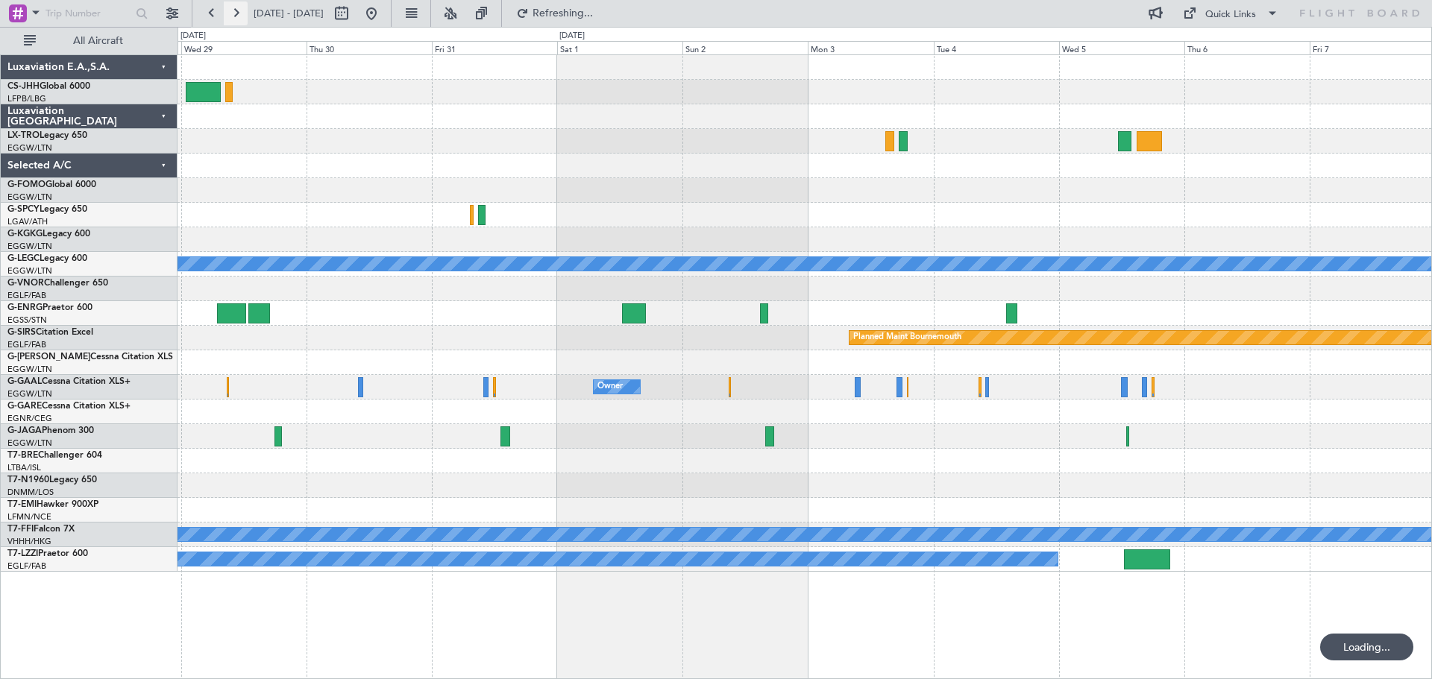
click at [230, 16] on button at bounding box center [236, 13] width 24 height 24
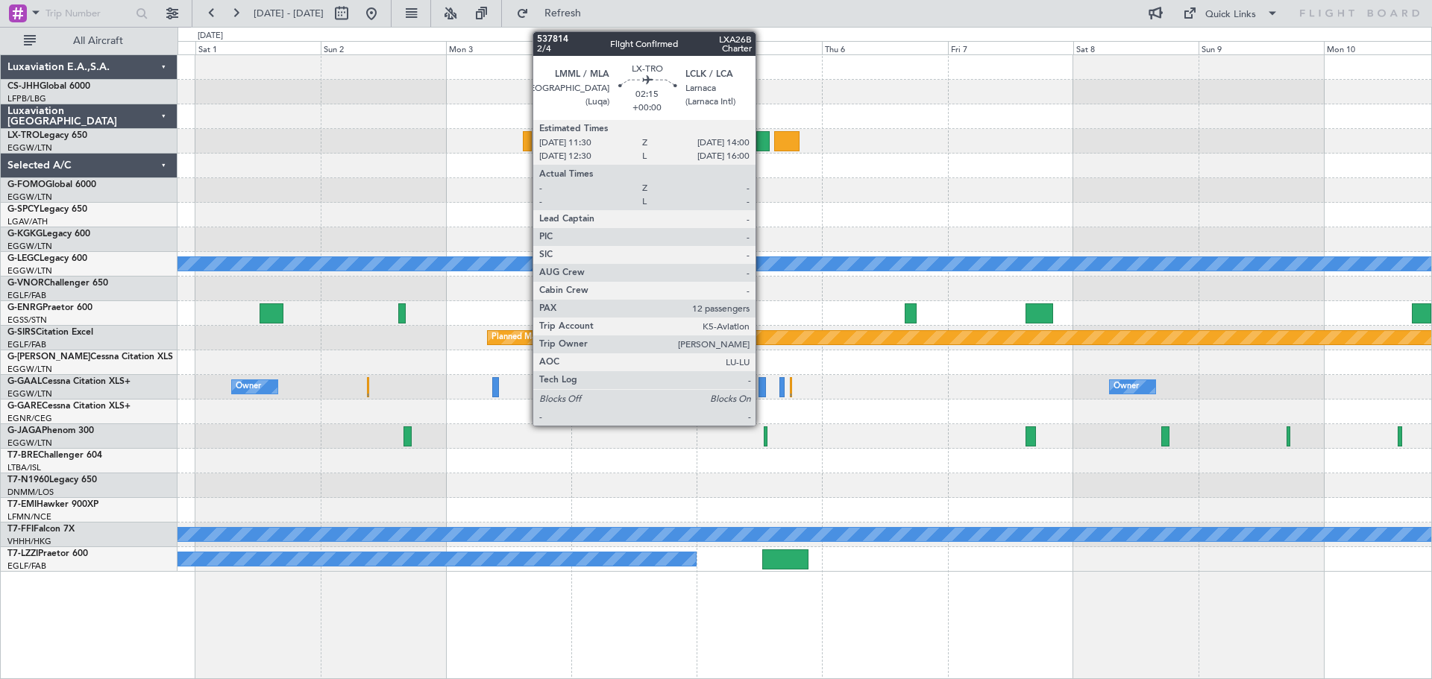
click at [762, 145] on div at bounding box center [762, 141] width 13 height 20
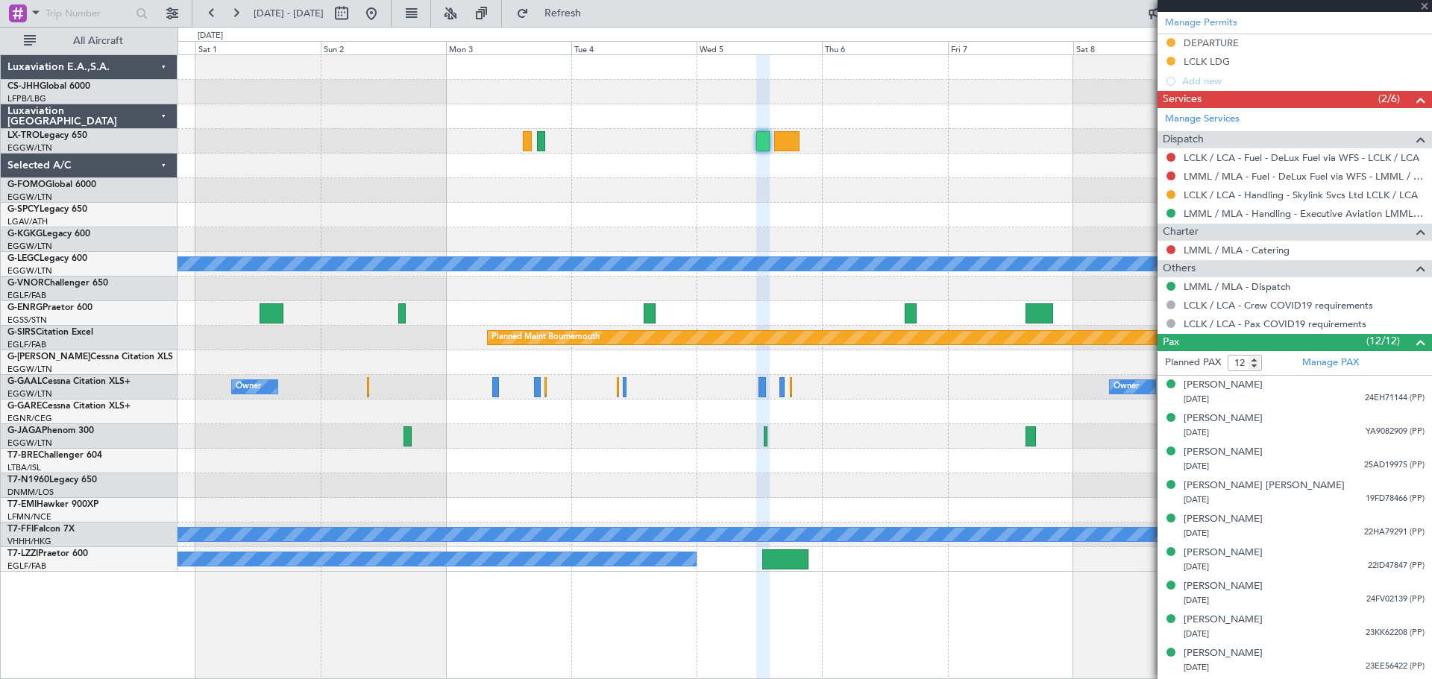
scroll to position [500, 0]
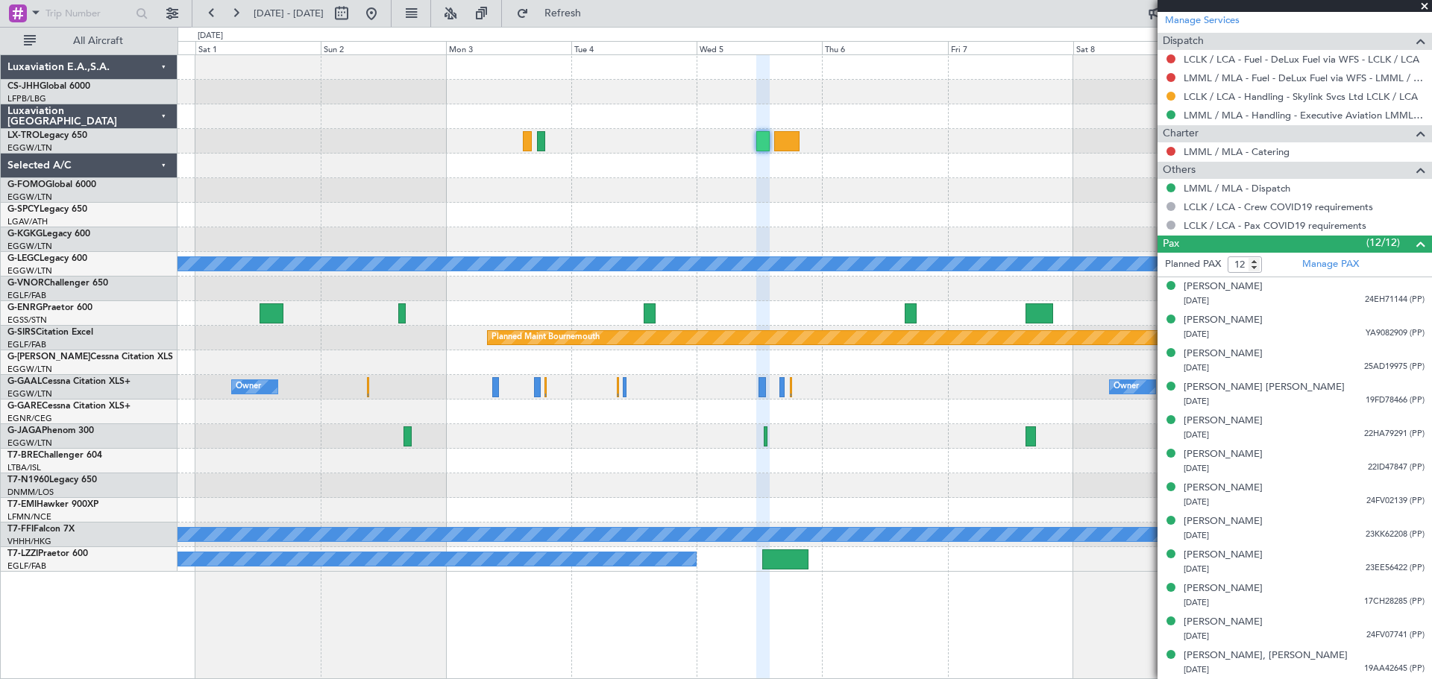
click at [1425, 5] on span at bounding box center [1424, 6] width 15 height 13
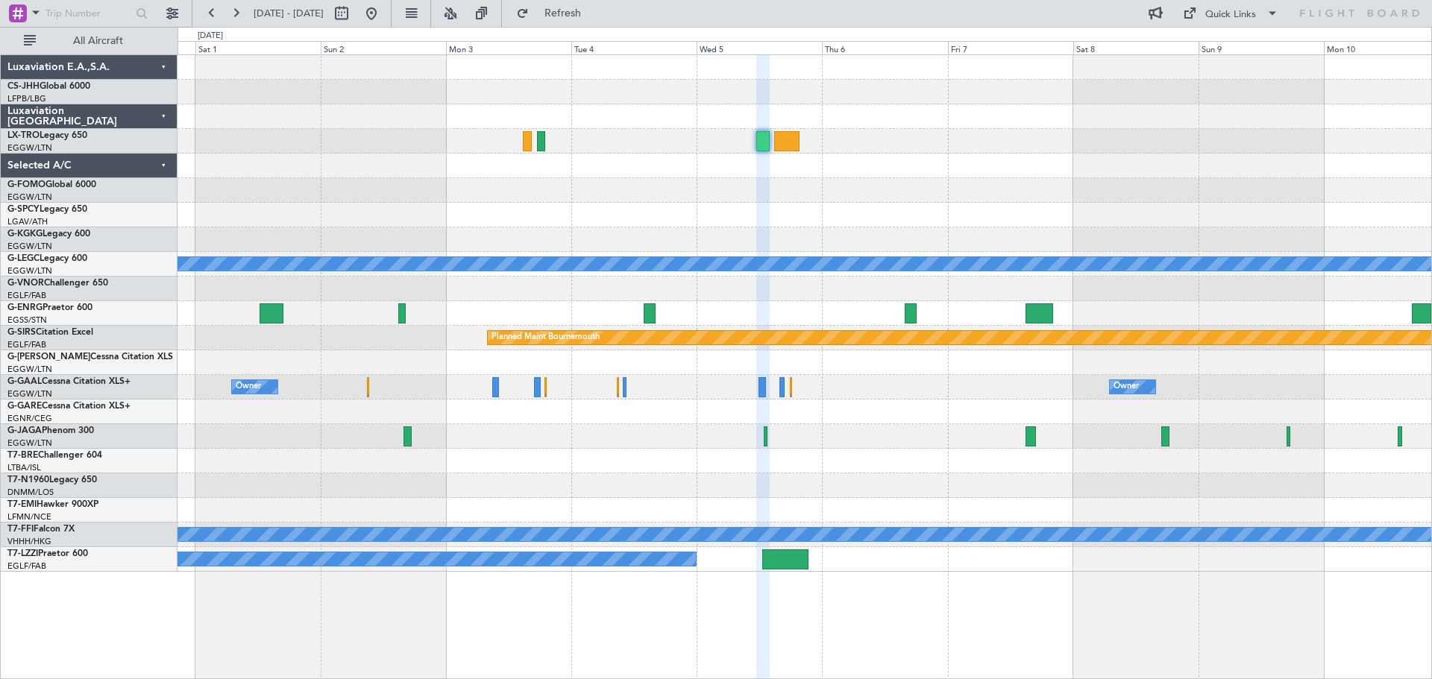
type input "0"
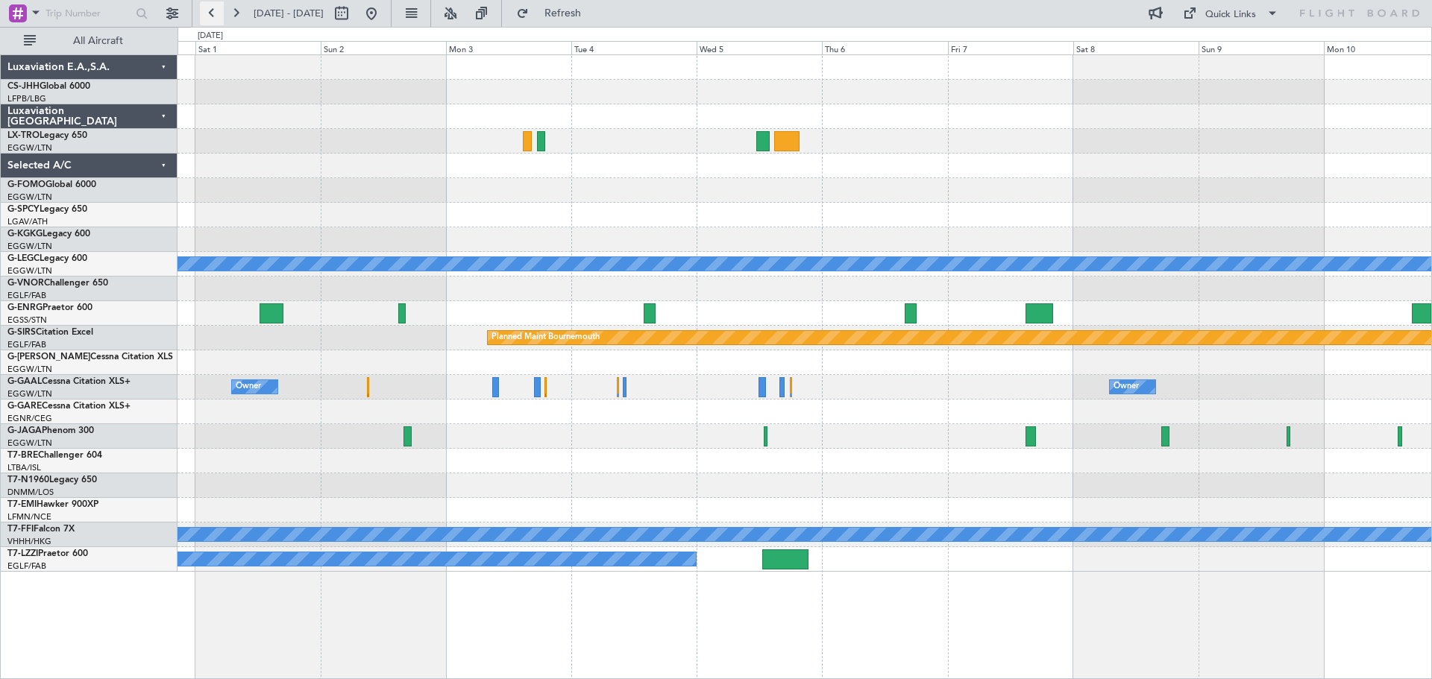
click at [207, 14] on button at bounding box center [212, 13] width 24 height 24
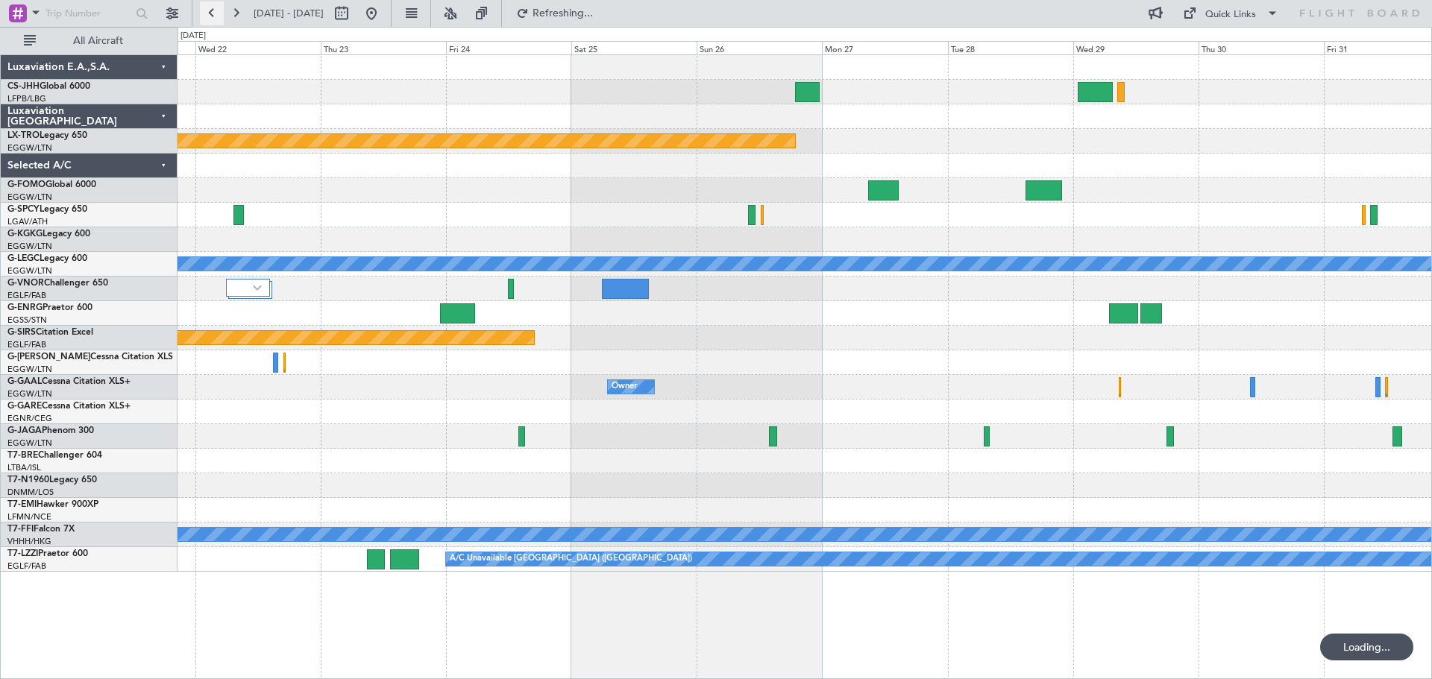
click at [207, 14] on button at bounding box center [212, 13] width 24 height 24
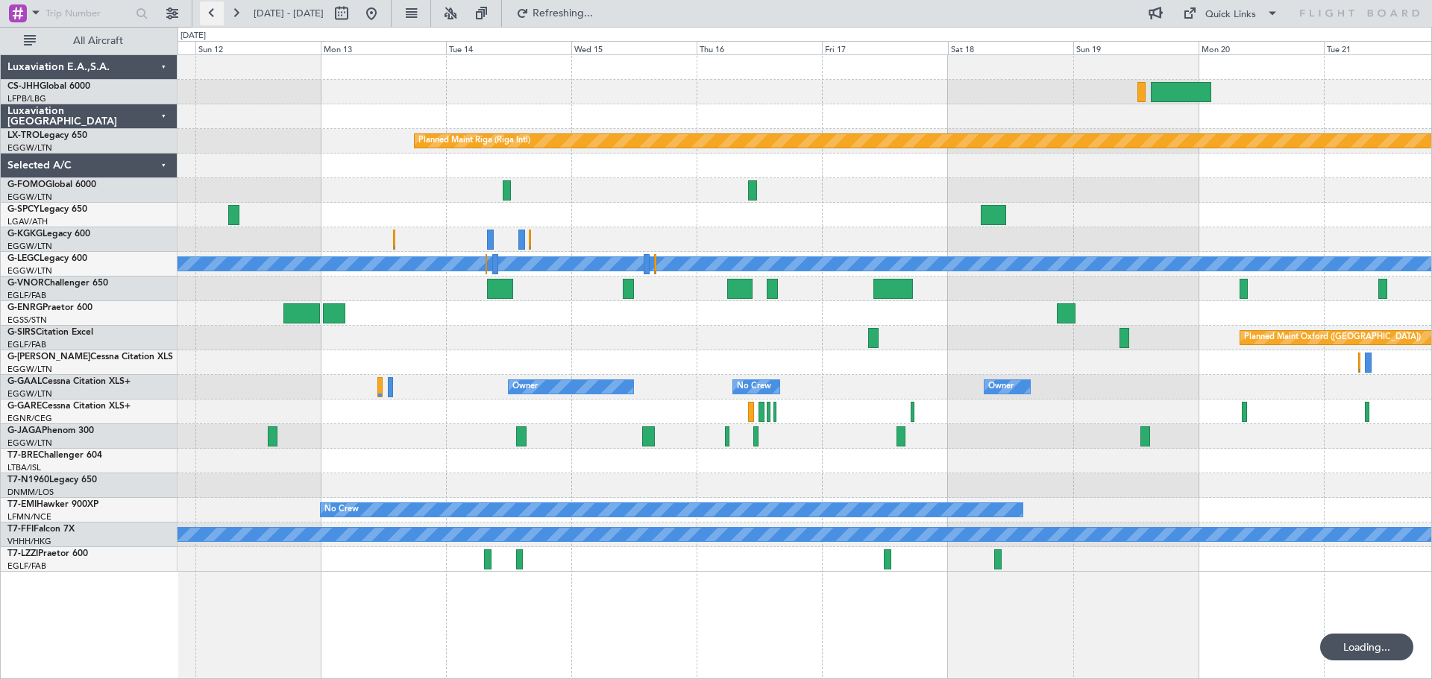
click at [207, 14] on button at bounding box center [212, 13] width 24 height 24
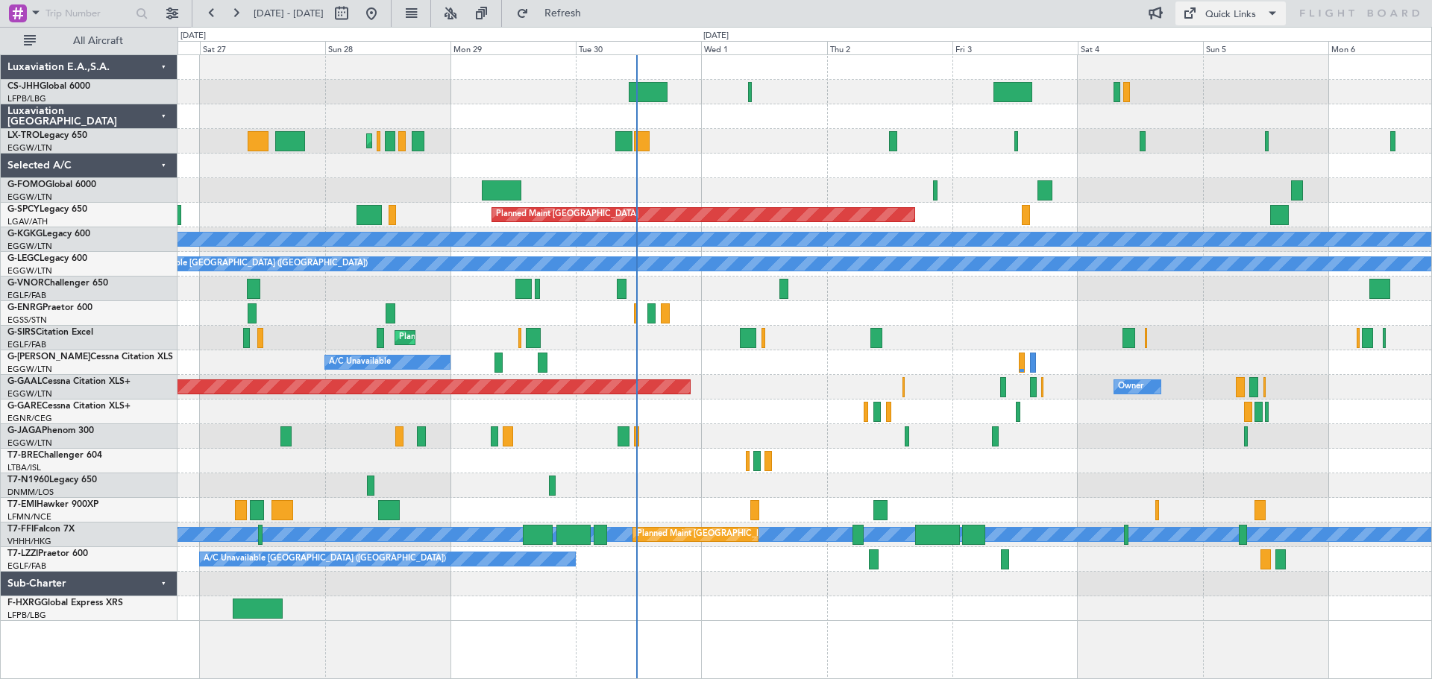
click at [1243, 13] on div "Quick Links" at bounding box center [1230, 14] width 51 height 15
click at [1234, 46] on button "Trip Builder" at bounding box center [1231, 49] width 112 height 36
click at [594, 17] on span "Refresh" at bounding box center [563, 13] width 63 height 10
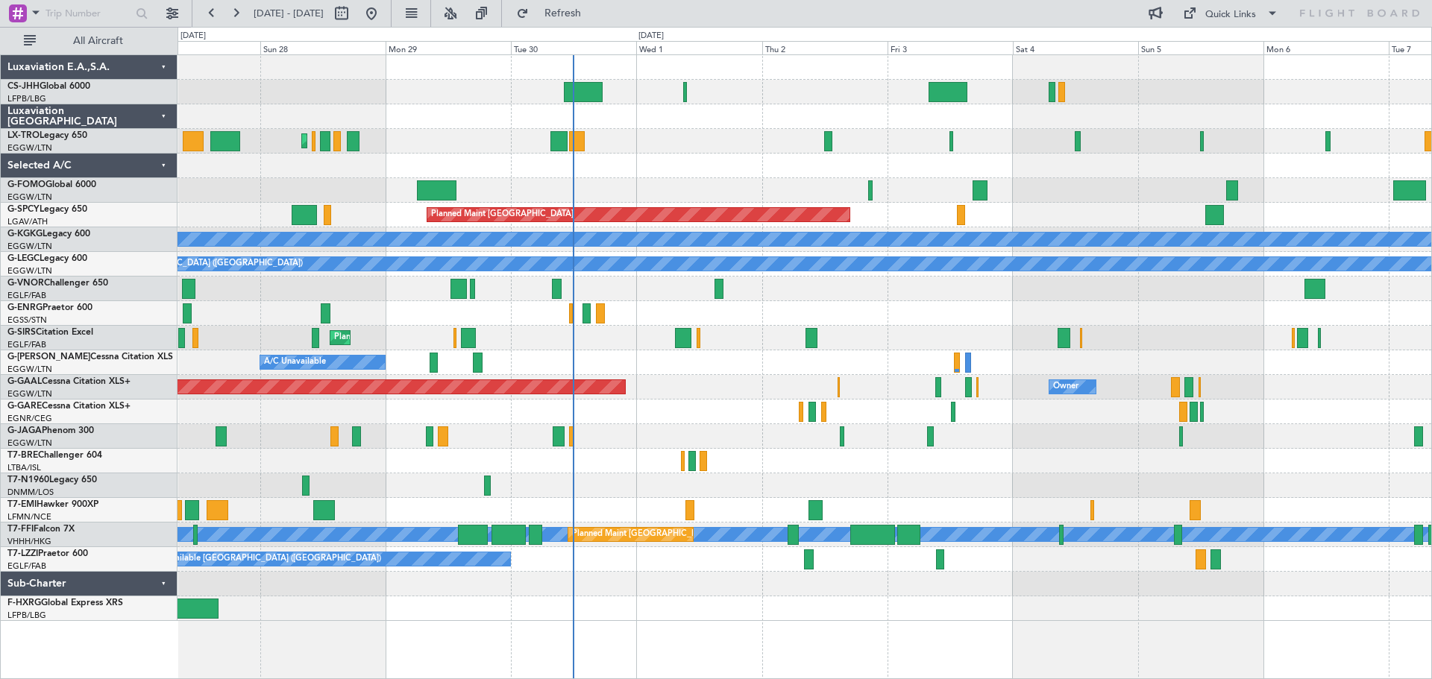
click at [660, 401] on div "Planned Maint Paris (Le Bourget) Planned Maint London (Luton) Planned Maint Bre…" at bounding box center [805, 338] width 1254 height 566
click at [594, 8] on span "Refresh" at bounding box center [563, 13] width 63 height 10
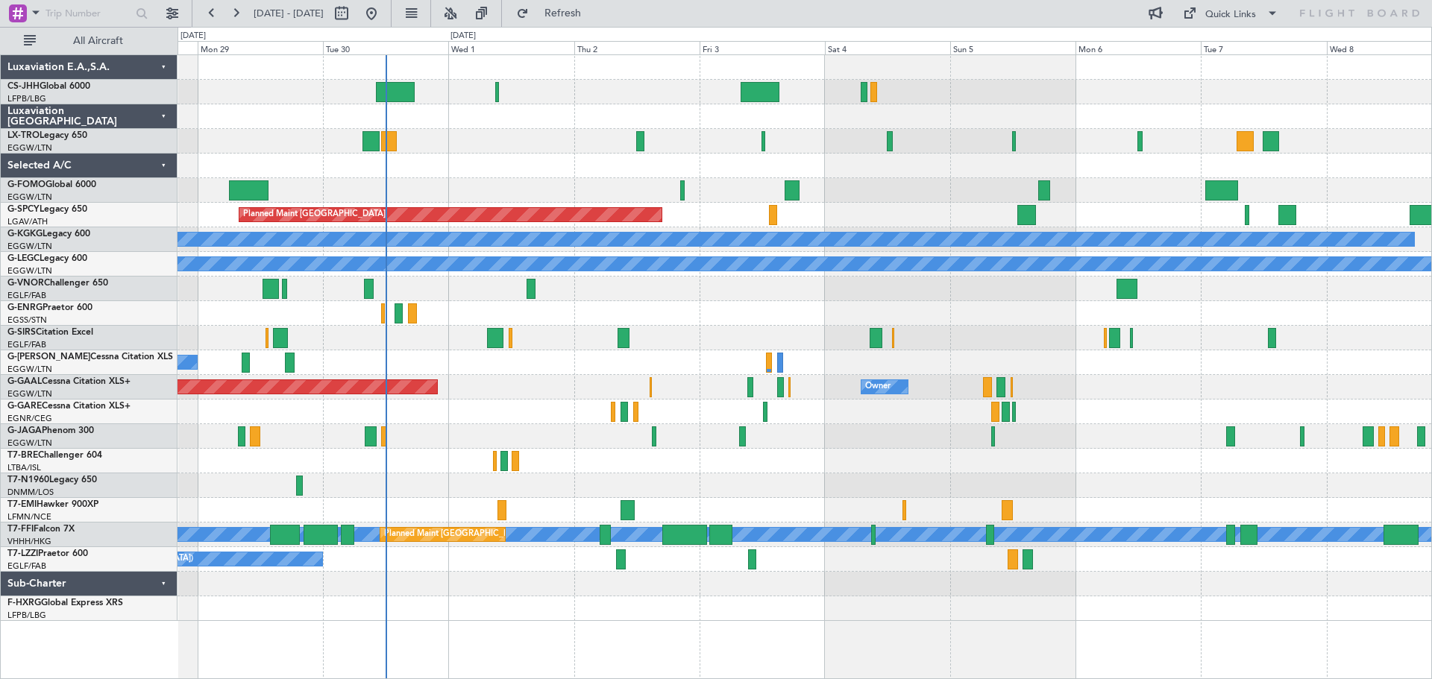
click at [747, 466] on div "Planned Maint London (Luton) Planned Maint Bremen A/C Unavailable Istanbul (Ata…" at bounding box center [805, 338] width 1254 height 566
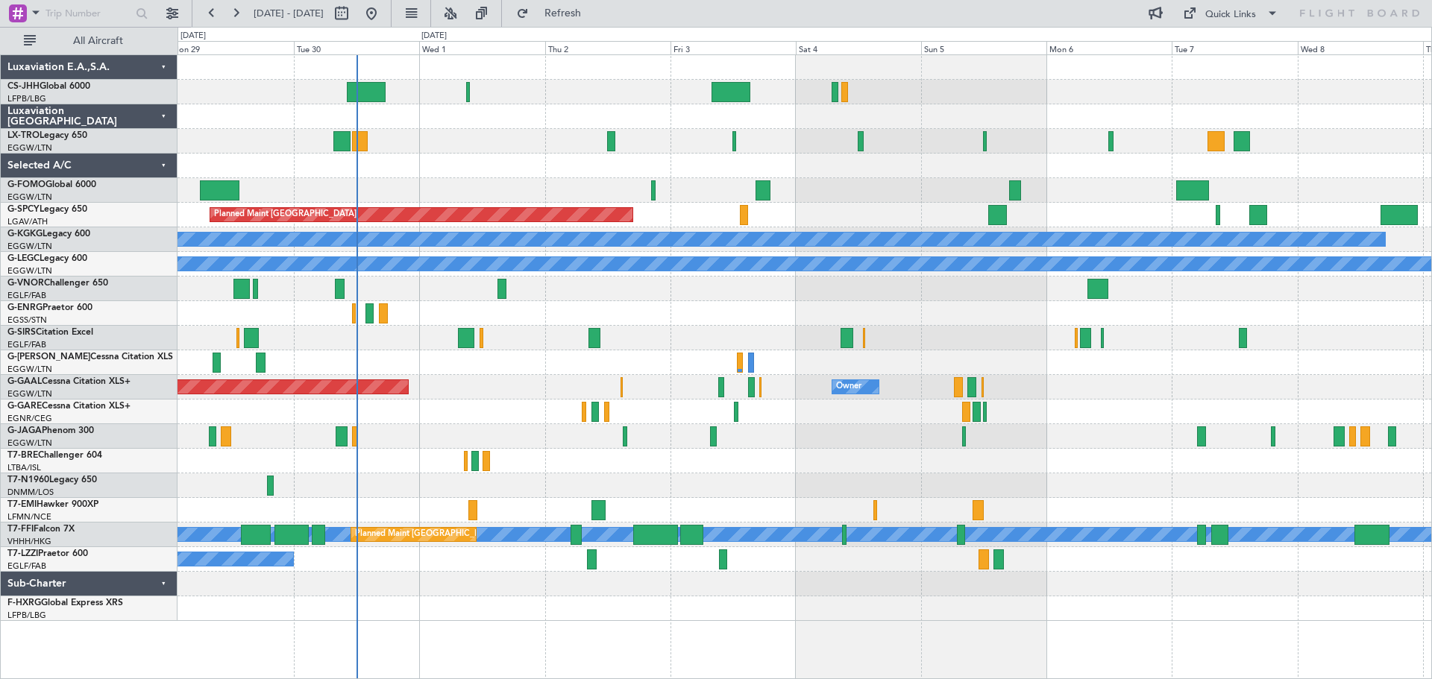
click at [580, 417] on div "Planned Maint London (Luton) Planned Maint Bremen A/C Unavailable Istanbul (Ata…" at bounding box center [805, 338] width 1254 height 566
click at [594, 12] on span "Refresh" at bounding box center [563, 13] width 63 height 10
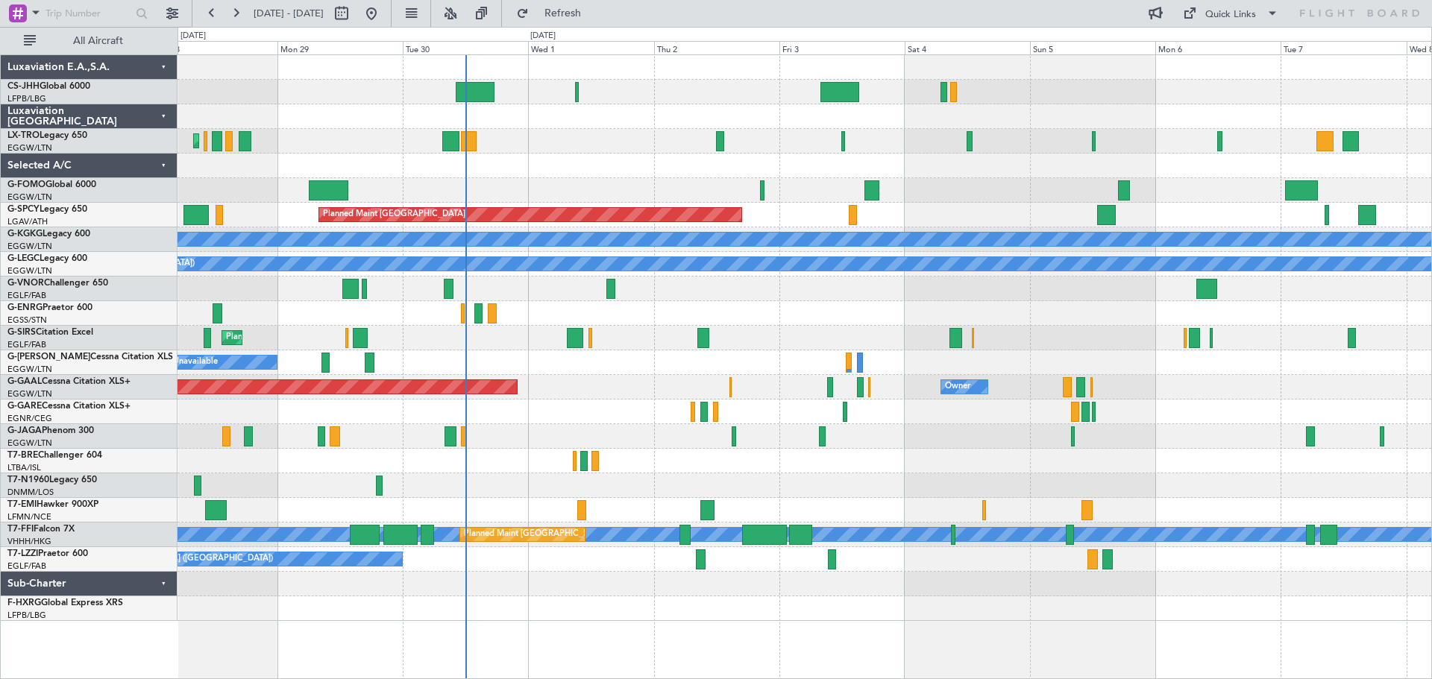
click at [616, 387] on div "Planned Maint Dusseldorf Owner Owner" at bounding box center [805, 387] width 1254 height 25
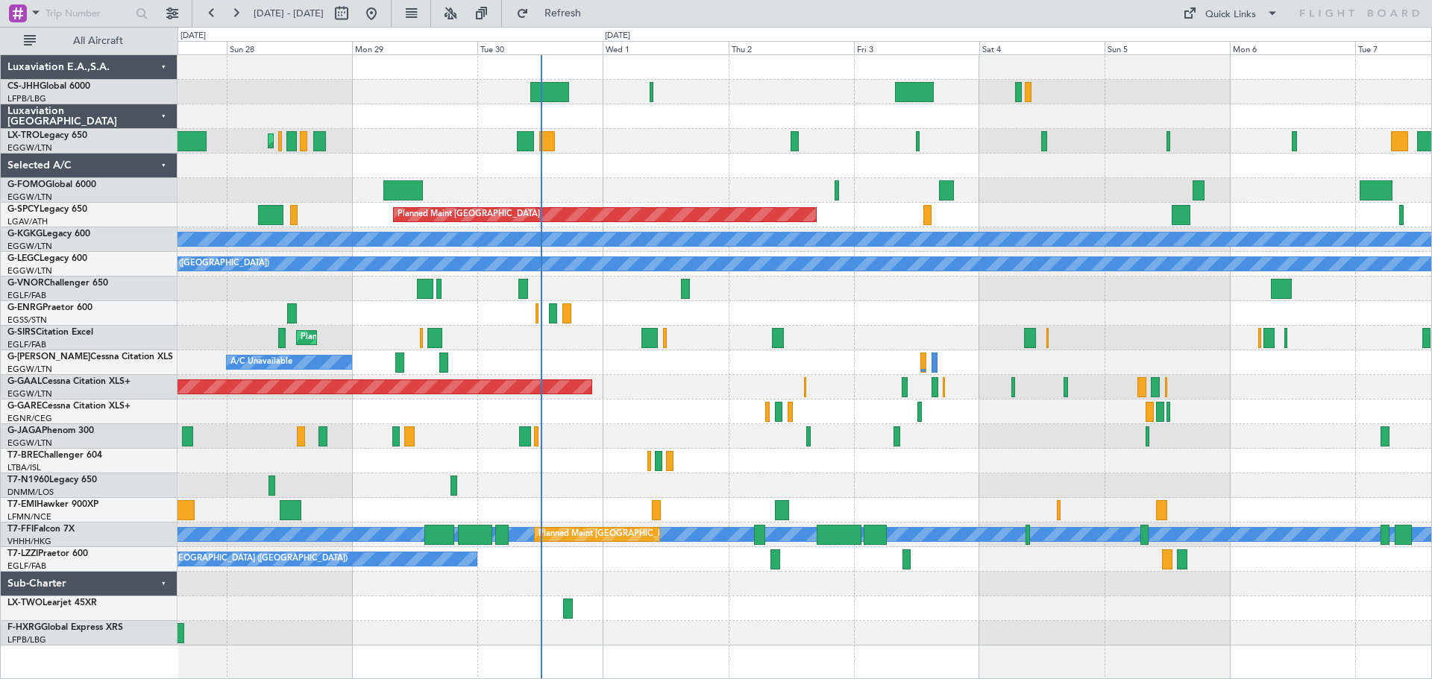
click at [751, 184] on div "Planned Maint Paris (Le Bourget) Planned Maint London (Luton) Planned Maint Bre…" at bounding box center [805, 350] width 1254 height 591
click at [665, 128] on div at bounding box center [805, 116] width 1254 height 25
click at [662, 155] on div at bounding box center [805, 166] width 1254 height 25
click at [664, 179] on div at bounding box center [805, 190] width 1254 height 25
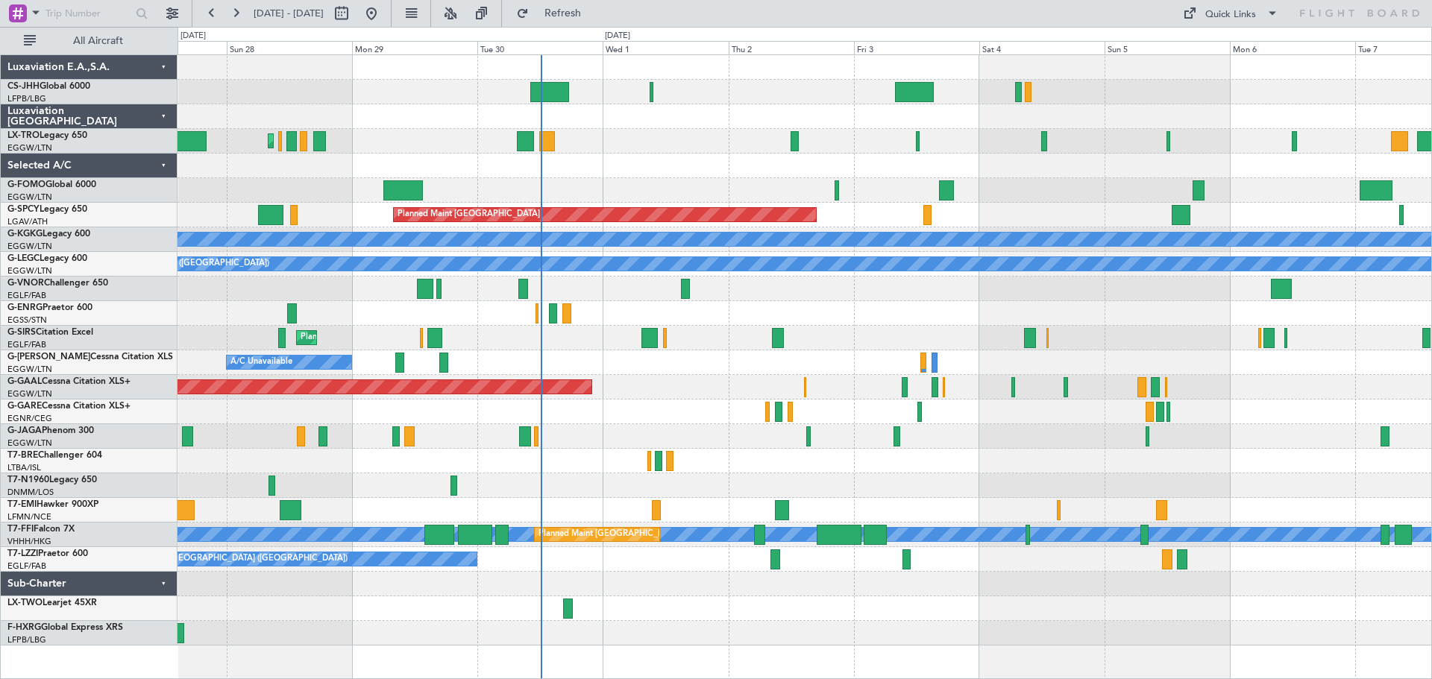
click at [665, 154] on div at bounding box center [805, 166] width 1254 height 25
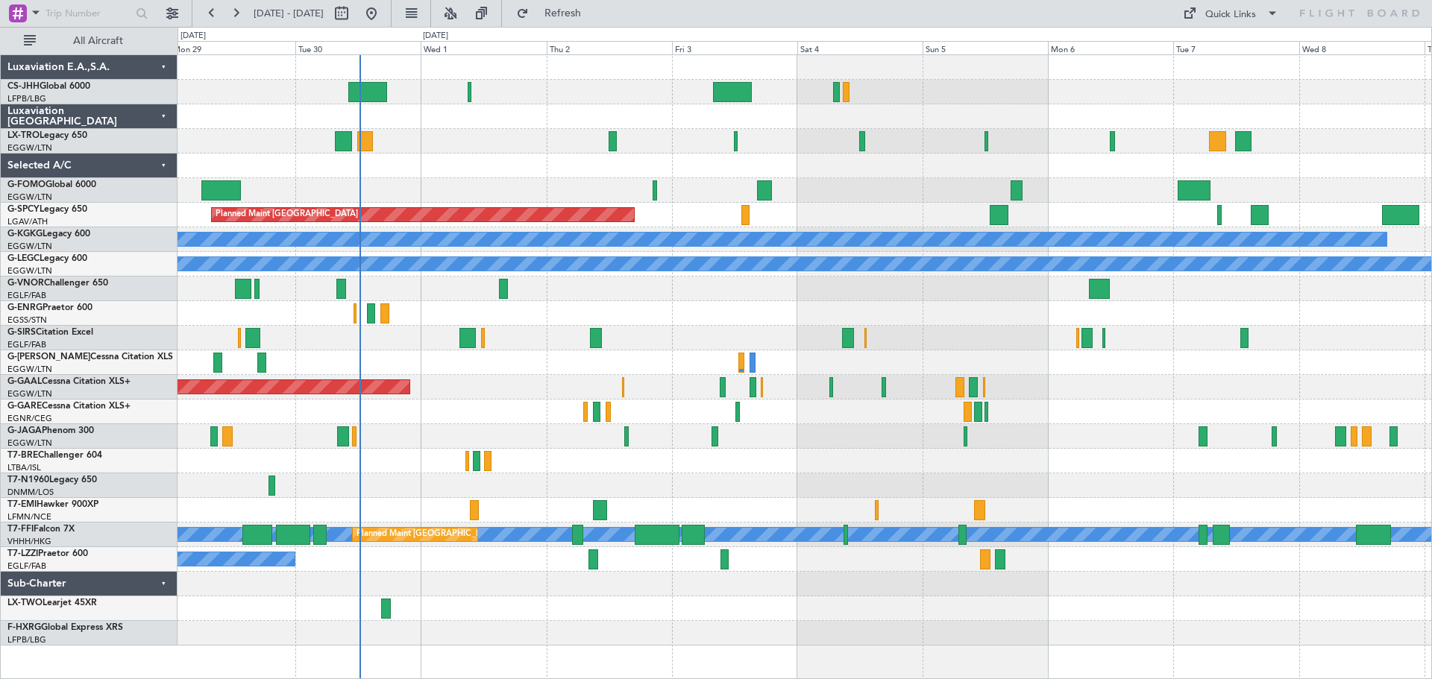
click at [908, 307] on div "Unplanned Maint [GEOGRAPHIC_DATA] ([GEOGRAPHIC_DATA])" at bounding box center [805, 313] width 1254 height 25
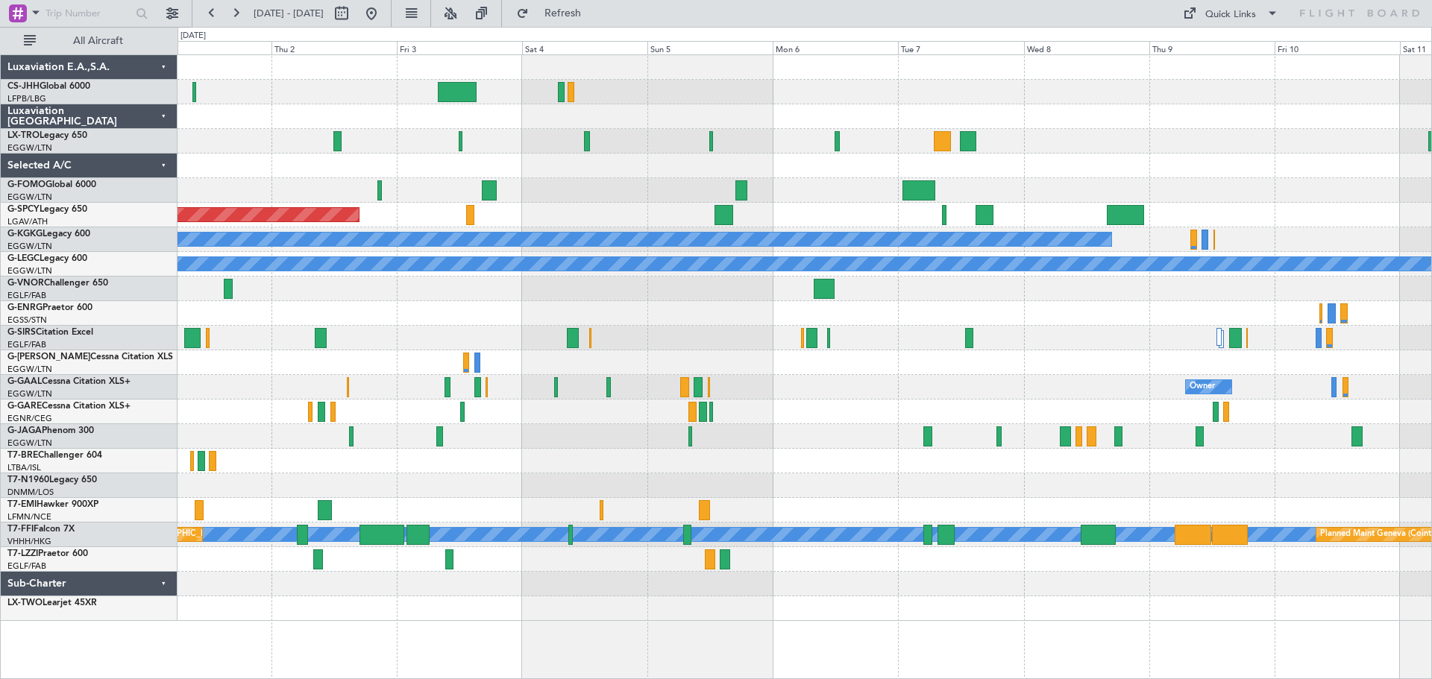
click at [604, 171] on div at bounding box center [805, 166] width 1254 height 25
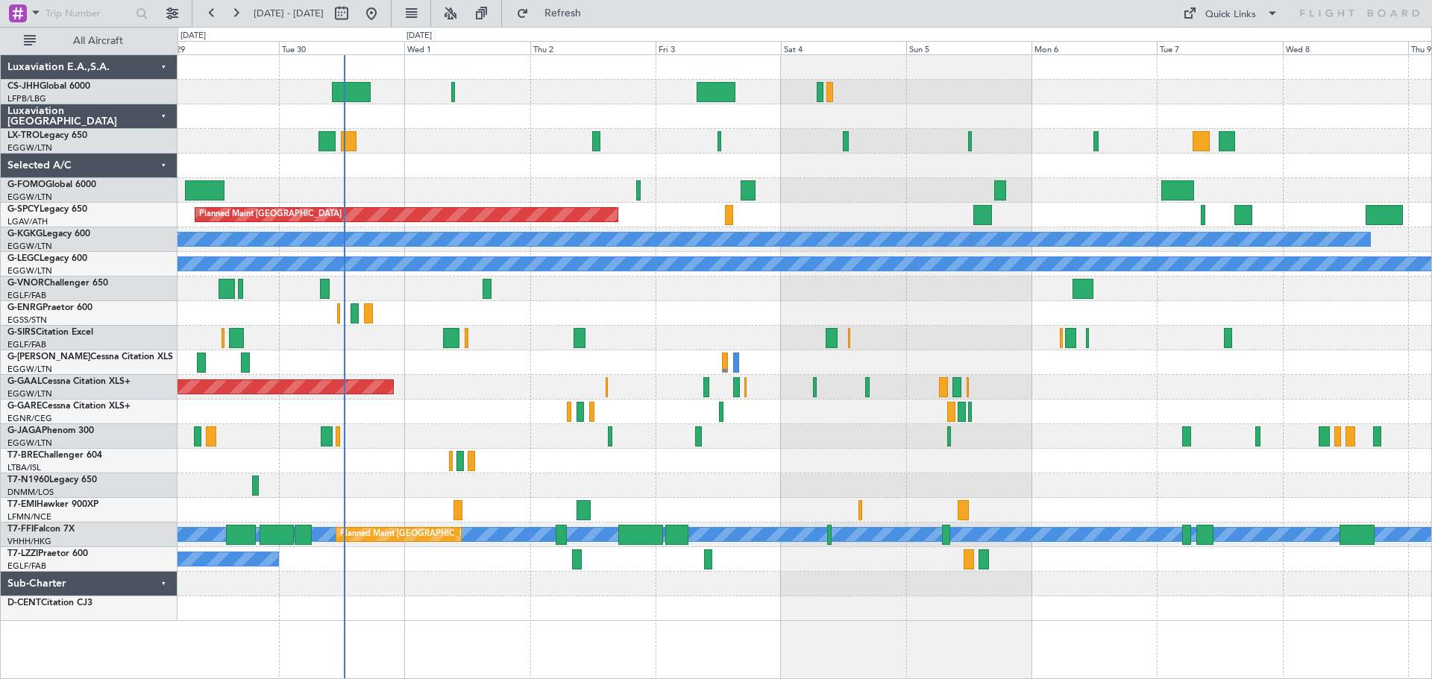
click at [713, 336] on div "Planned Maint London (Luton) Planned Maint Bremen A/C Unavailable Istanbul (Ata…" at bounding box center [805, 338] width 1254 height 566
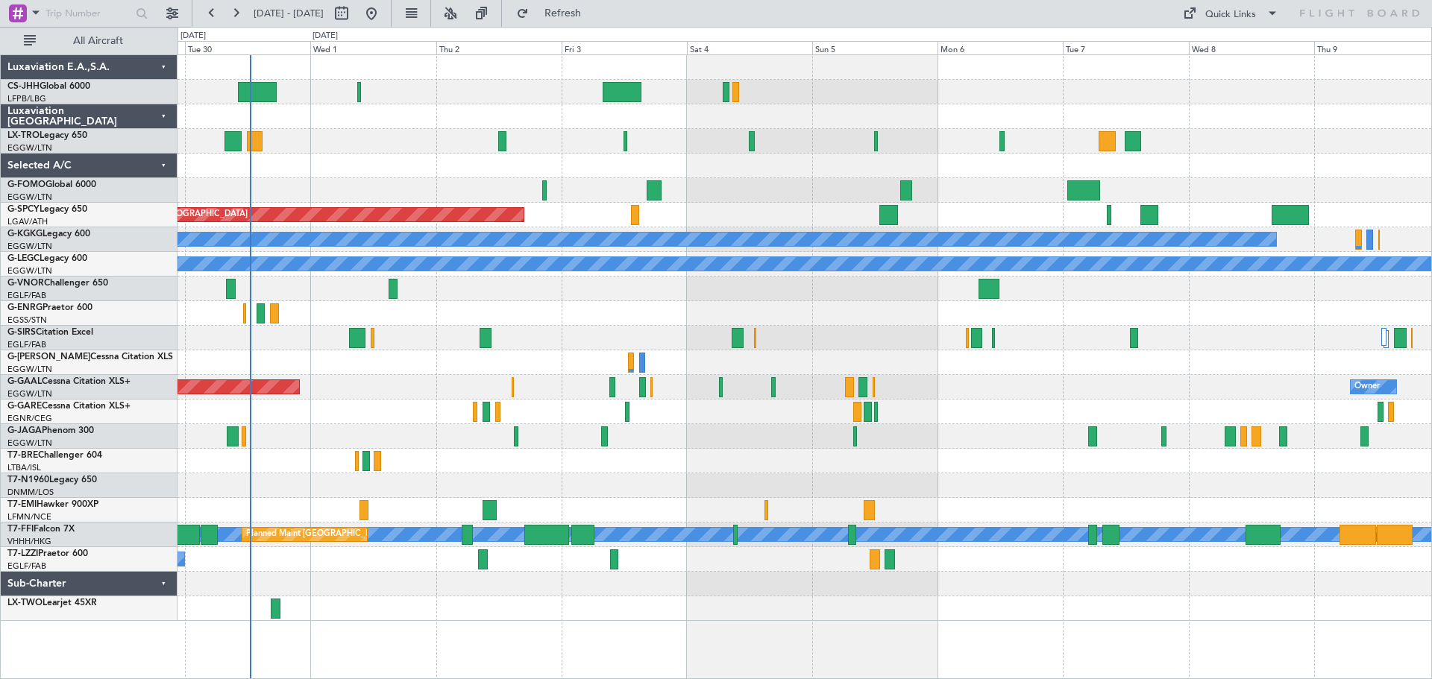
click at [880, 111] on div at bounding box center [805, 116] width 1254 height 25
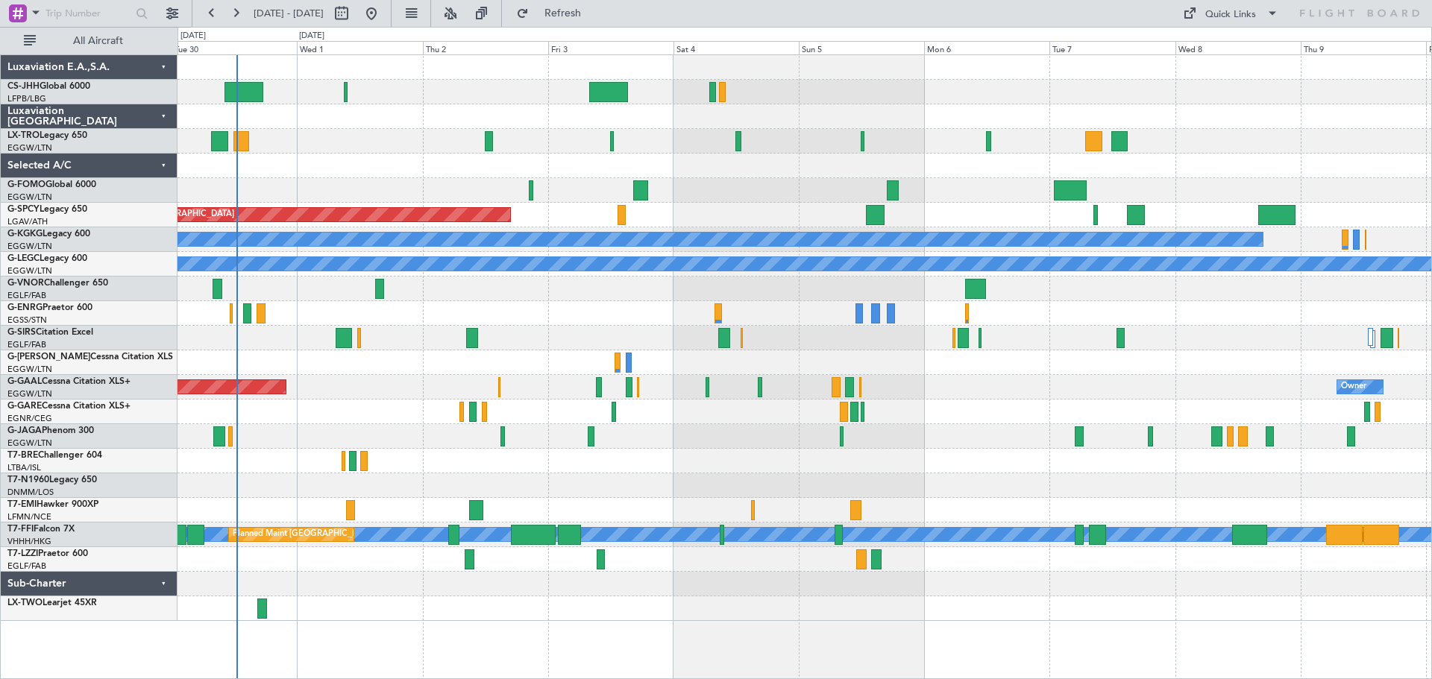
click at [1235, 175] on div "Planned Maint London (Luton) Planned Maint Bremen A/C Unavailable Istanbul (Ata…" at bounding box center [805, 338] width 1254 height 566
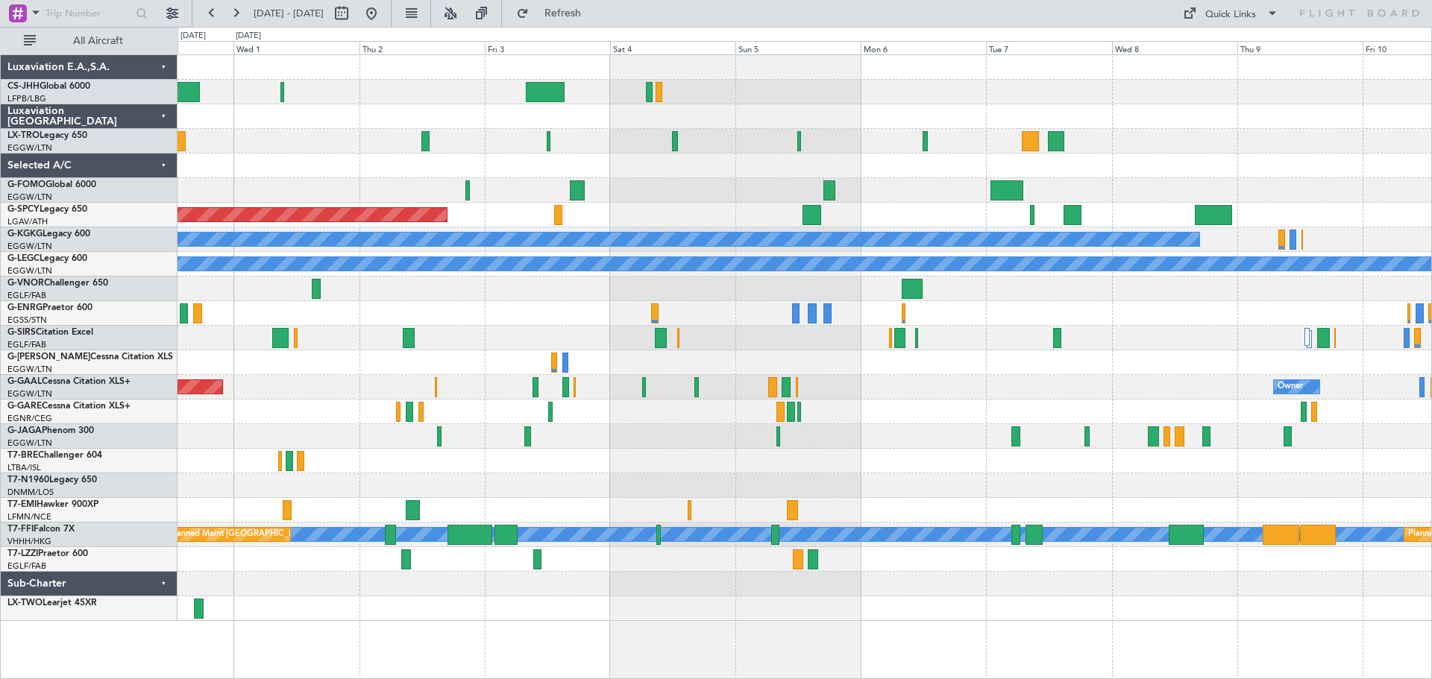
click at [1175, 142] on div "Planned Maint [GEOGRAPHIC_DATA] ([GEOGRAPHIC_DATA])" at bounding box center [805, 141] width 1254 height 25
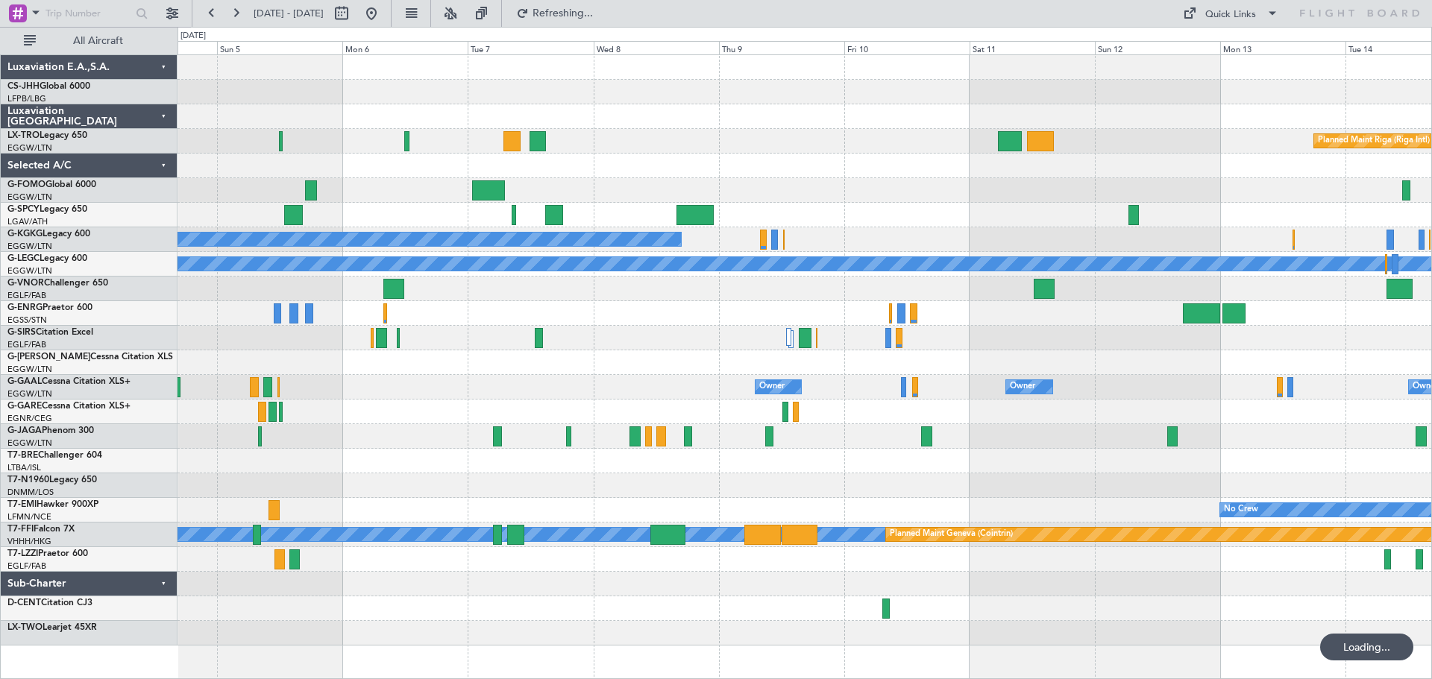
click at [724, 154] on div "Planned Maint Riga (Riga Intl) Planned Maint Bremen A/C Unavailable Istanbul (A…" at bounding box center [805, 350] width 1254 height 591
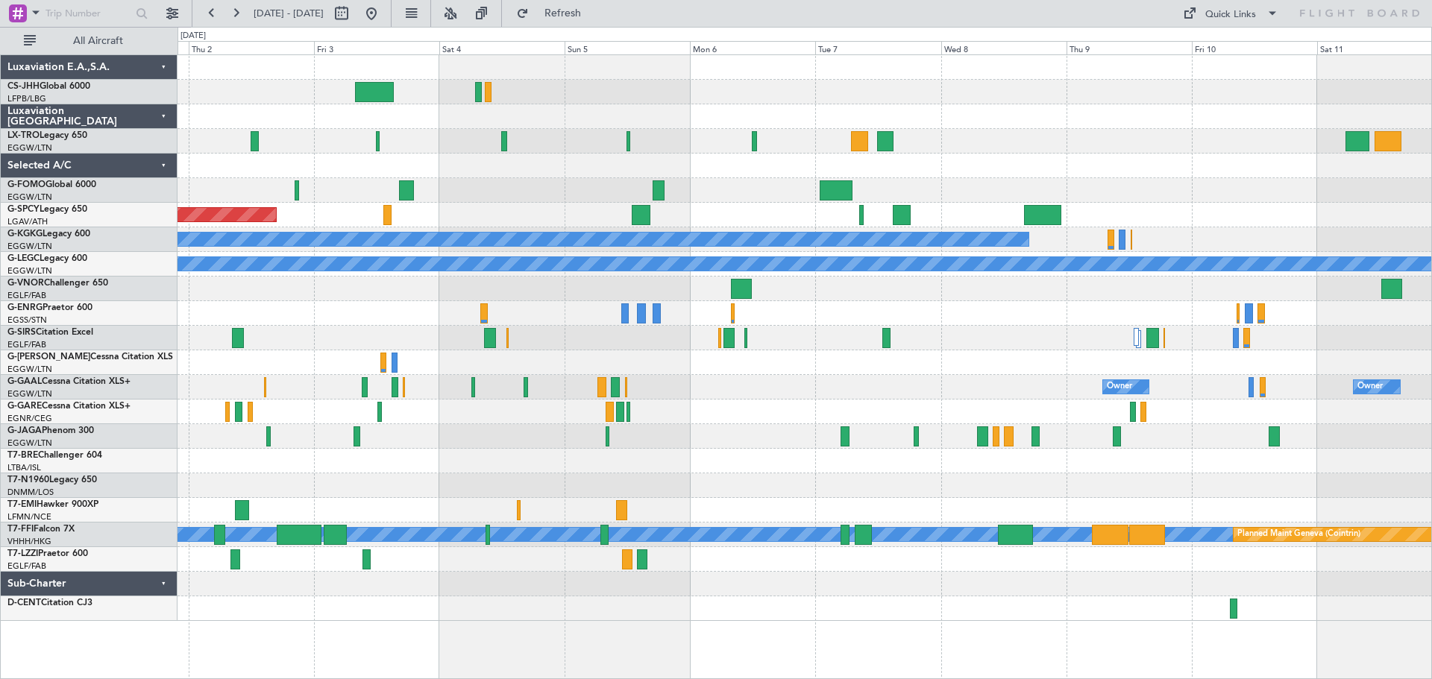
click at [1053, 189] on div "Planned Maint Riga (Riga Intl) Planned Maint Bremen A/C Unavailable Istanbul (A…" at bounding box center [805, 338] width 1254 height 566
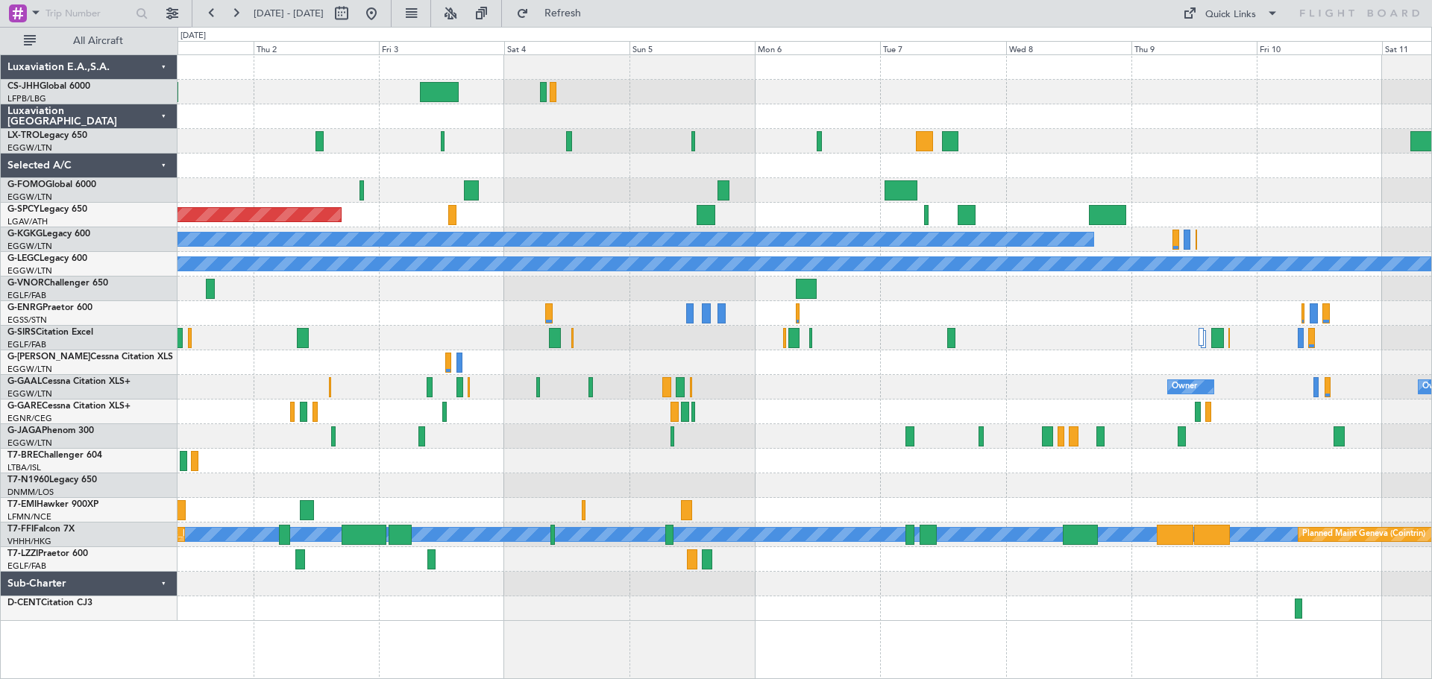
click at [990, 143] on div "Planned Maint Riga (Riga Intl)" at bounding box center [805, 141] width 1254 height 25
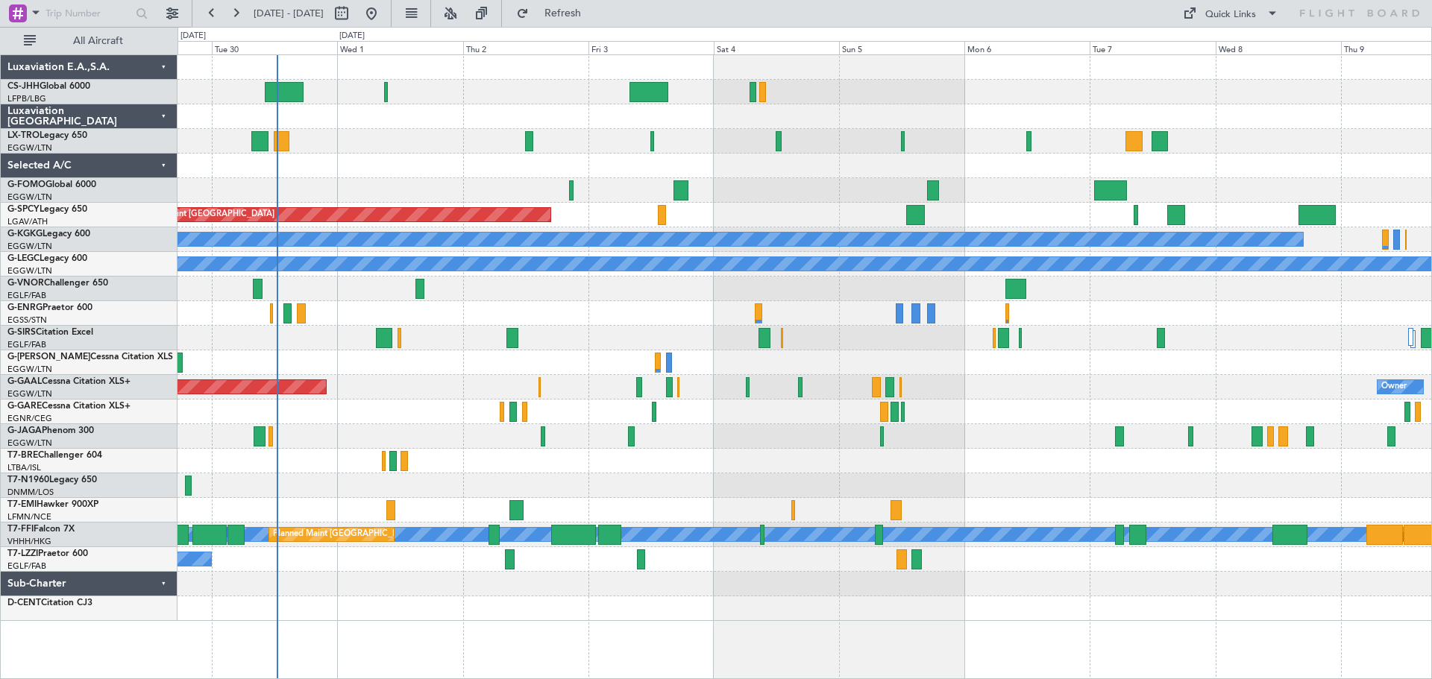
click at [1245, 151] on div "Planned Maint [GEOGRAPHIC_DATA] ([GEOGRAPHIC_DATA])" at bounding box center [805, 141] width 1254 height 25
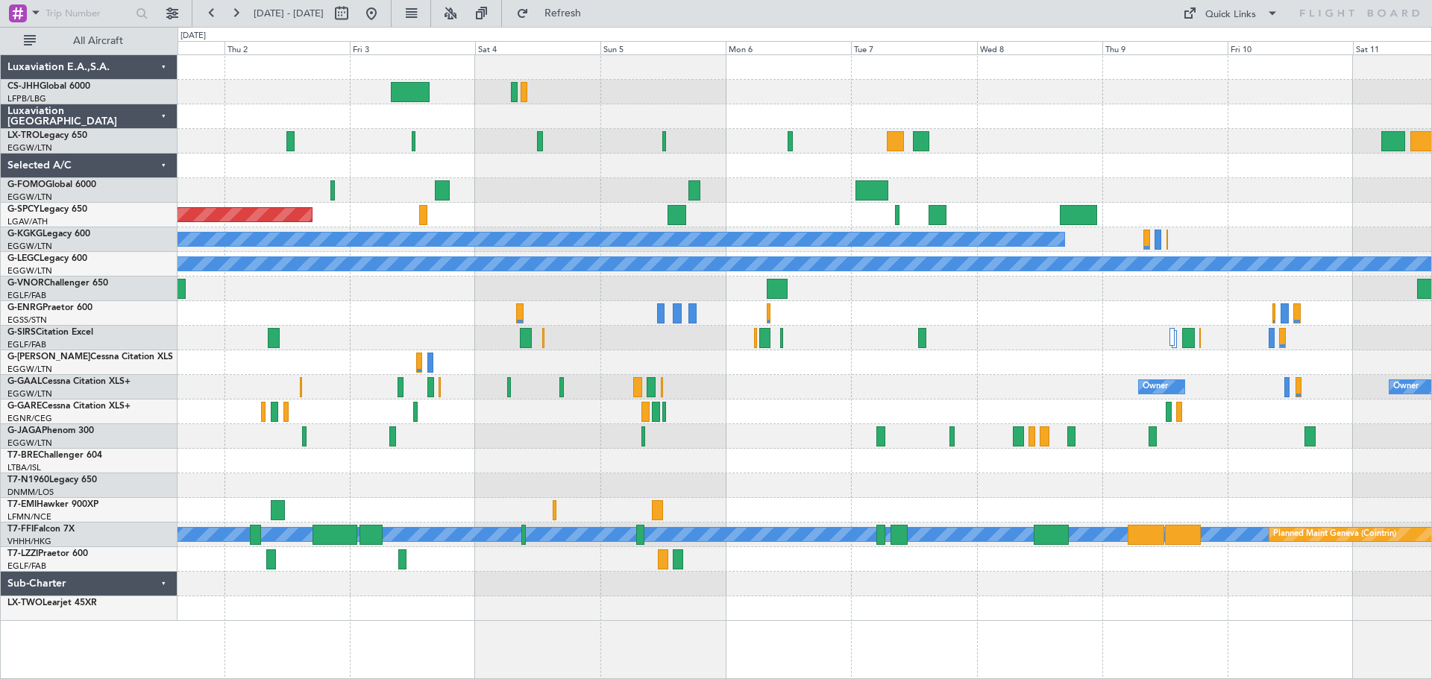
click at [1015, 145] on div "Planned Maint Riga (Riga Intl)" at bounding box center [805, 141] width 1254 height 25
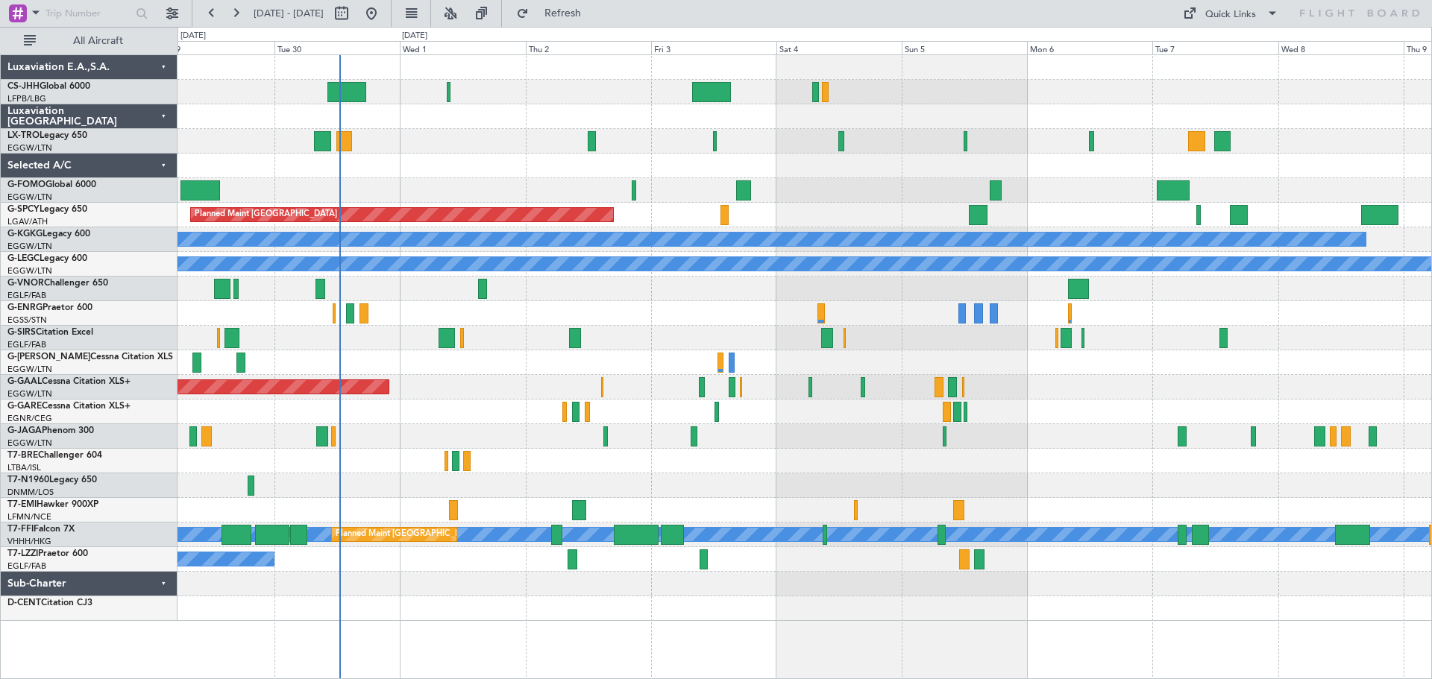
click at [988, 142] on div "Planned Maint London (Luton) Planned Maint Bremen A/C Unavailable Istanbul (Ata…" at bounding box center [805, 338] width 1254 height 566
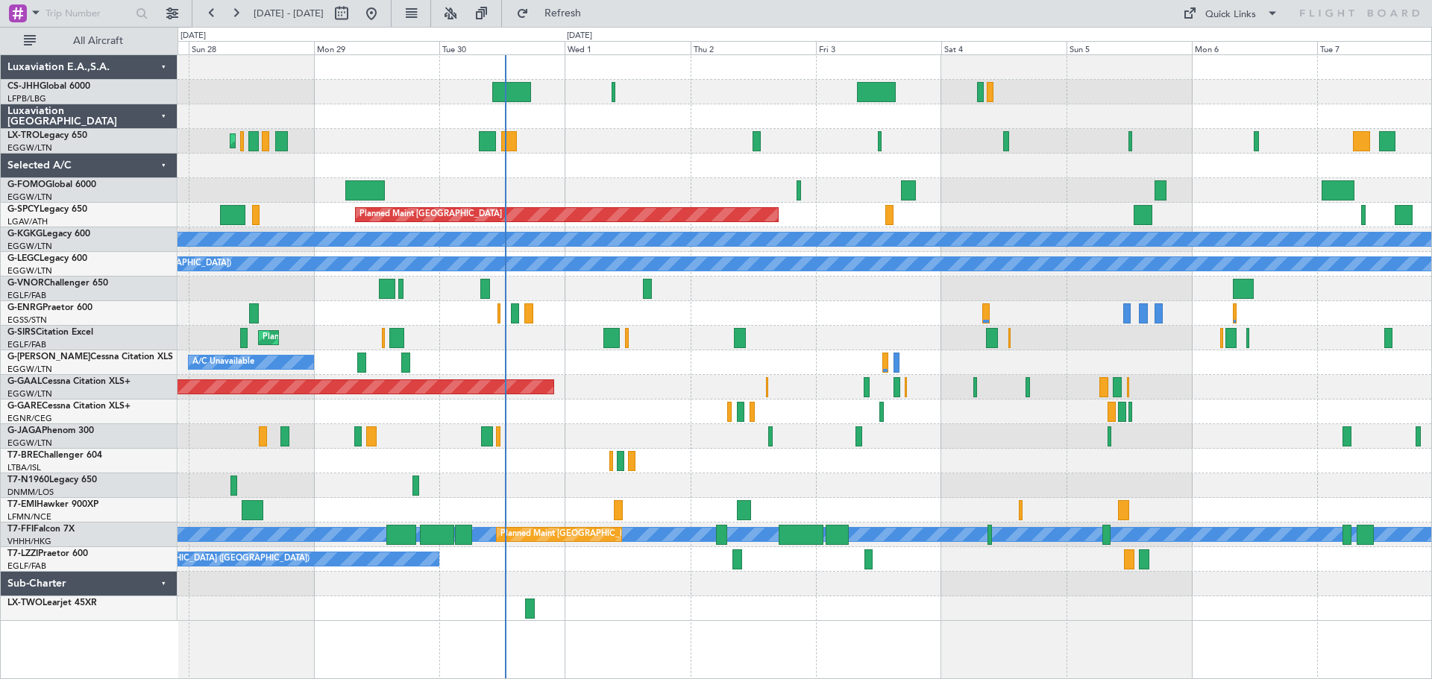
click at [1035, 188] on div at bounding box center [805, 190] width 1254 height 25
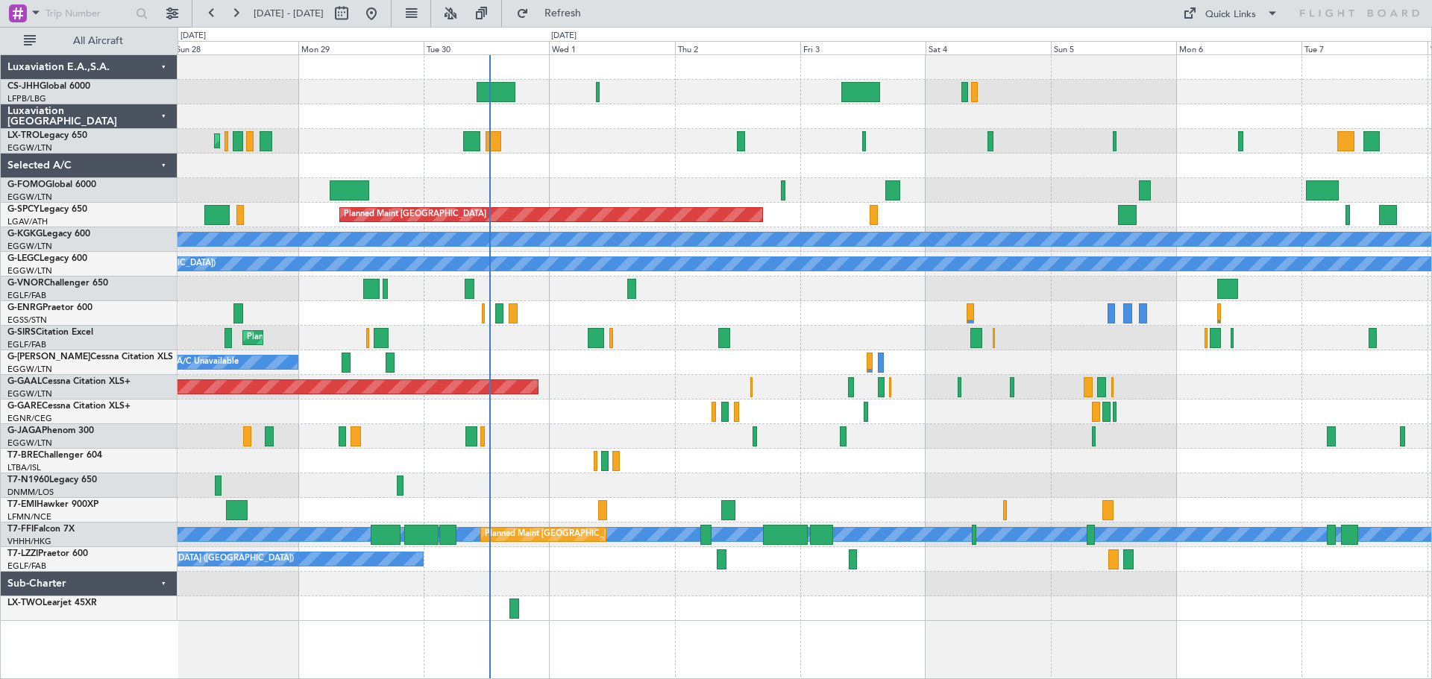
click at [1022, 184] on div at bounding box center [805, 190] width 1254 height 25
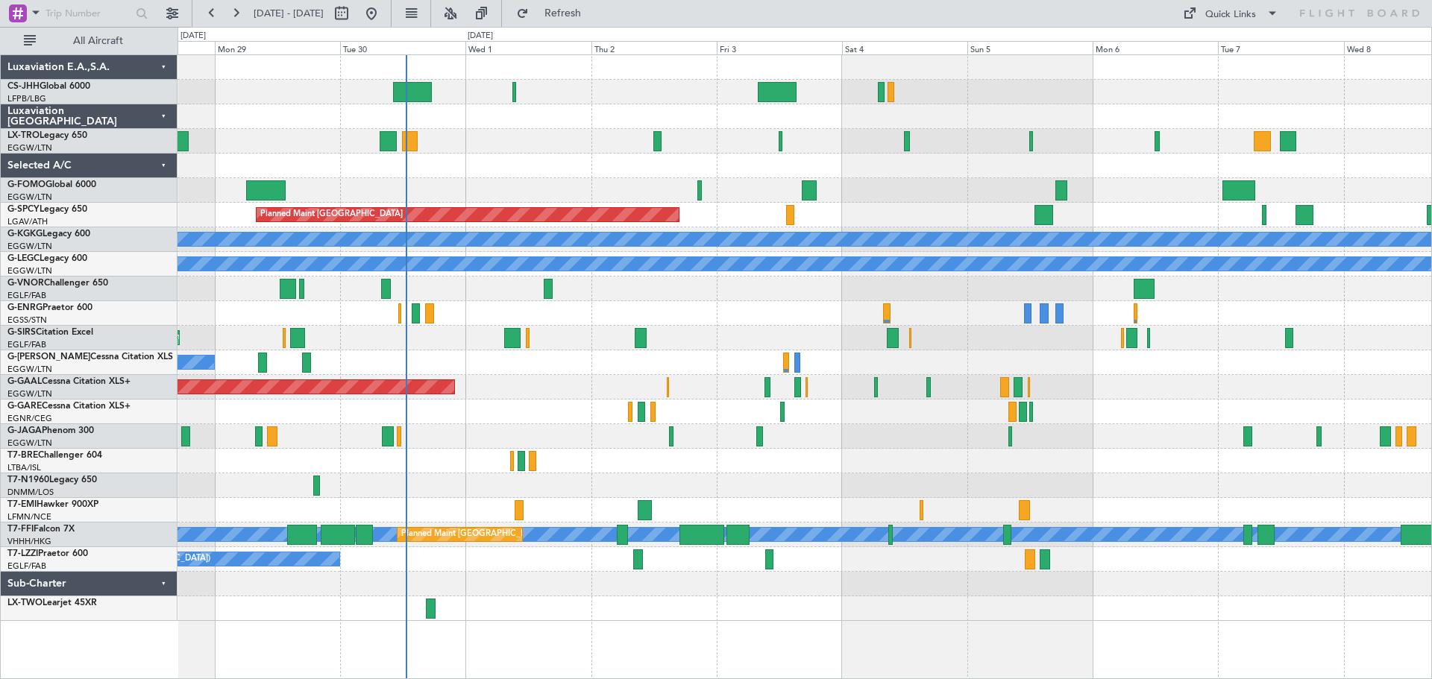
click at [1156, 101] on div at bounding box center [805, 92] width 1254 height 25
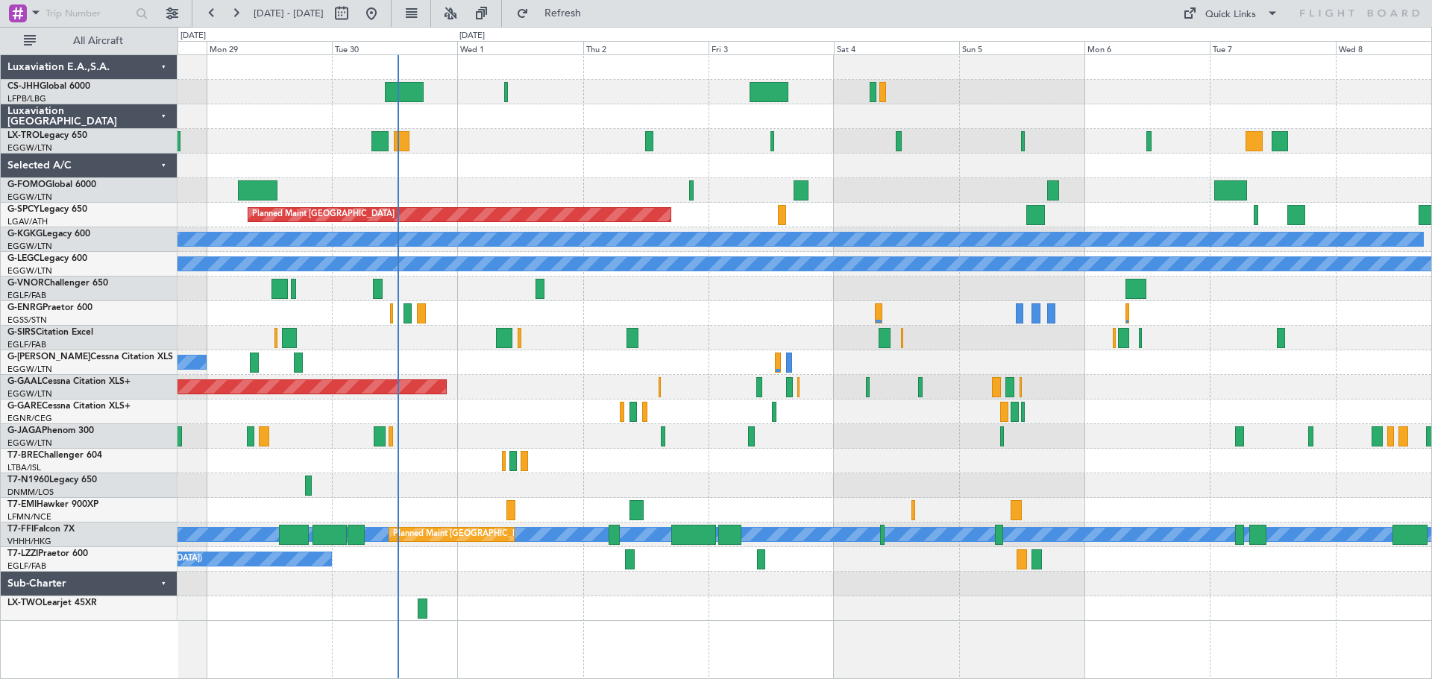
click at [1138, 202] on div "Planned Maint London (Luton) Planned Maint Bremen A/C Unavailable Istanbul (Ata…" at bounding box center [805, 338] width 1254 height 566
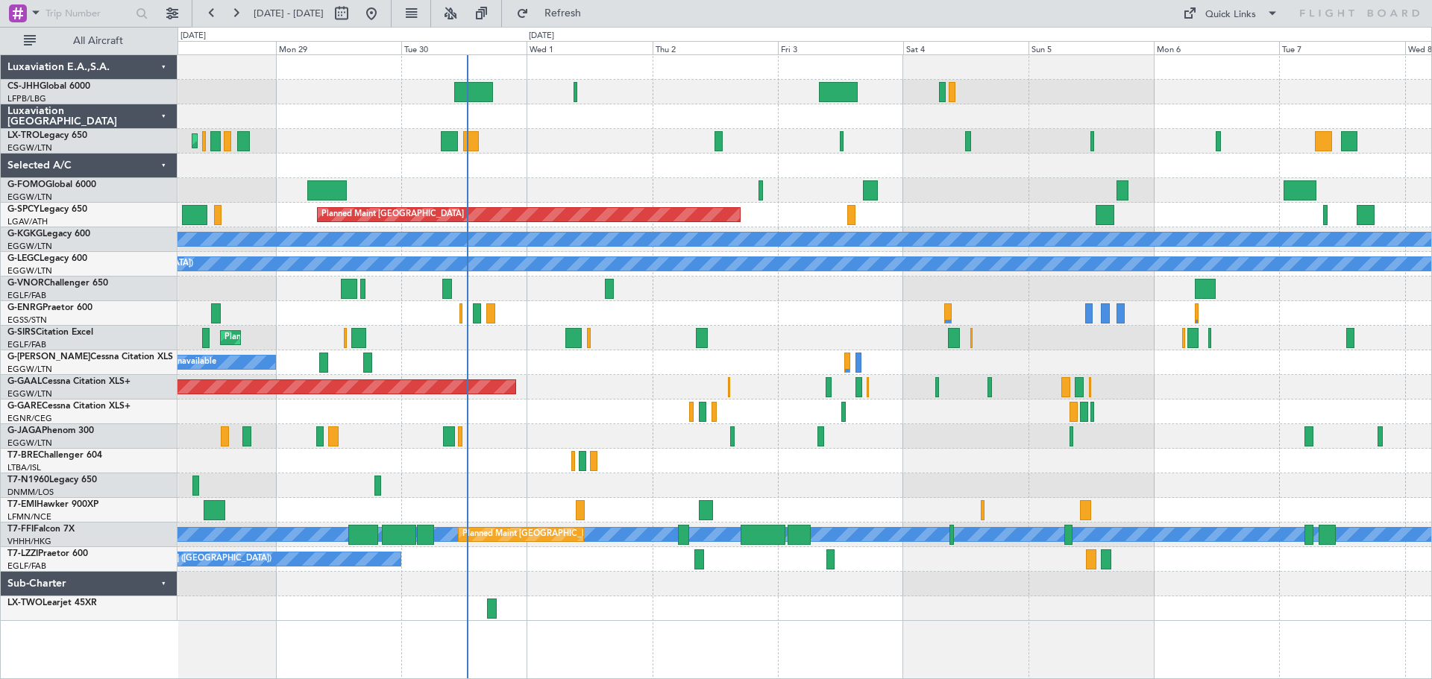
click at [1004, 189] on div at bounding box center [805, 190] width 1254 height 25
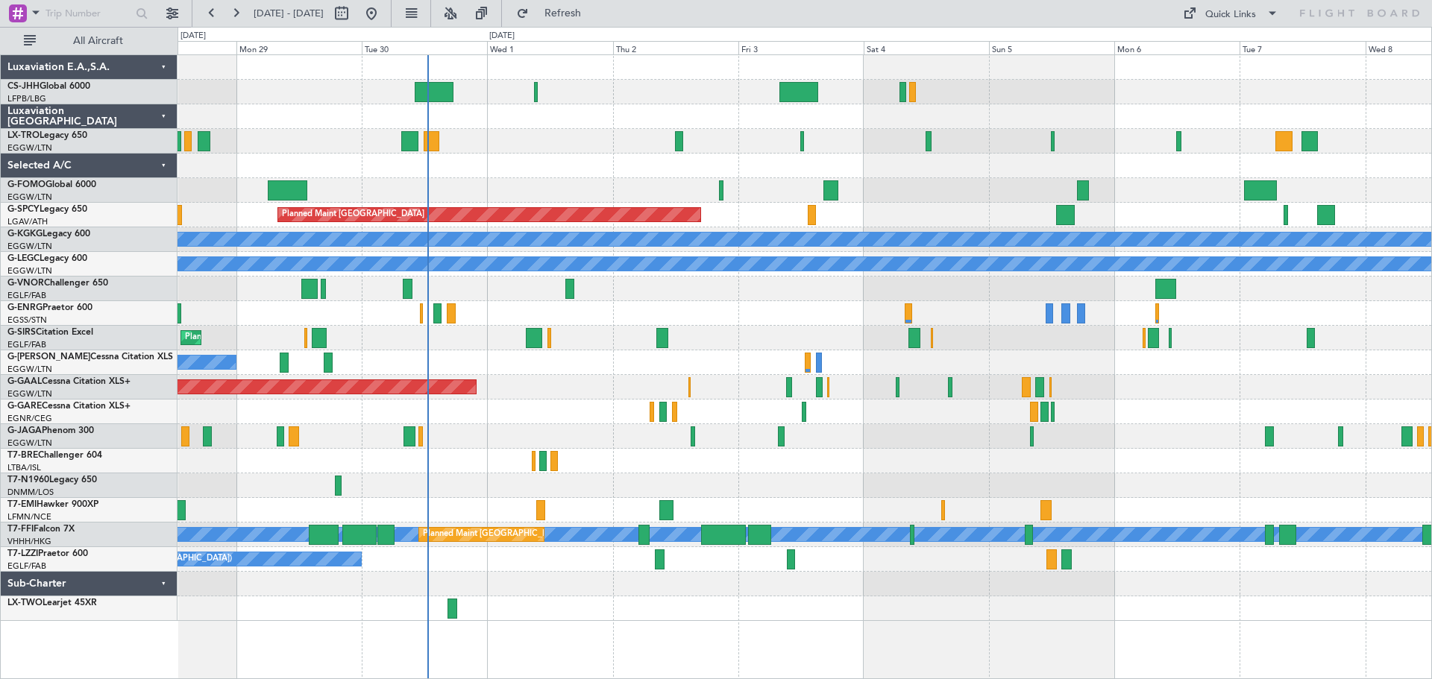
click at [933, 193] on div at bounding box center [805, 190] width 1254 height 25
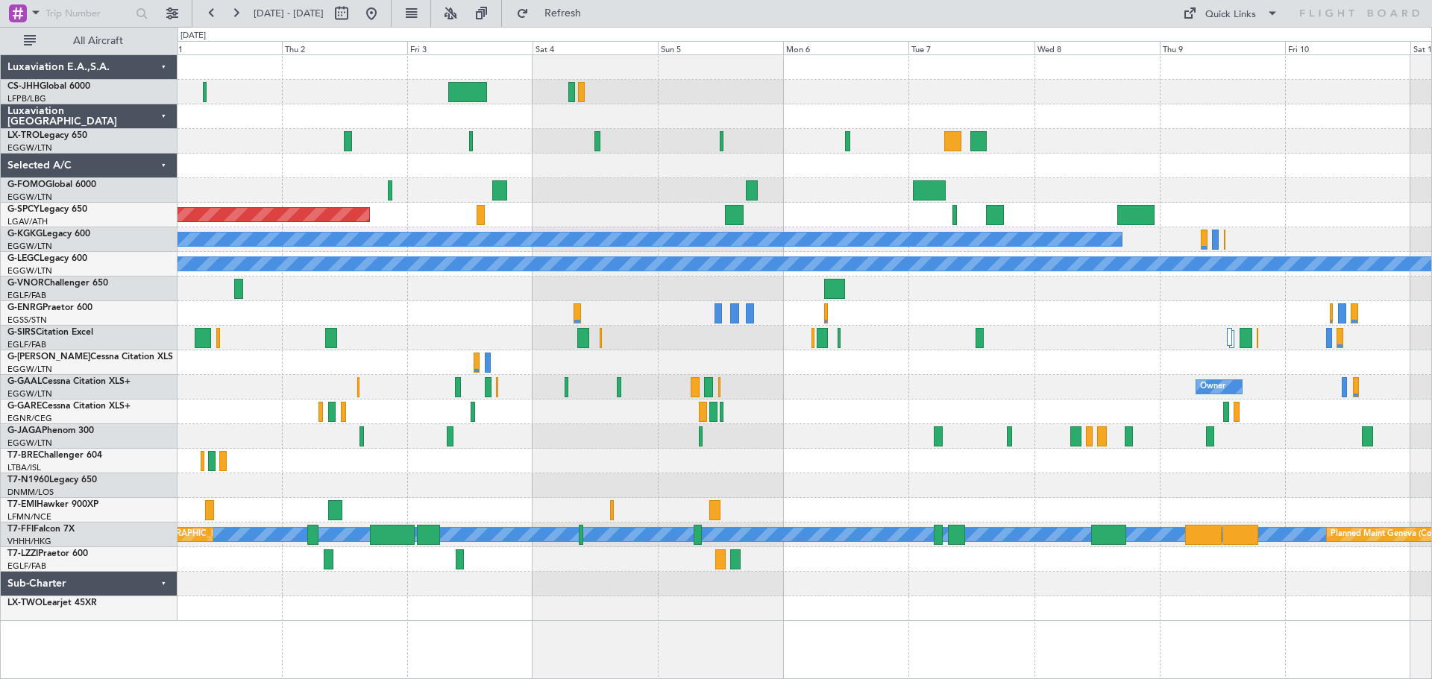
click at [892, 200] on div "Planned Maint Bremen A/C Unavailable Istanbul (Ataturk) A/C Unavailable London …" at bounding box center [805, 338] width 1254 height 566
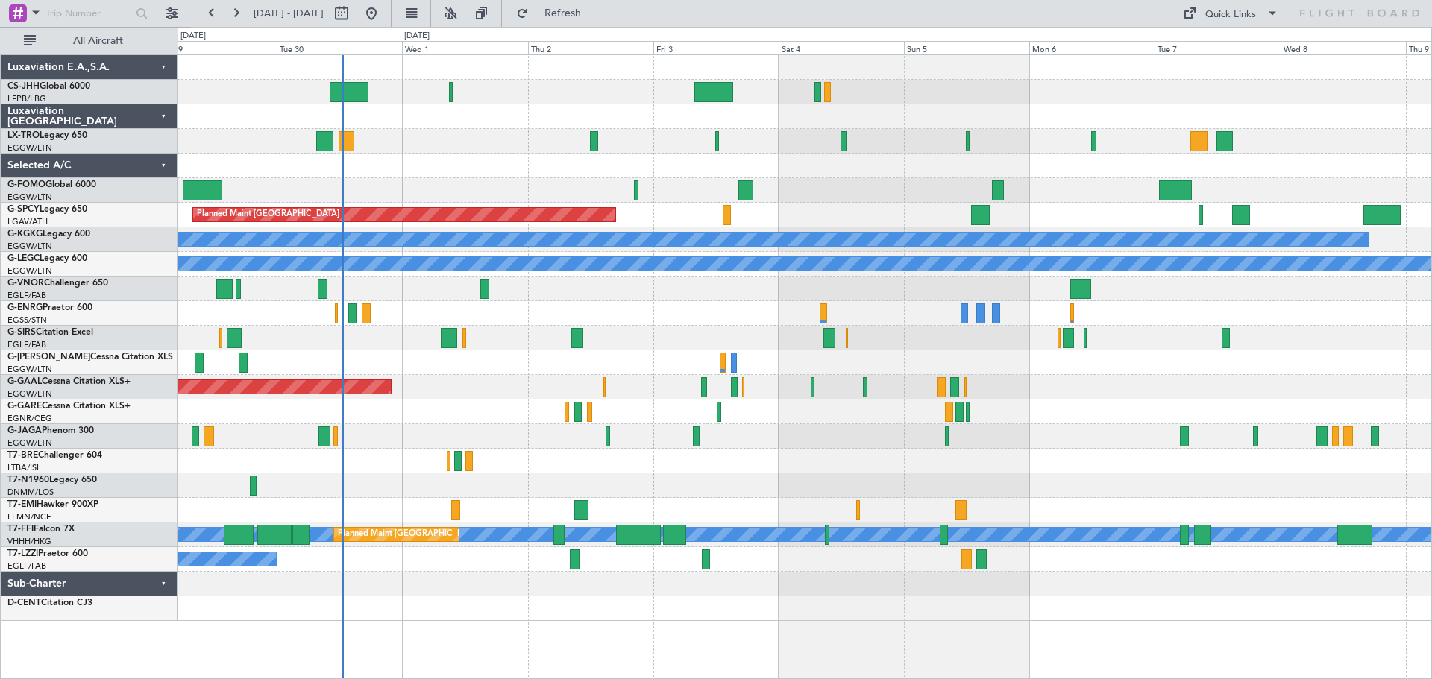
click at [572, 178] on div "Planned Maint London (Luton) Planned Maint Bremen A/C Unavailable Istanbul (Ata…" at bounding box center [805, 338] width 1254 height 566
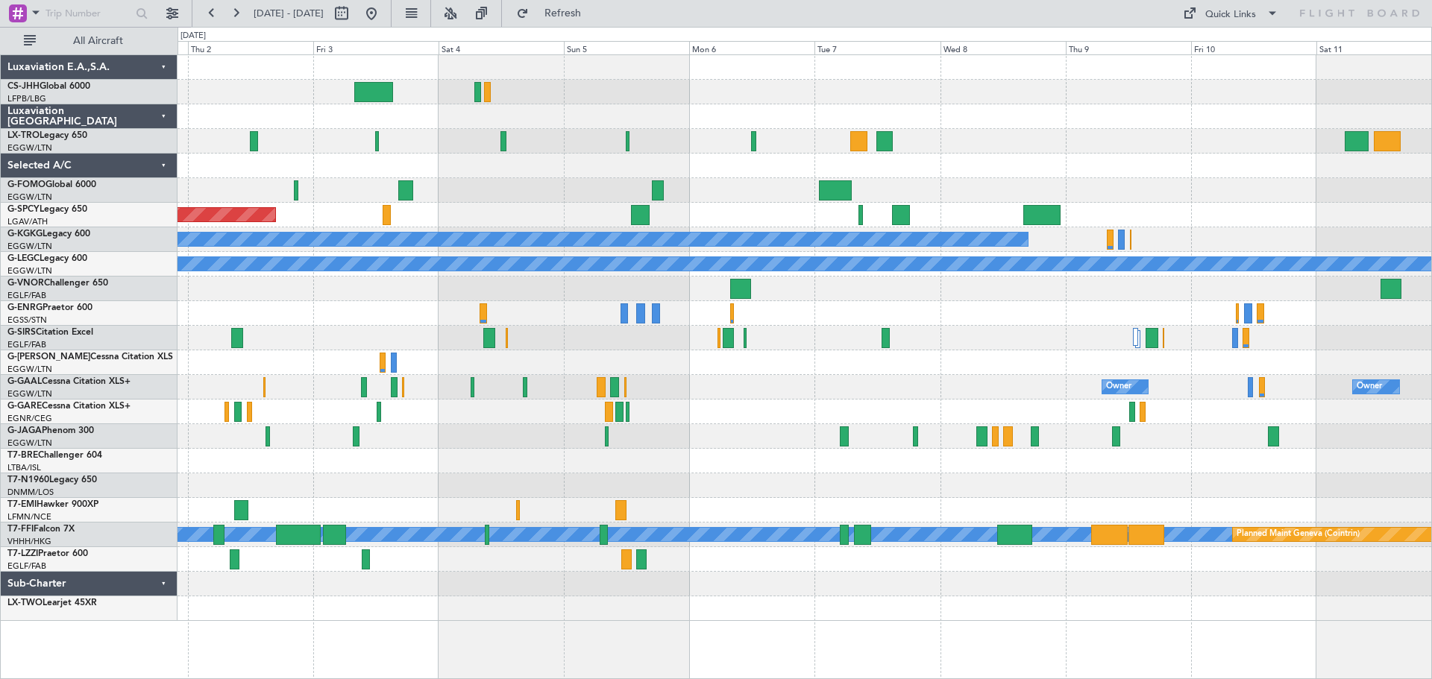
click at [778, 182] on div "Planned Maint Riga (Riga Intl) Planned Maint Bremen A/C Unavailable Istanbul (A…" at bounding box center [805, 338] width 1254 height 566
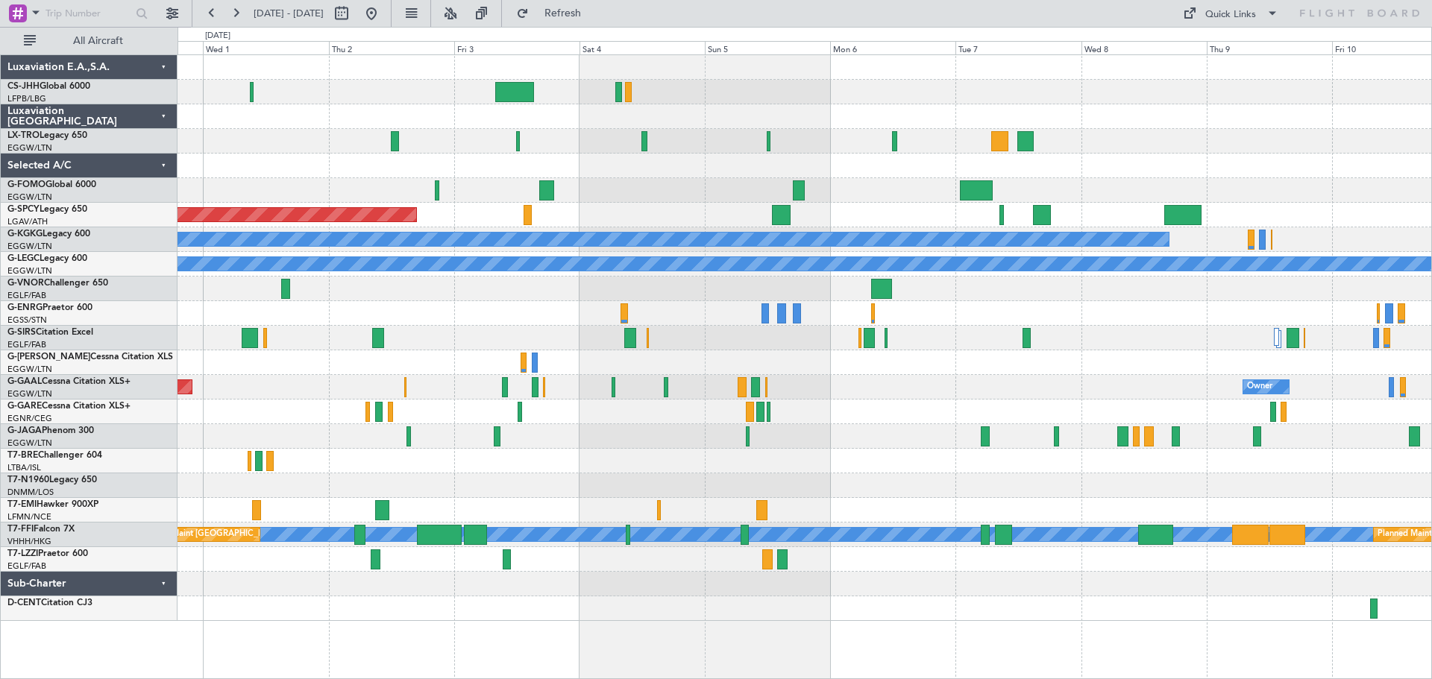
click at [874, 110] on div "Planned Maint London (Luton) Planned Maint Bremen A/C Unavailable Istanbul (Ata…" at bounding box center [805, 338] width 1254 height 566
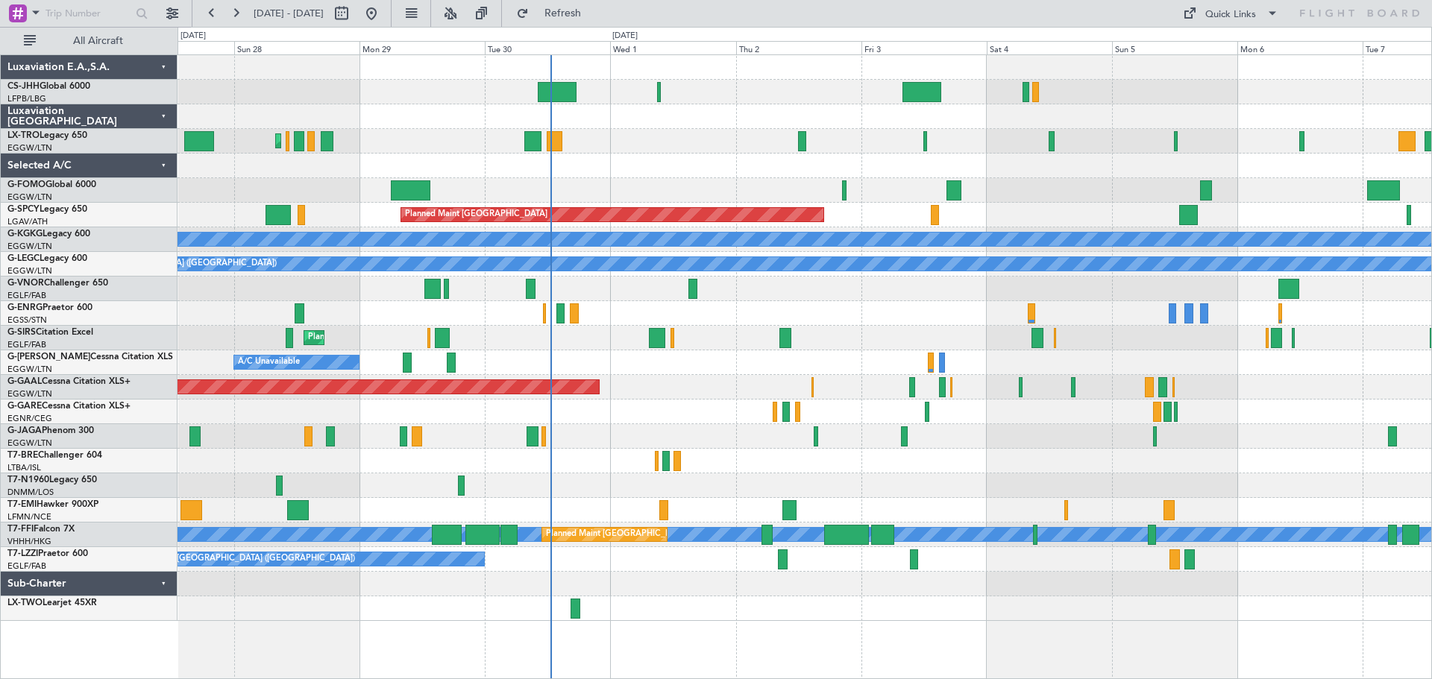
click at [653, 377] on div "Planned Maint Dusseldorf Owner" at bounding box center [805, 387] width 1254 height 25
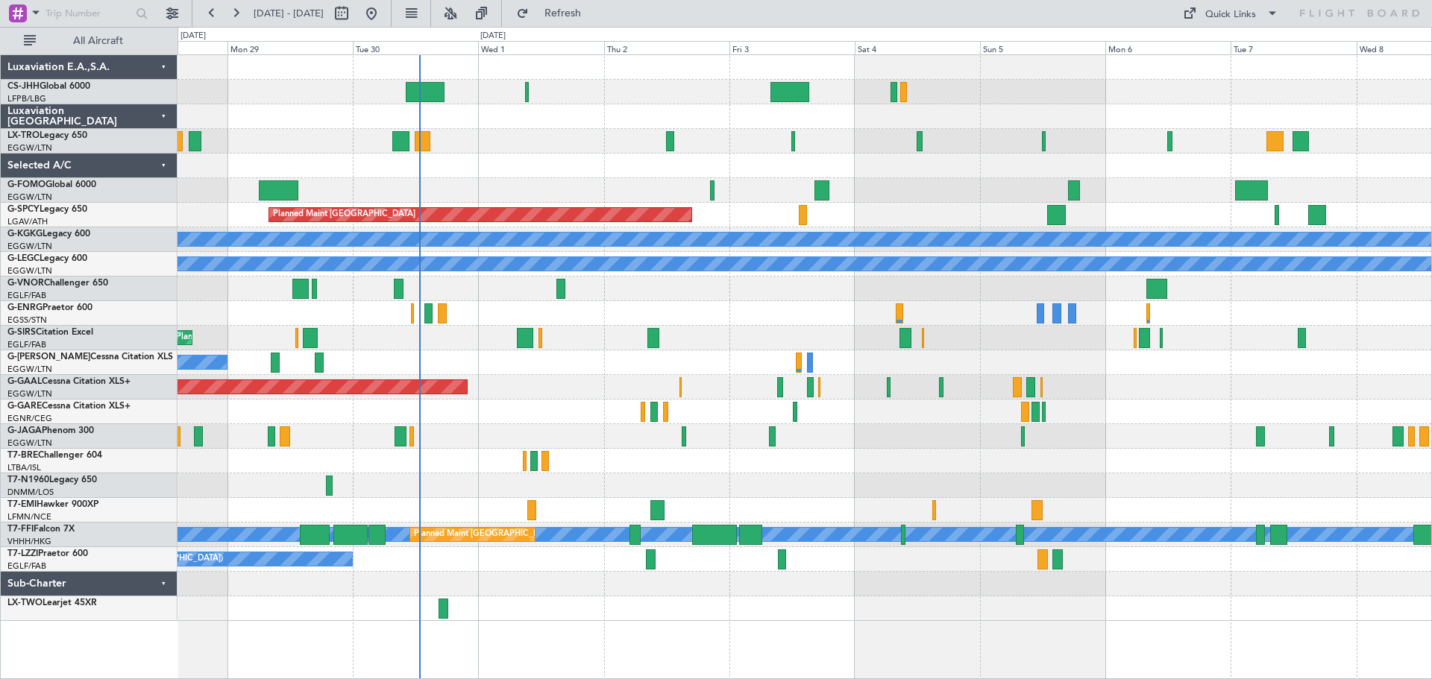
click at [542, 154] on div at bounding box center [805, 166] width 1254 height 25
click at [541, 130] on div "Planned Maint [GEOGRAPHIC_DATA] ([GEOGRAPHIC_DATA])" at bounding box center [805, 141] width 1254 height 25
click at [530, 151] on div "Planned Maint [GEOGRAPHIC_DATA] ([GEOGRAPHIC_DATA])" at bounding box center [805, 141] width 1254 height 25
click at [539, 178] on div at bounding box center [805, 190] width 1254 height 25
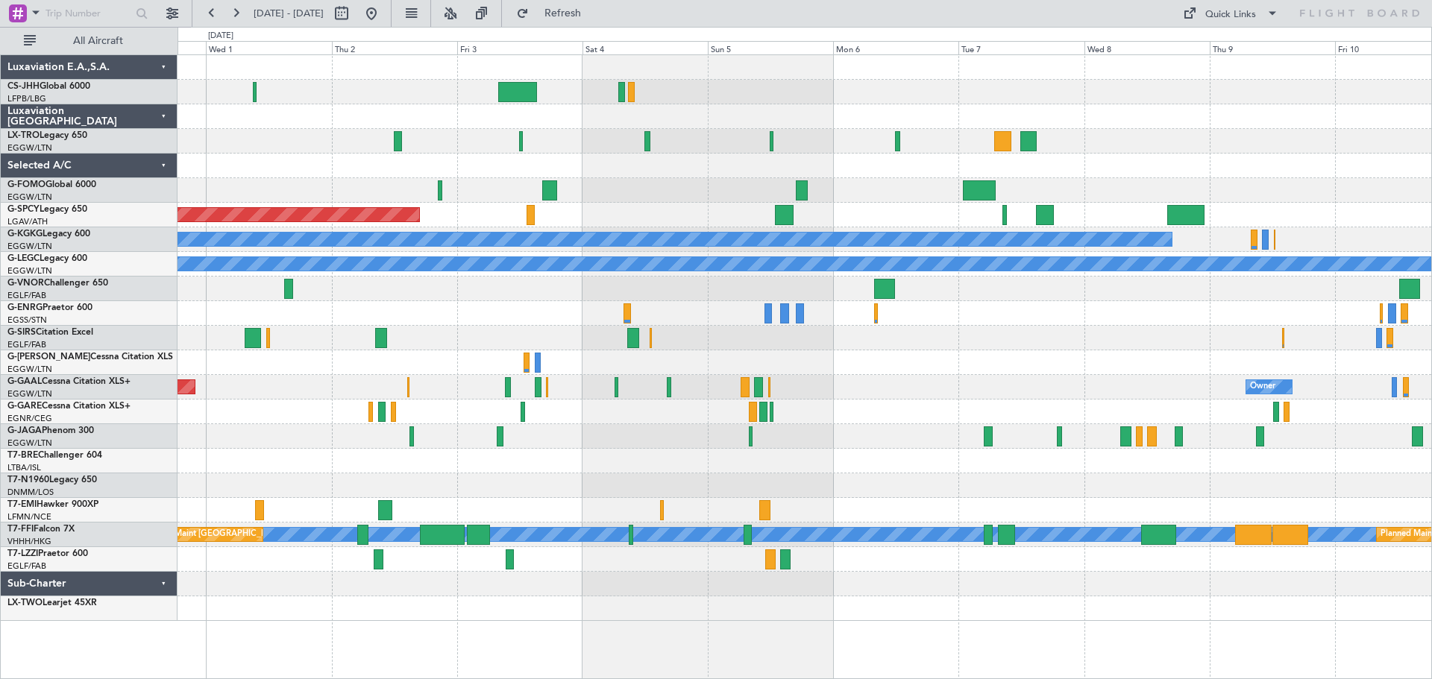
click at [831, 120] on div at bounding box center [805, 116] width 1254 height 25
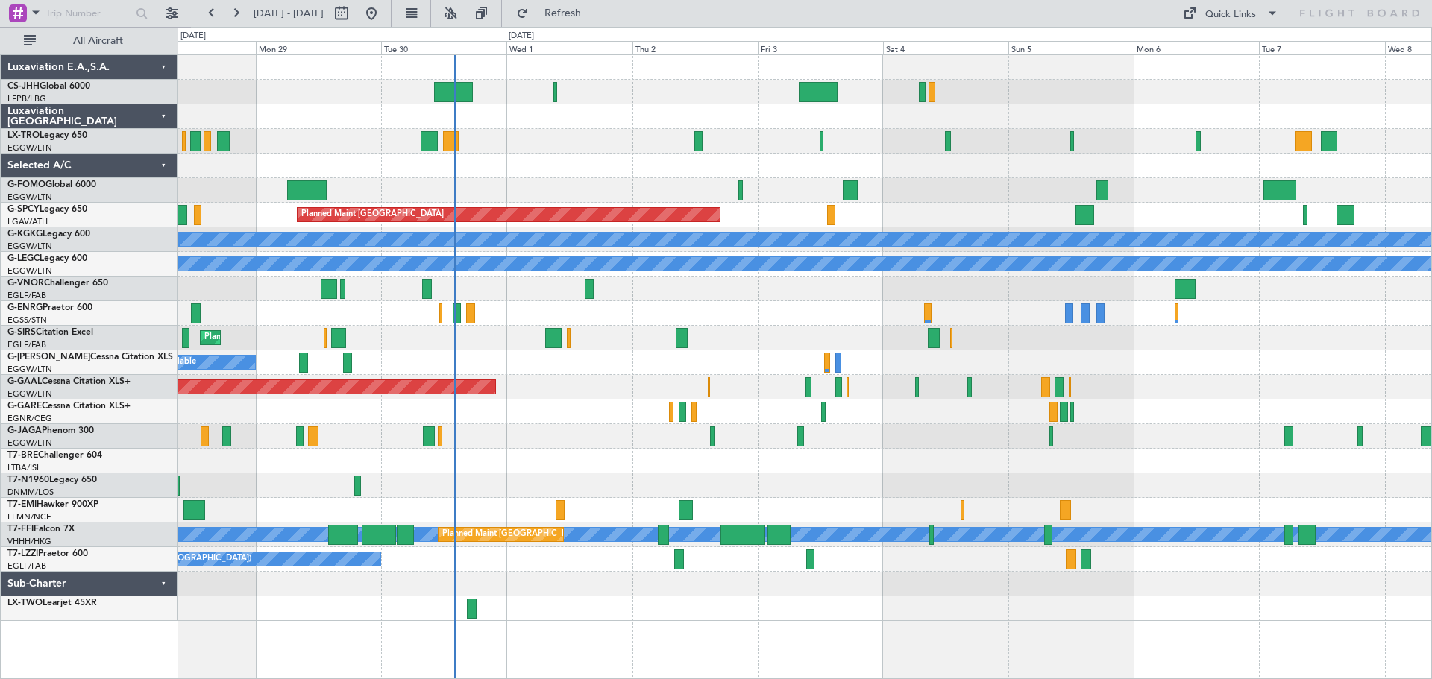
click at [998, 127] on div at bounding box center [805, 116] width 1254 height 25
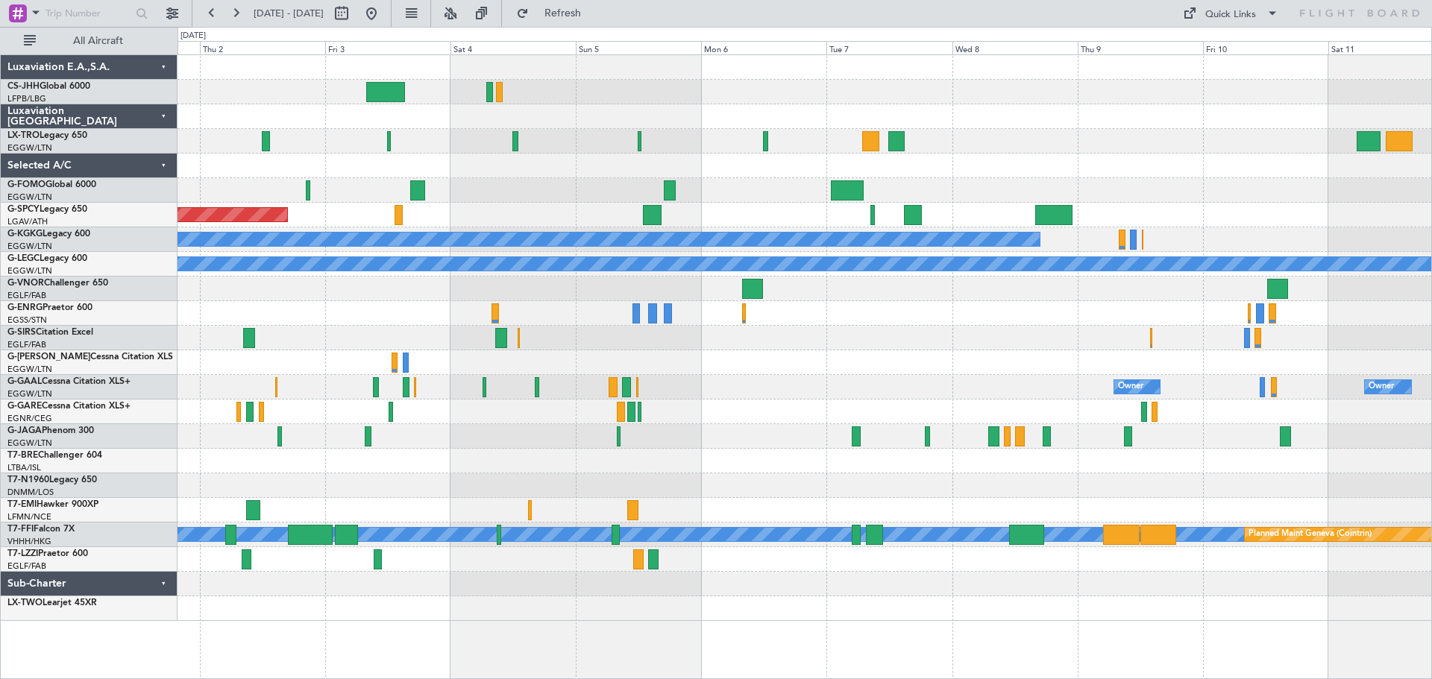
click at [753, 117] on div at bounding box center [805, 116] width 1254 height 25
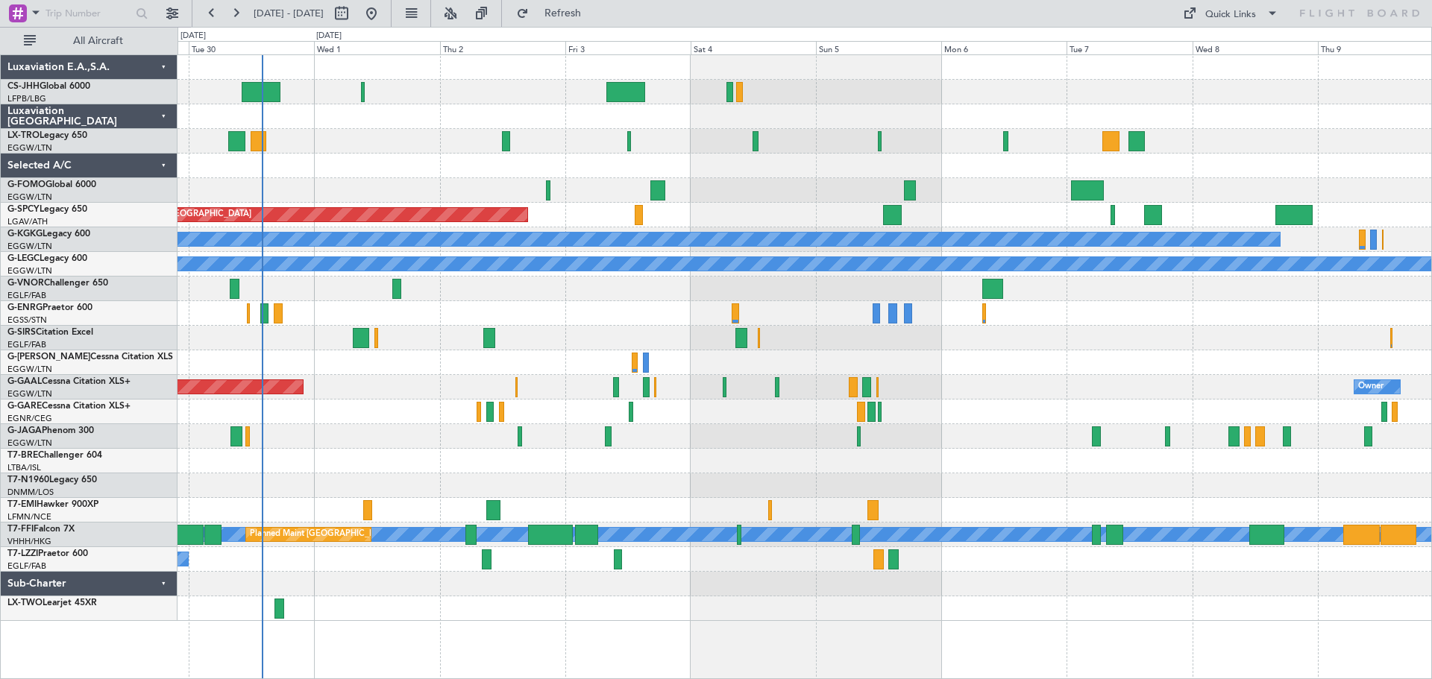
click at [856, 91] on div "Planned Maint London (Luton) Planned Maint Bremen A/C Unavailable Istanbul (Ata…" at bounding box center [805, 338] width 1254 height 566
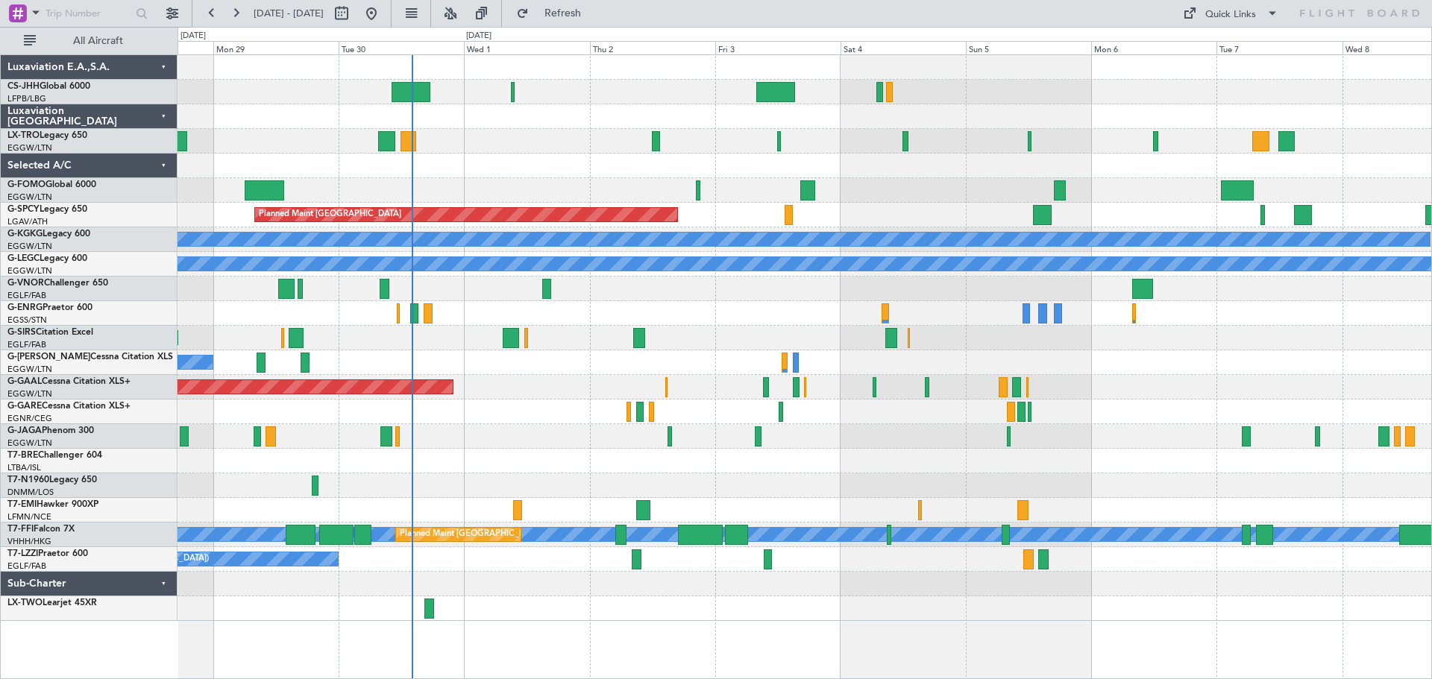
click at [637, 112] on div at bounding box center [805, 116] width 1254 height 25
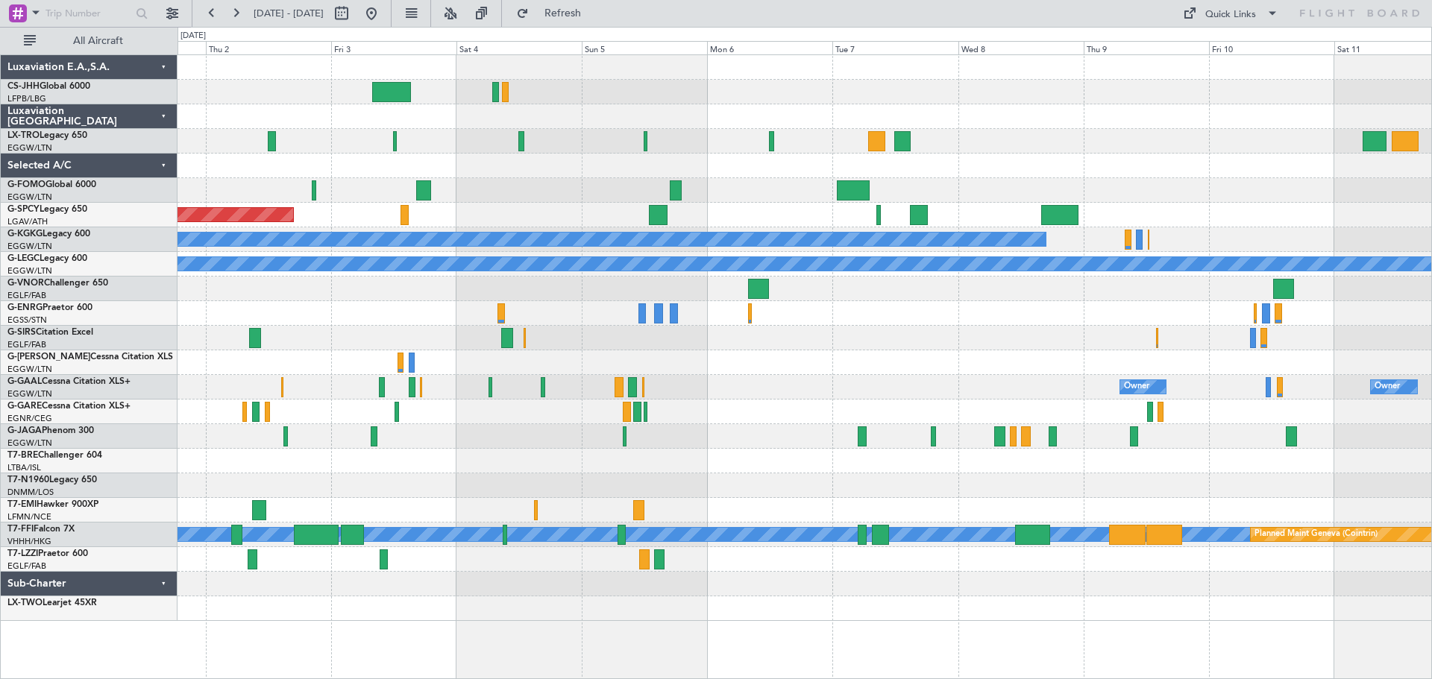
click at [822, 113] on div at bounding box center [805, 116] width 1254 height 25
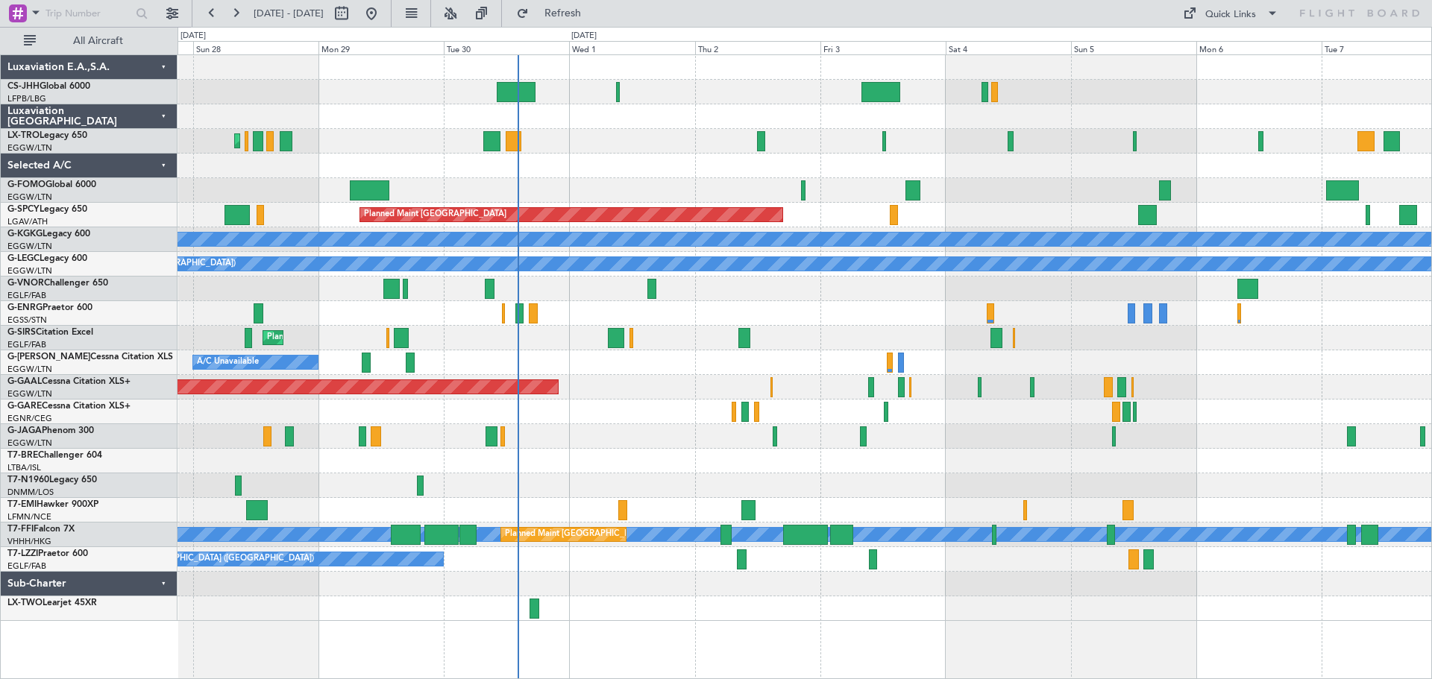
click at [828, 333] on div "Planned Maint [GEOGRAPHIC_DATA] ([GEOGRAPHIC_DATA])" at bounding box center [805, 338] width 1254 height 25
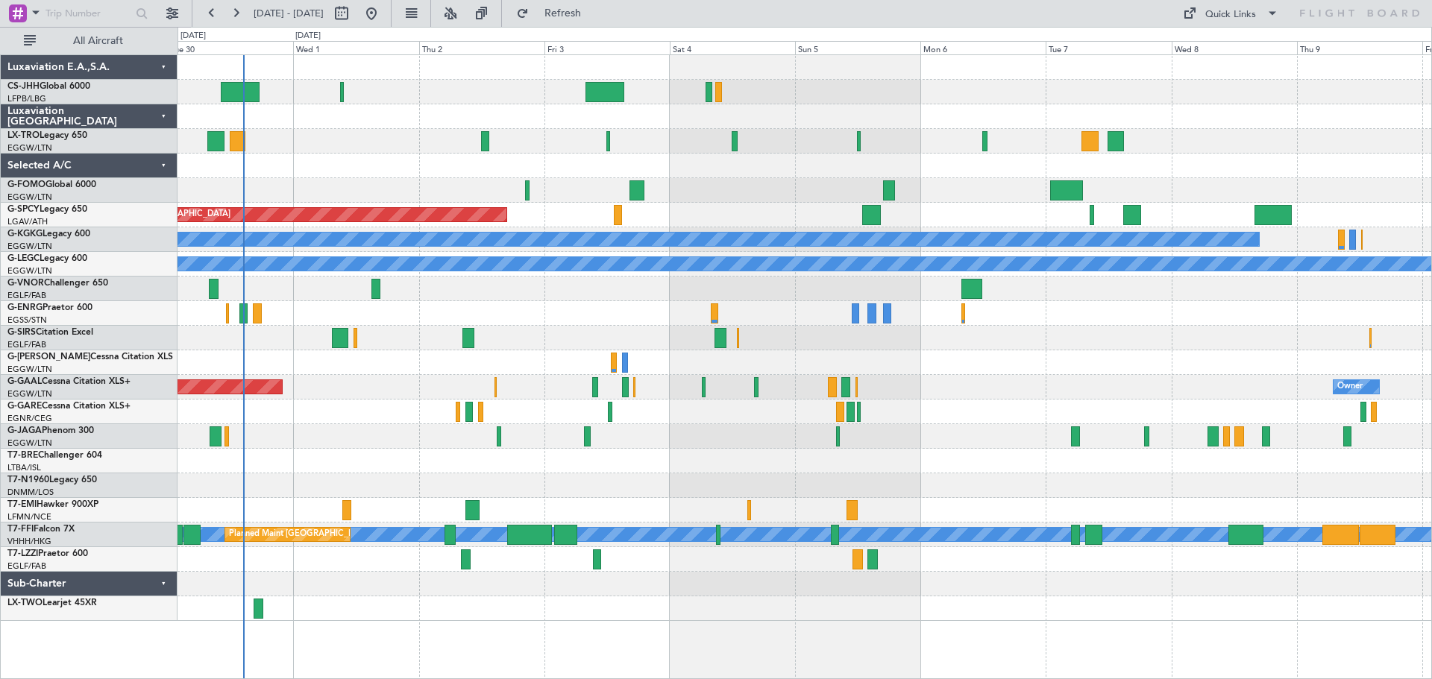
click at [880, 345] on div "Planned Maint [GEOGRAPHIC_DATA] ([GEOGRAPHIC_DATA])" at bounding box center [805, 338] width 1254 height 25
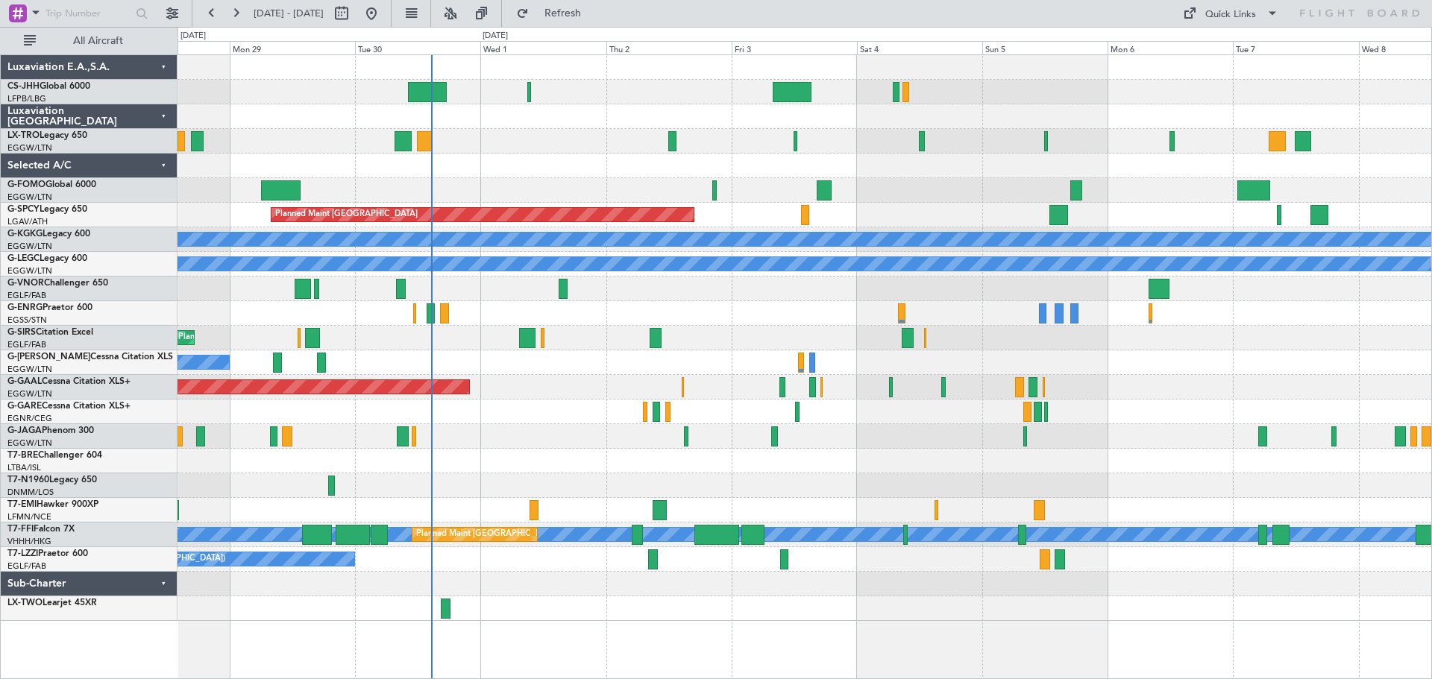
click at [585, 170] on div at bounding box center [805, 166] width 1254 height 25
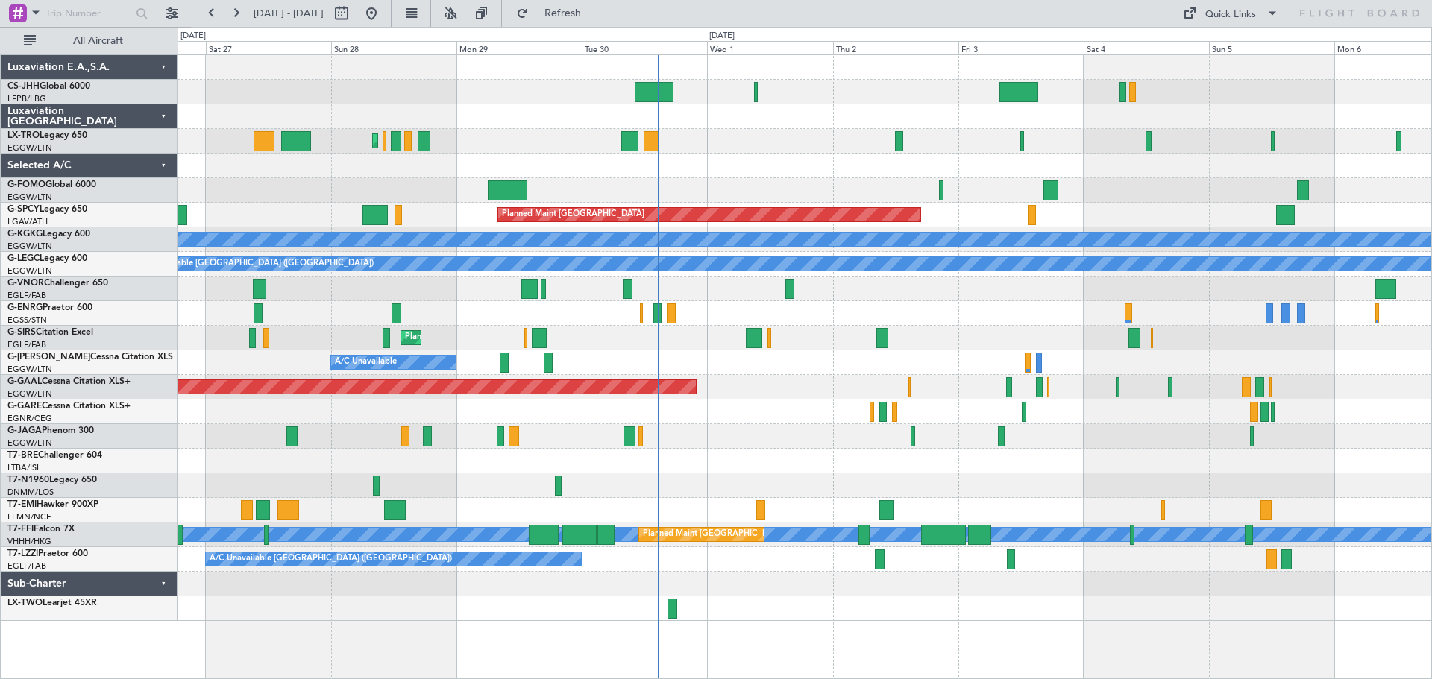
click at [863, 321] on div "Unplanned Maint [GEOGRAPHIC_DATA] ([GEOGRAPHIC_DATA]) A/C Unavailable" at bounding box center [805, 313] width 1254 height 25
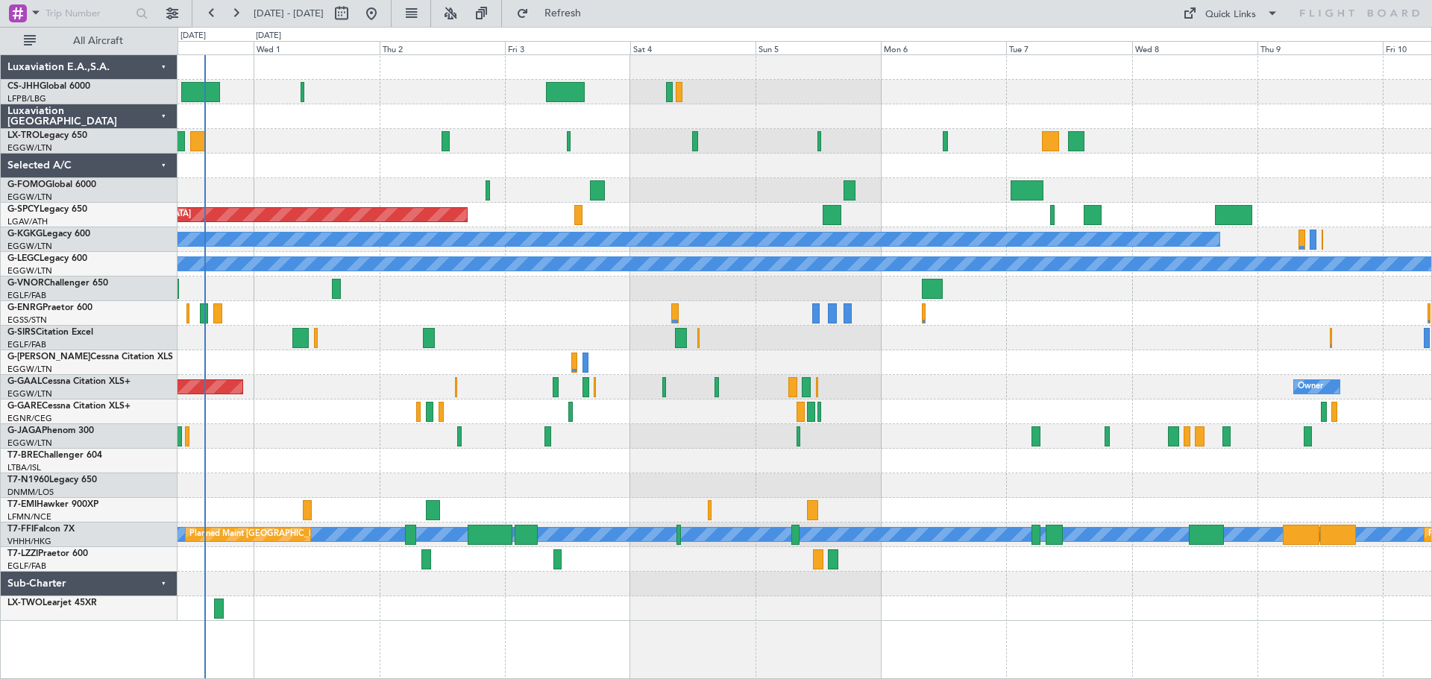
click at [736, 176] on div at bounding box center [805, 166] width 1254 height 25
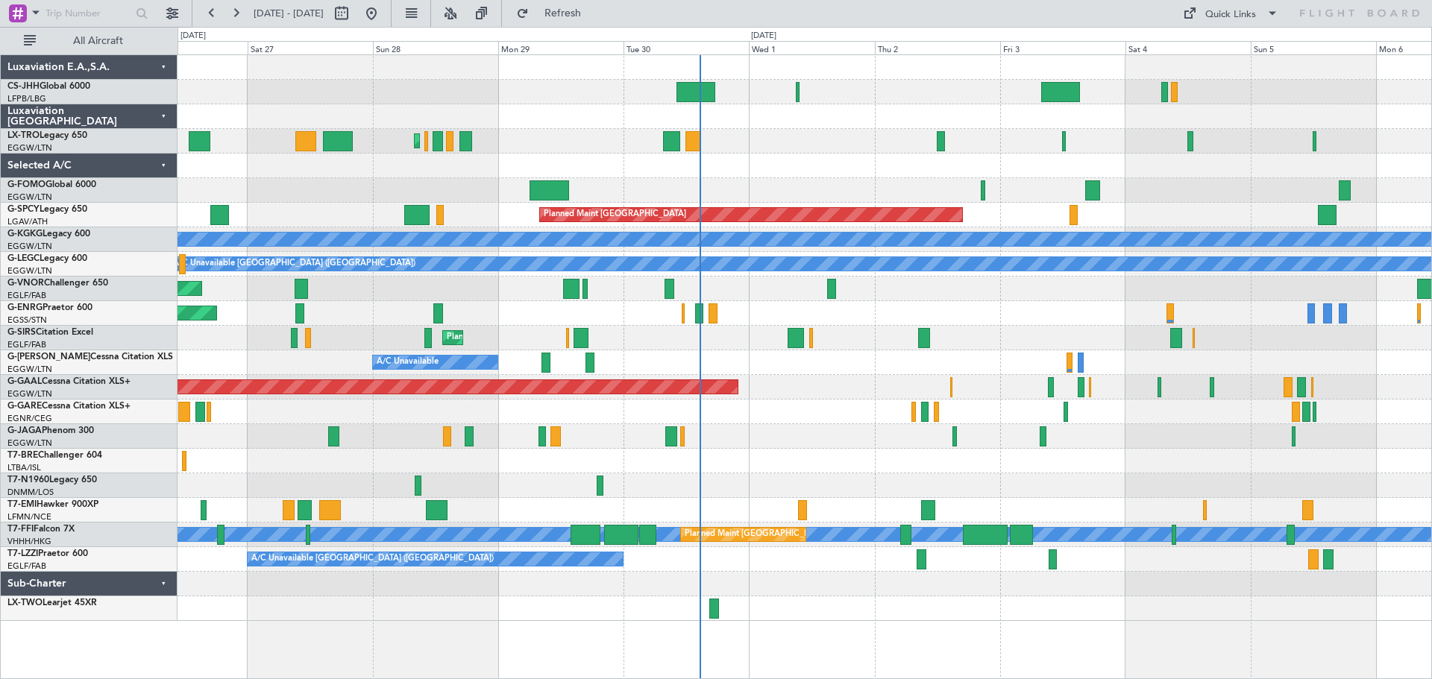
click at [901, 179] on div "Planned Maint Paris (Le Bourget) Planned Maint London (Luton) Planned Maint Lon…" at bounding box center [805, 338] width 1254 height 566
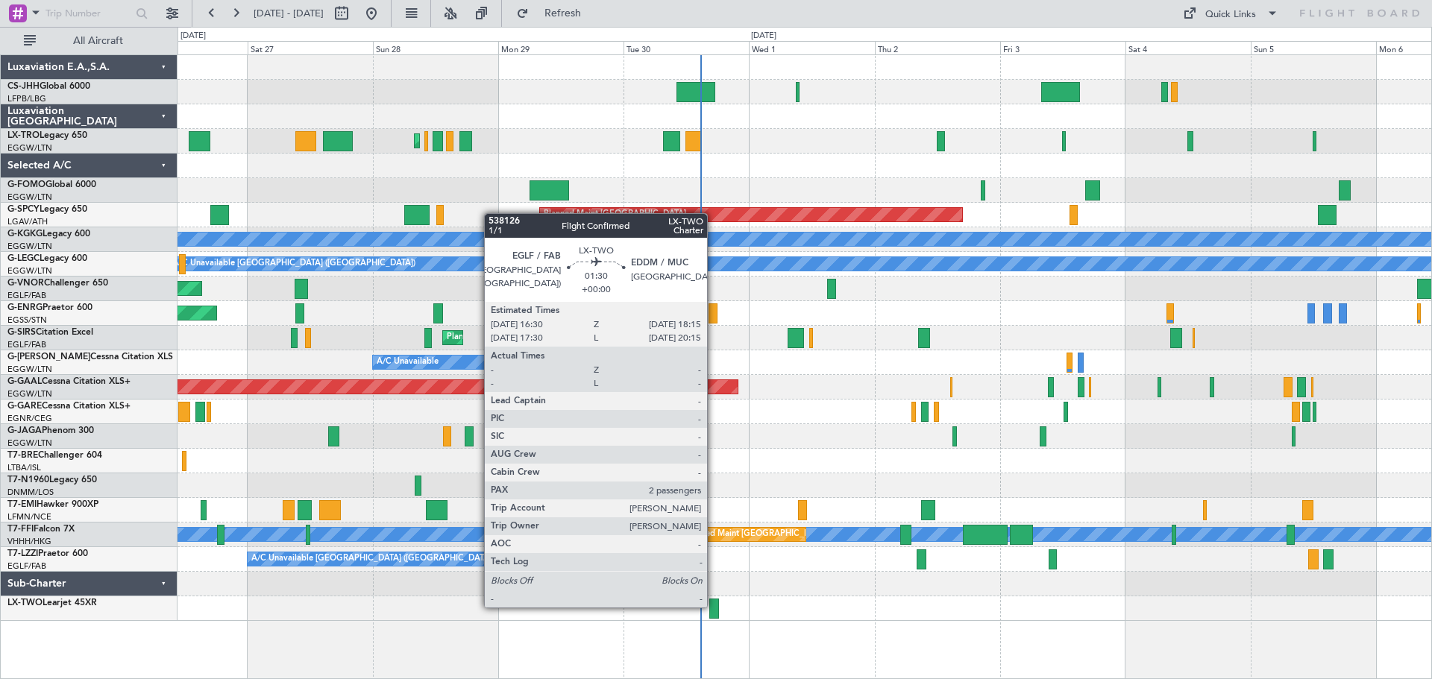
click at [714, 606] on div at bounding box center [714, 609] width 10 height 20
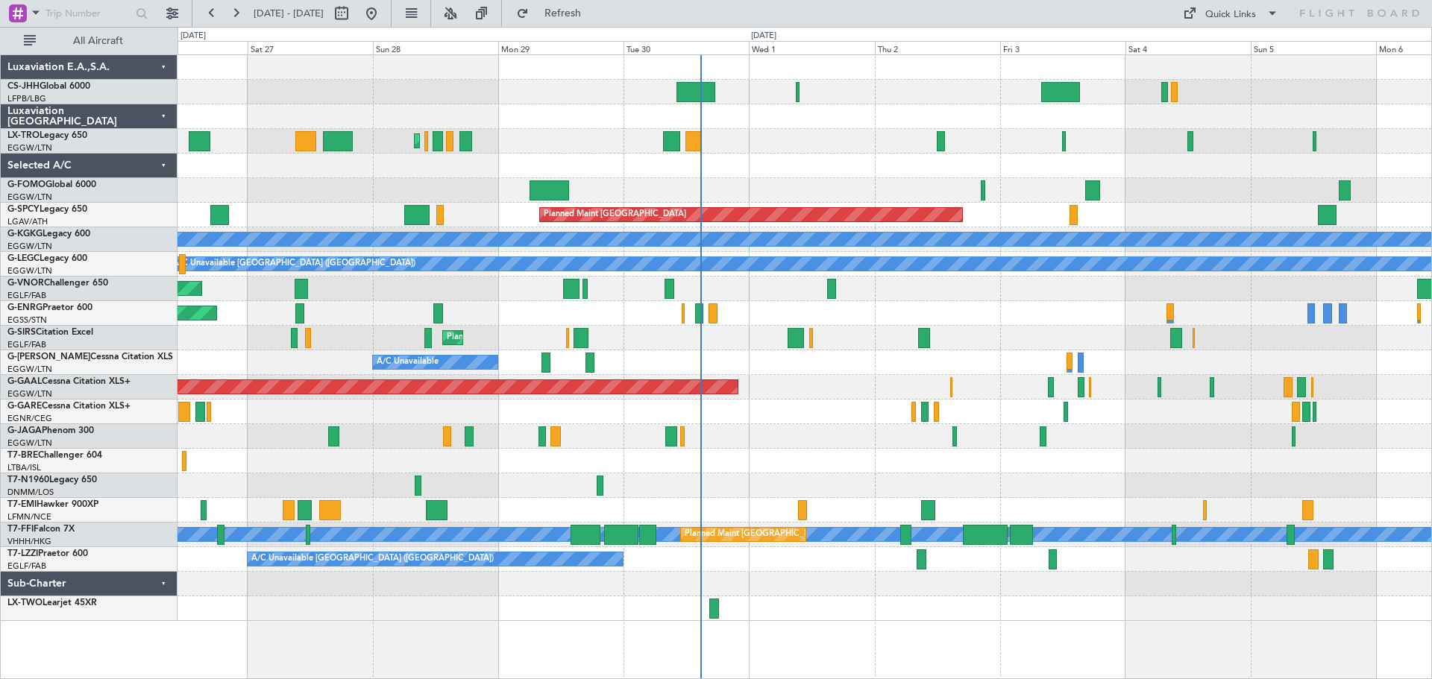
click at [714, 606] on div at bounding box center [714, 609] width 10 height 20
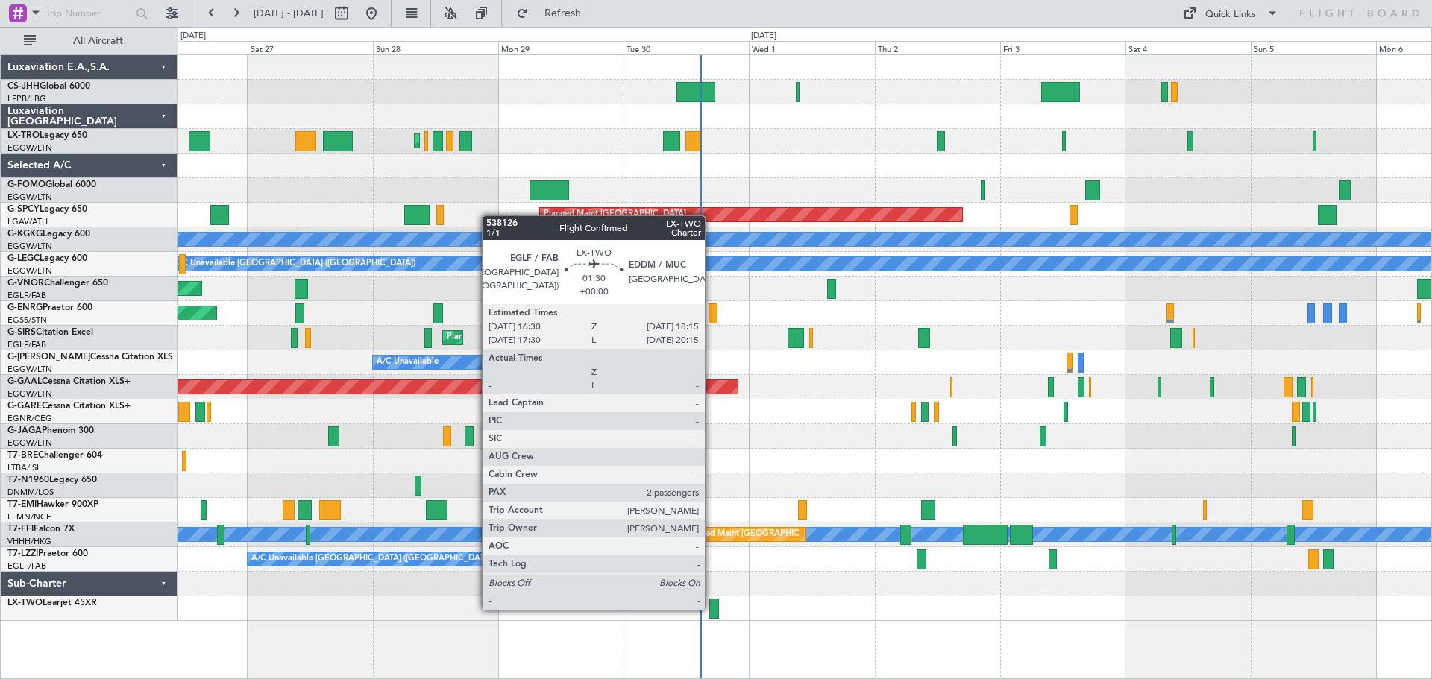
click at [712, 609] on div at bounding box center [714, 609] width 10 height 20
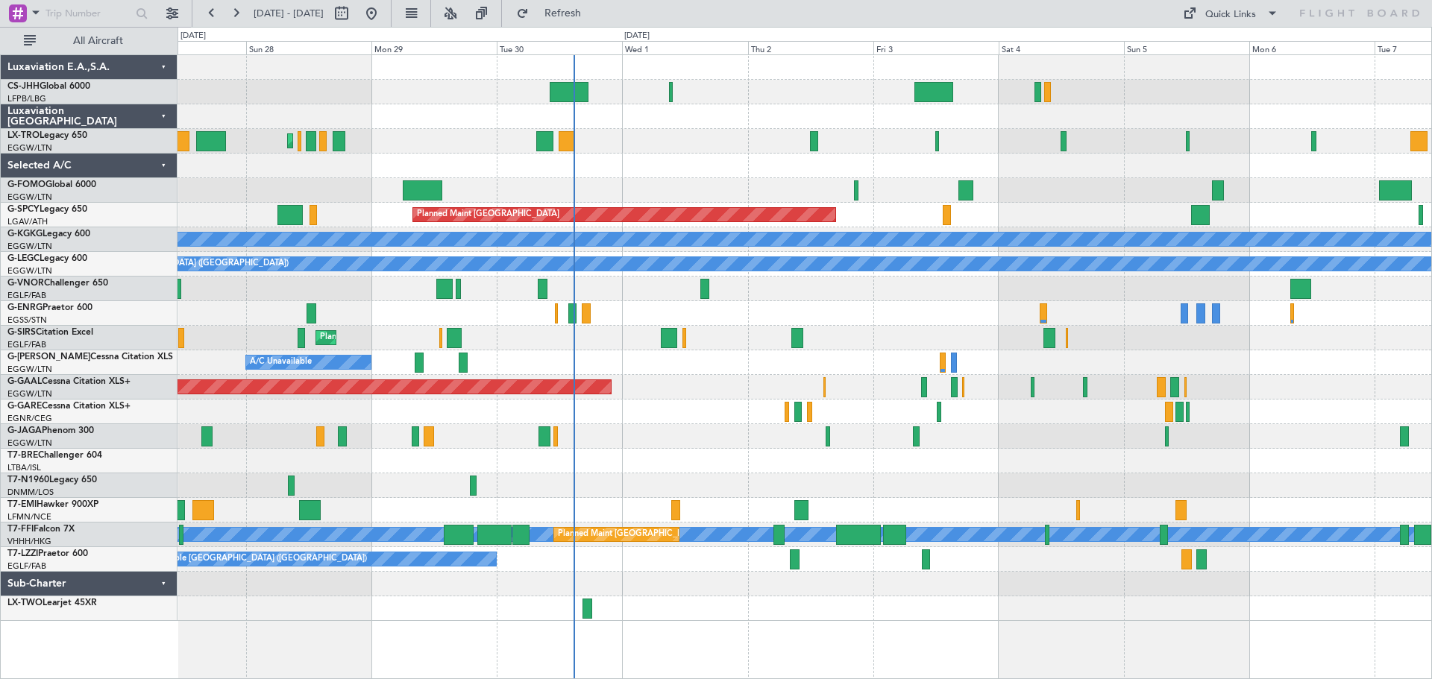
click at [644, 463] on div at bounding box center [805, 461] width 1254 height 25
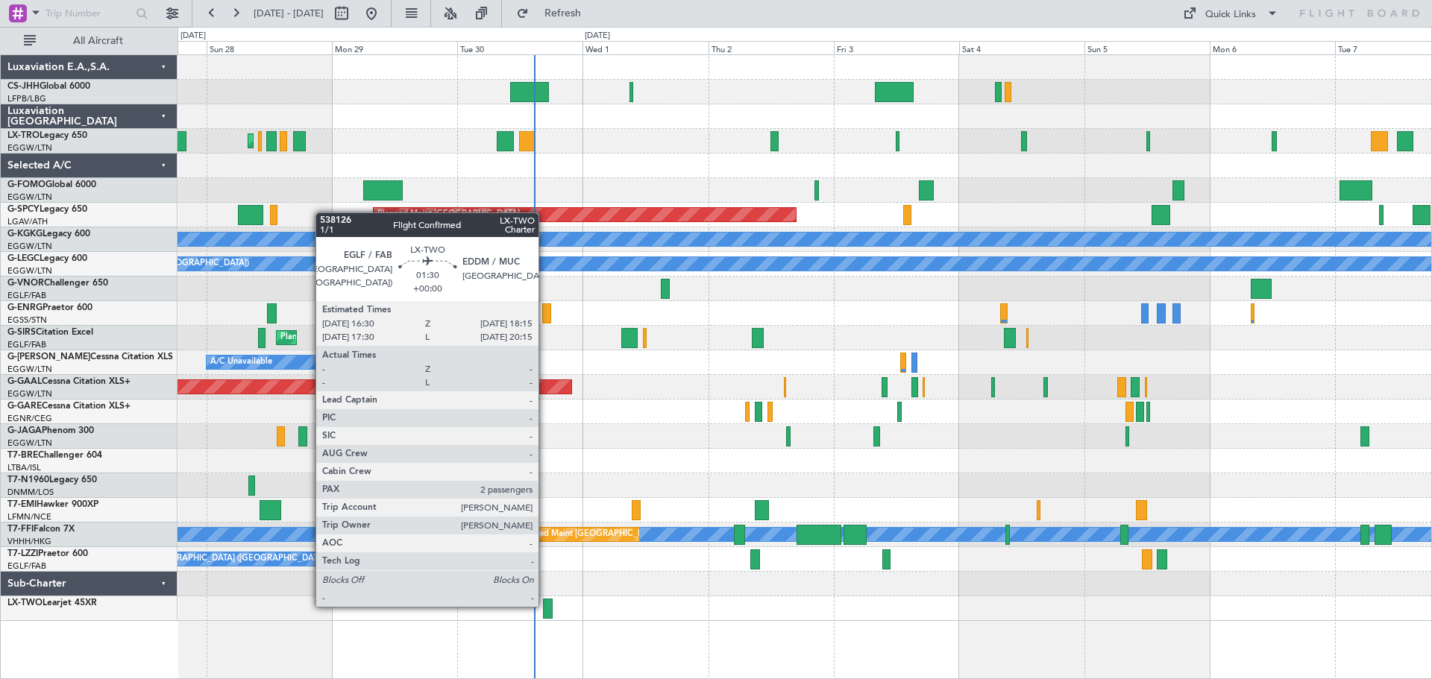
click at [545, 606] on div at bounding box center [548, 609] width 10 height 20
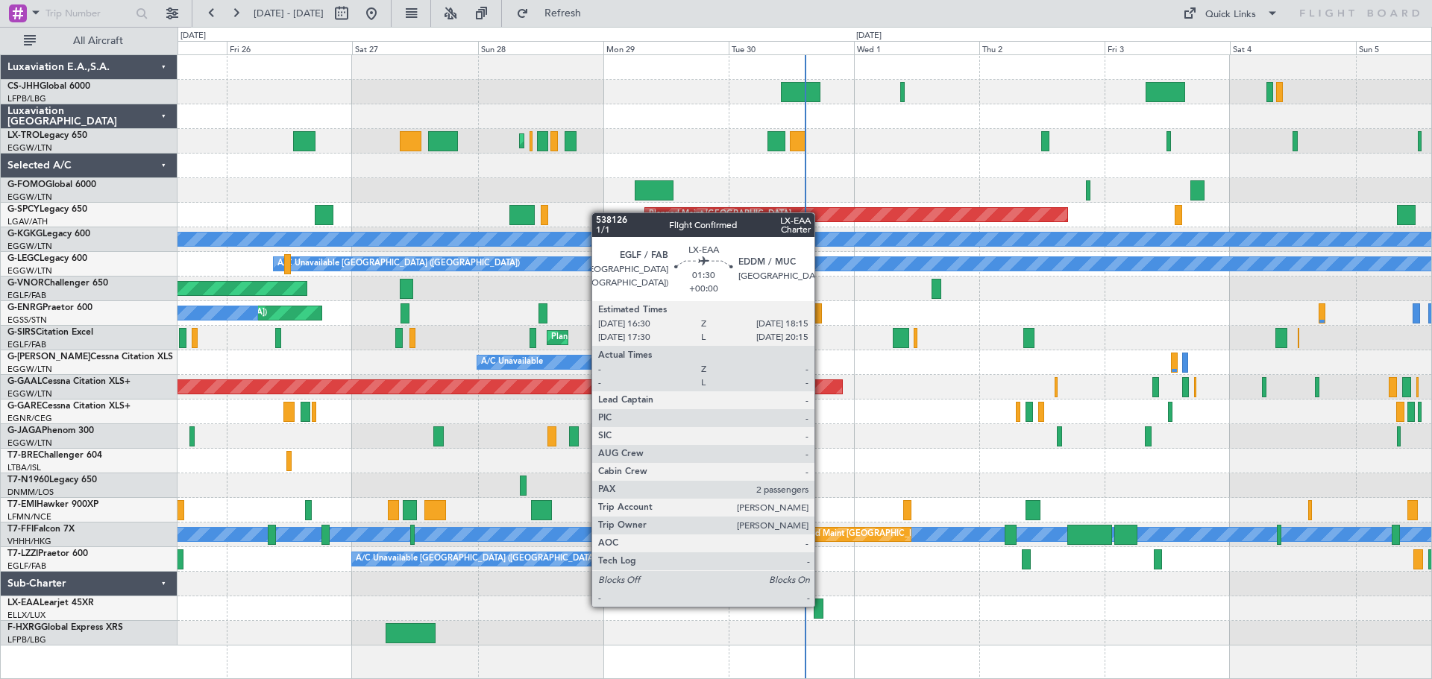
click at [821, 606] on div at bounding box center [819, 609] width 10 height 20
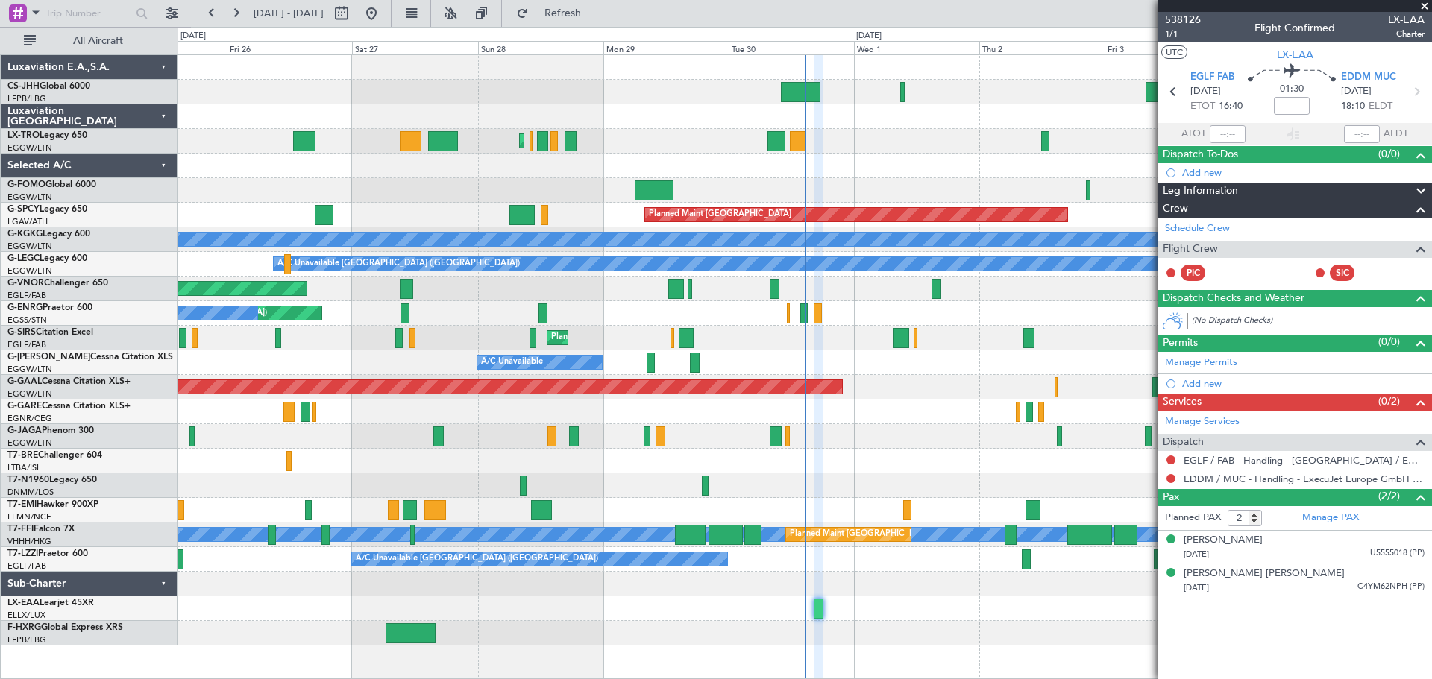
click at [1420, 8] on span at bounding box center [1424, 6] width 15 height 13
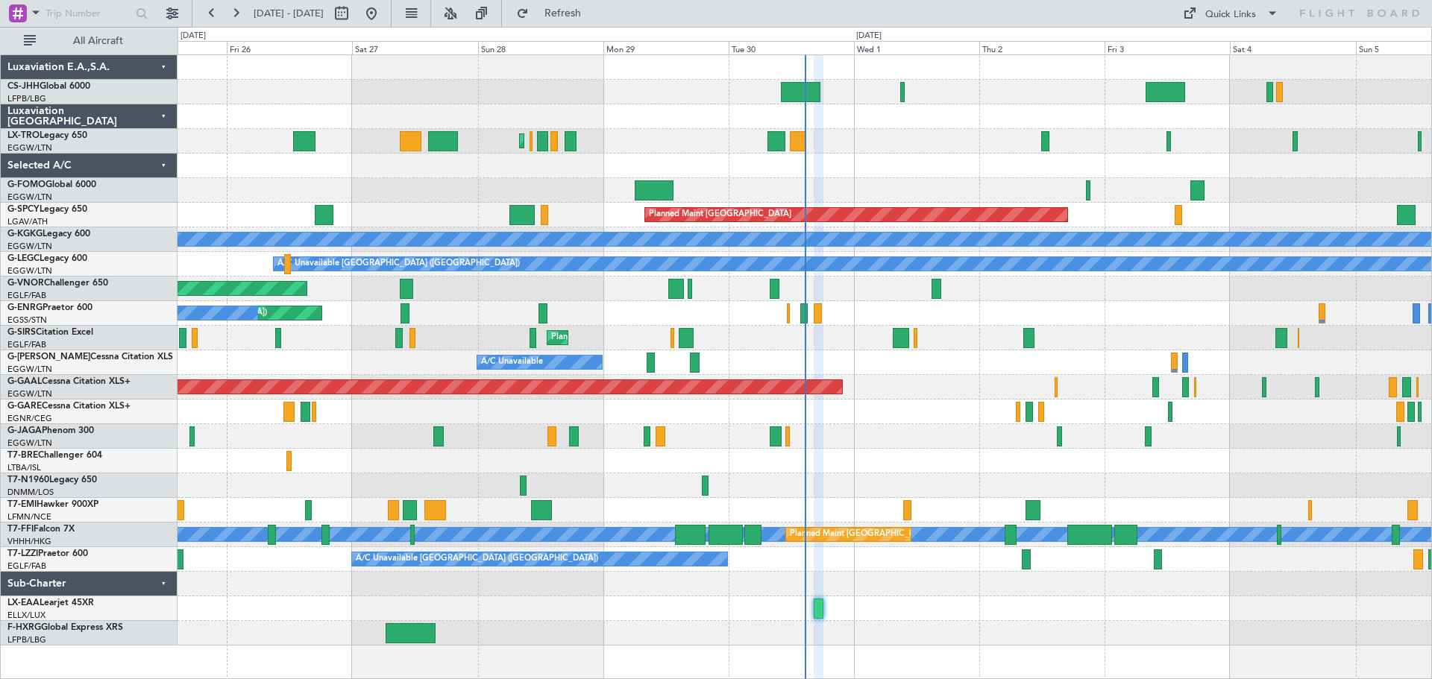
type input "0"
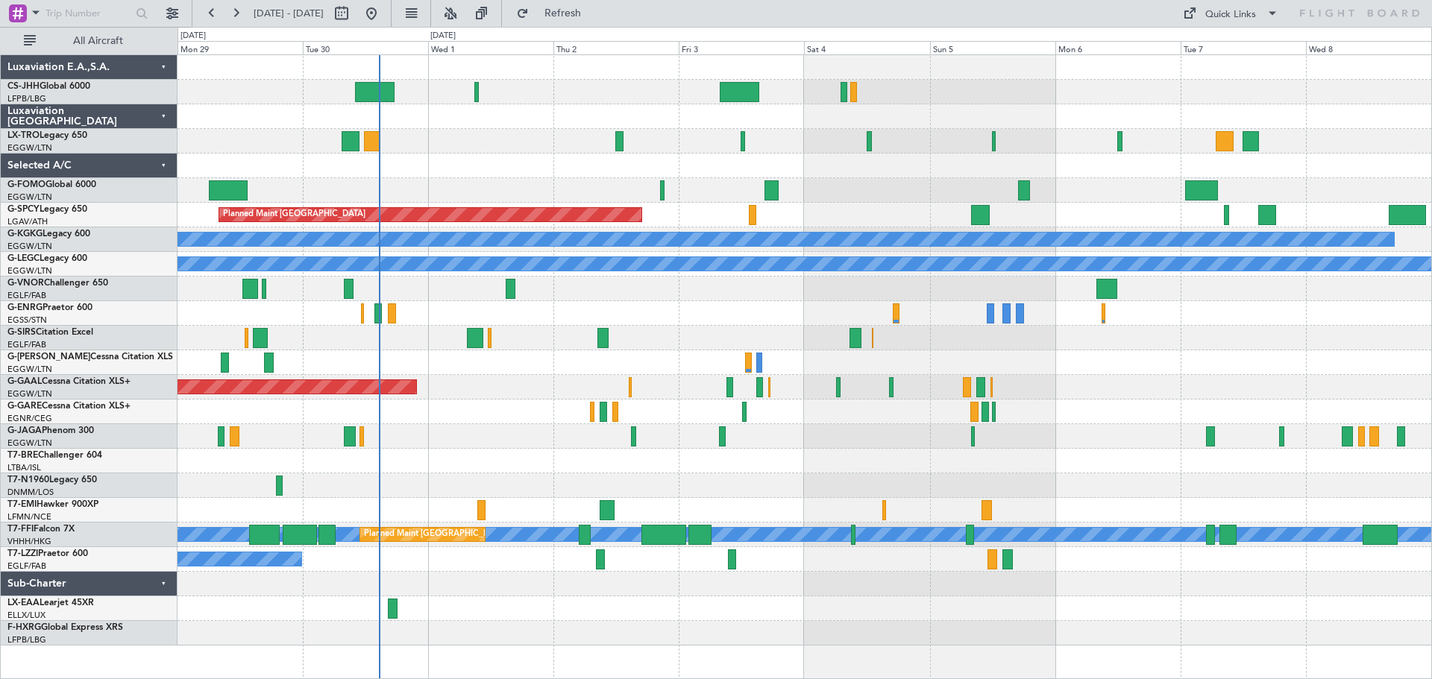
click at [621, 454] on div at bounding box center [805, 461] width 1254 height 25
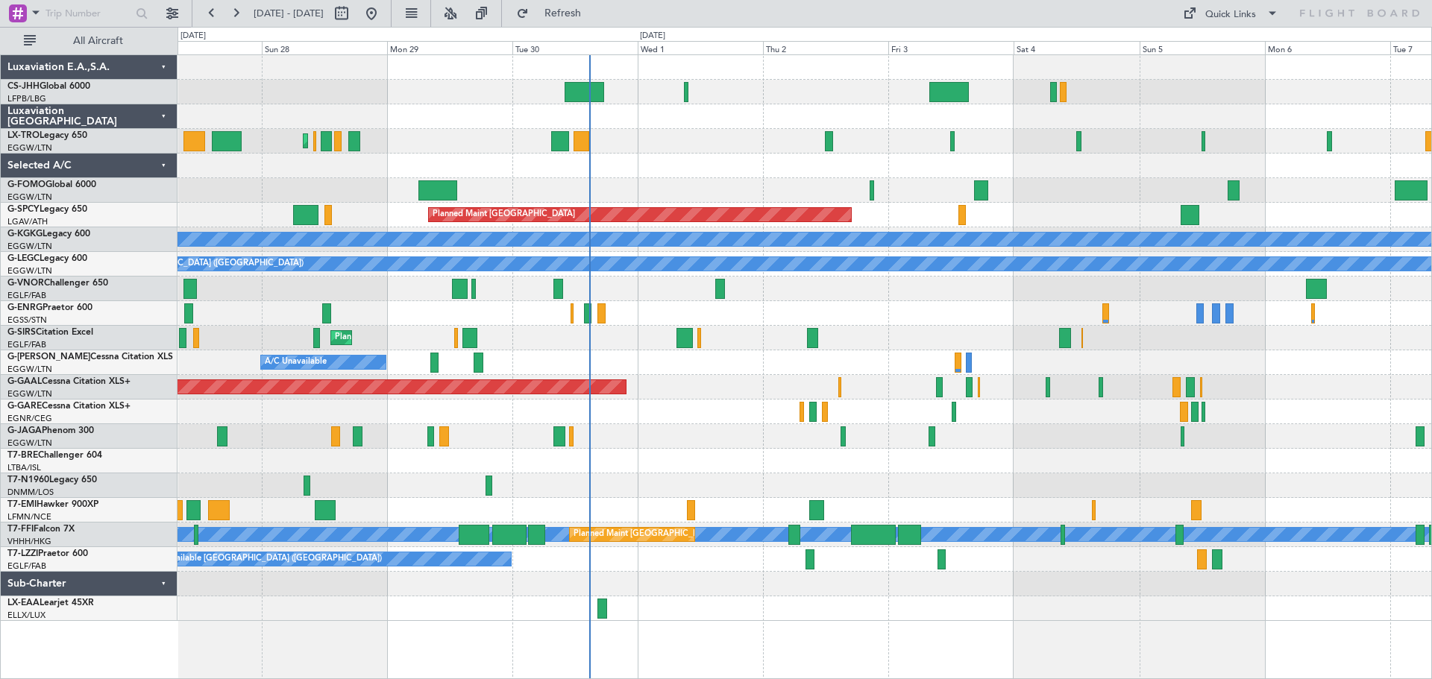
click at [701, 386] on div "Planned Maint Dusseldorf Owner" at bounding box center [805, 387] width 1254 height 25
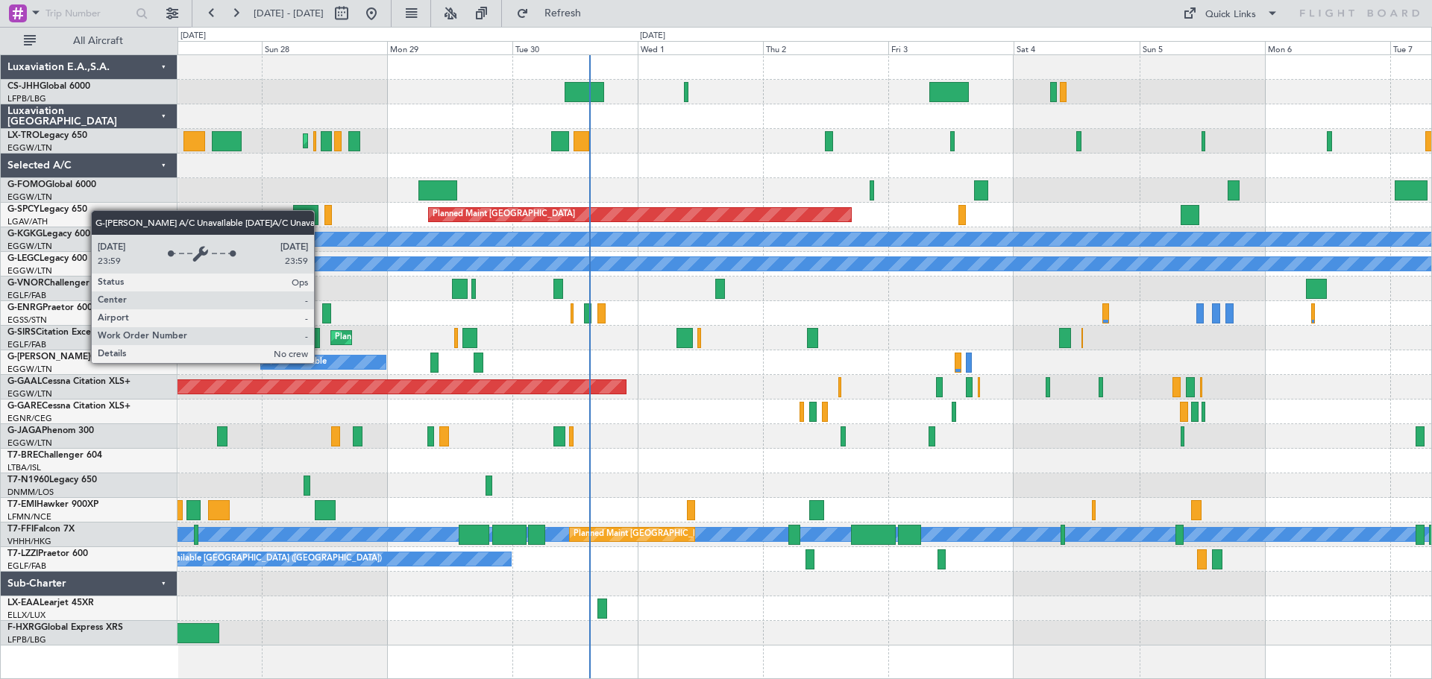
click at [321, 362] on div "A/C Unavailable" at bounding box center [296, 362] width 62 height 22
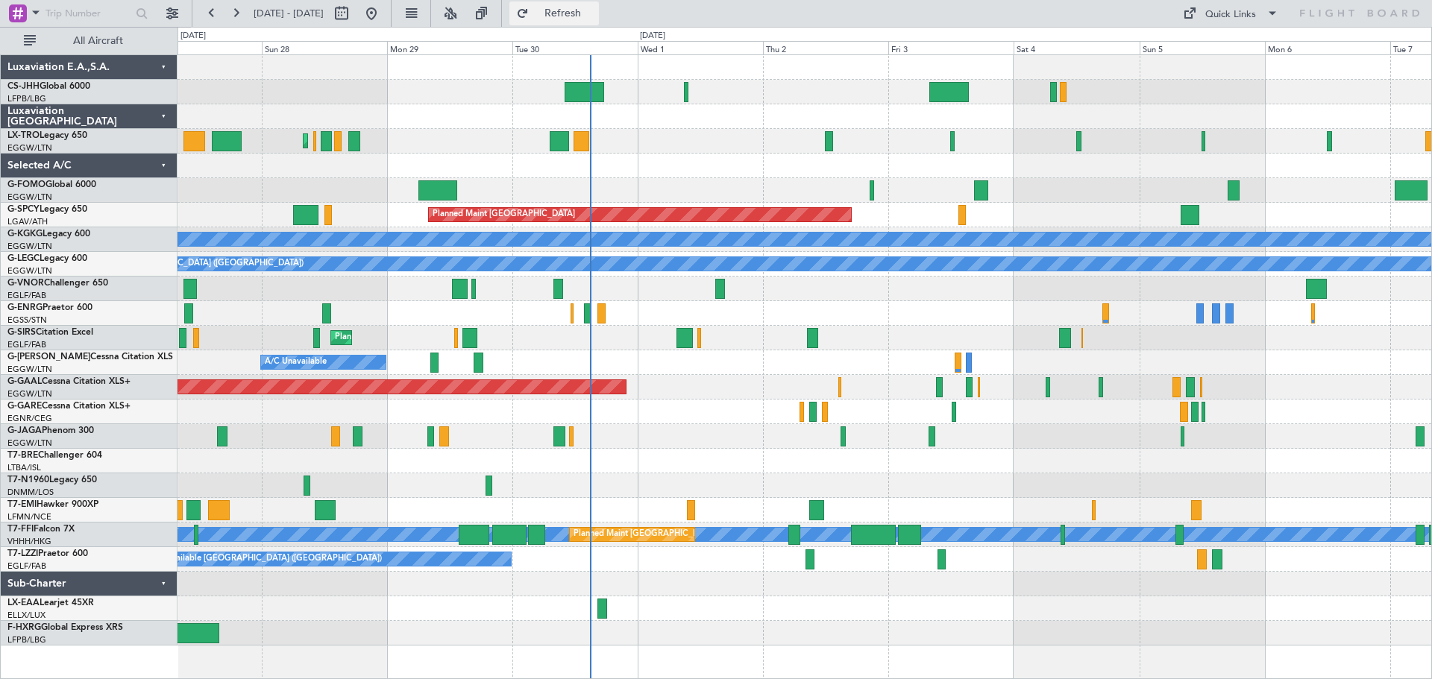
click at [594, 14] on span "Refresh" at bounding box center [563, 13] width 63 height 10
click at [594, 8] on span "Refresh" at bounding box center [563, 13] width 63 height 10
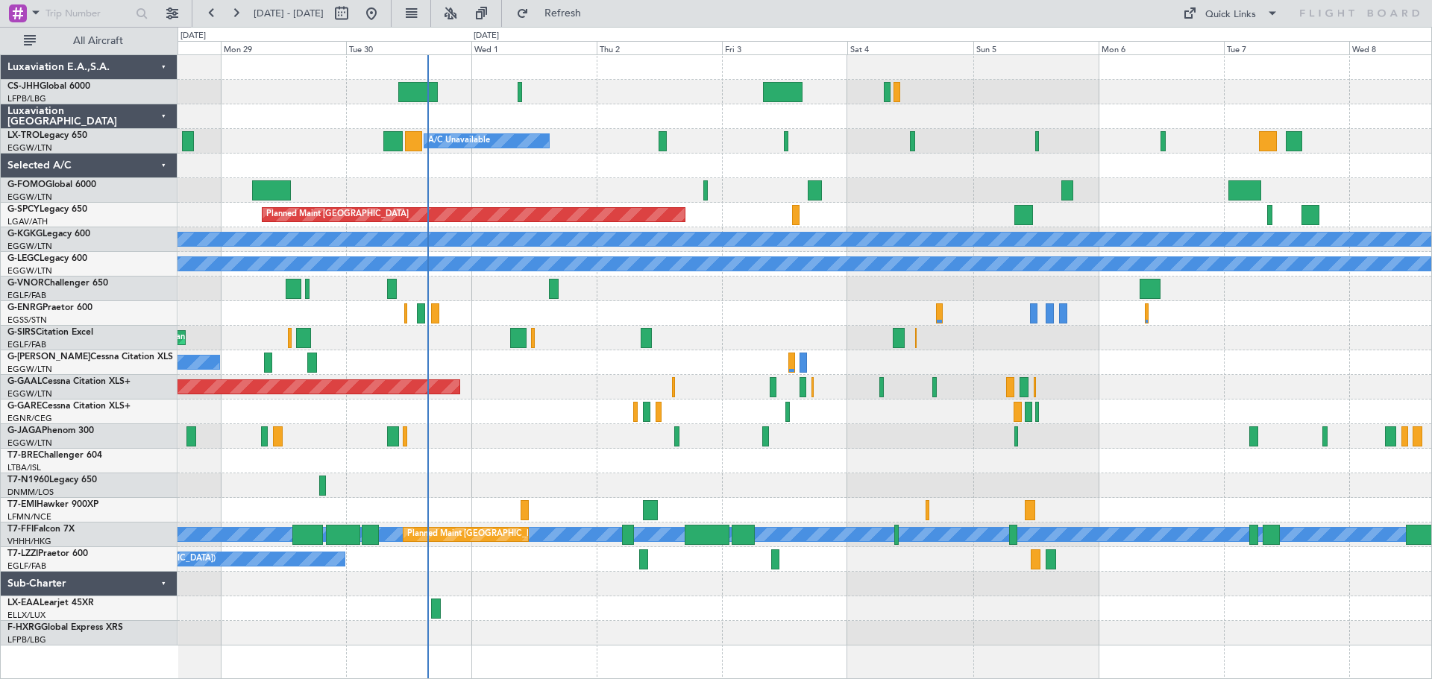
click at [581, 168] on div at bounding box center [805, 166] width 1254 height 25
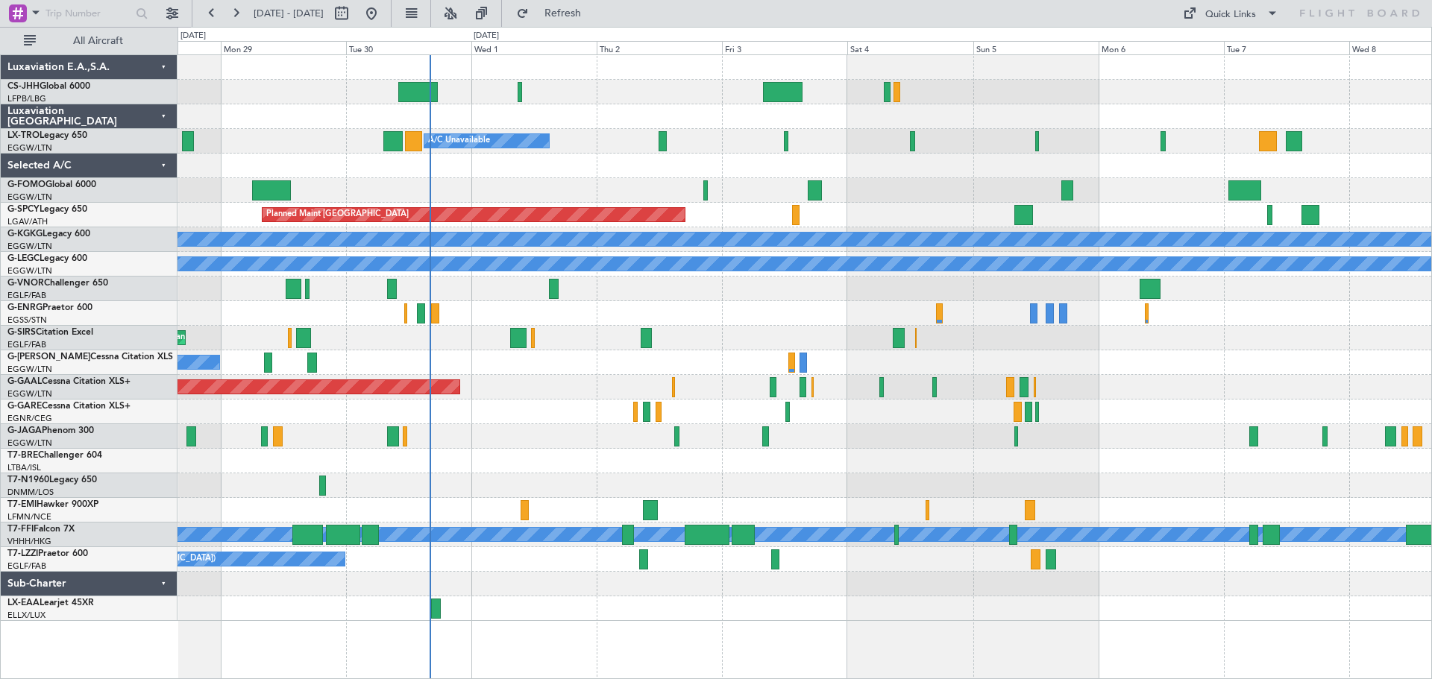
click at [300, 90] on div at bounding box center [805, 92] width 1254 height 25
click at [1060, 92] on div at bounding box center [805, 92] width 1254 height 25
